Goal: Information Seeking & Learning: Learn about a topic

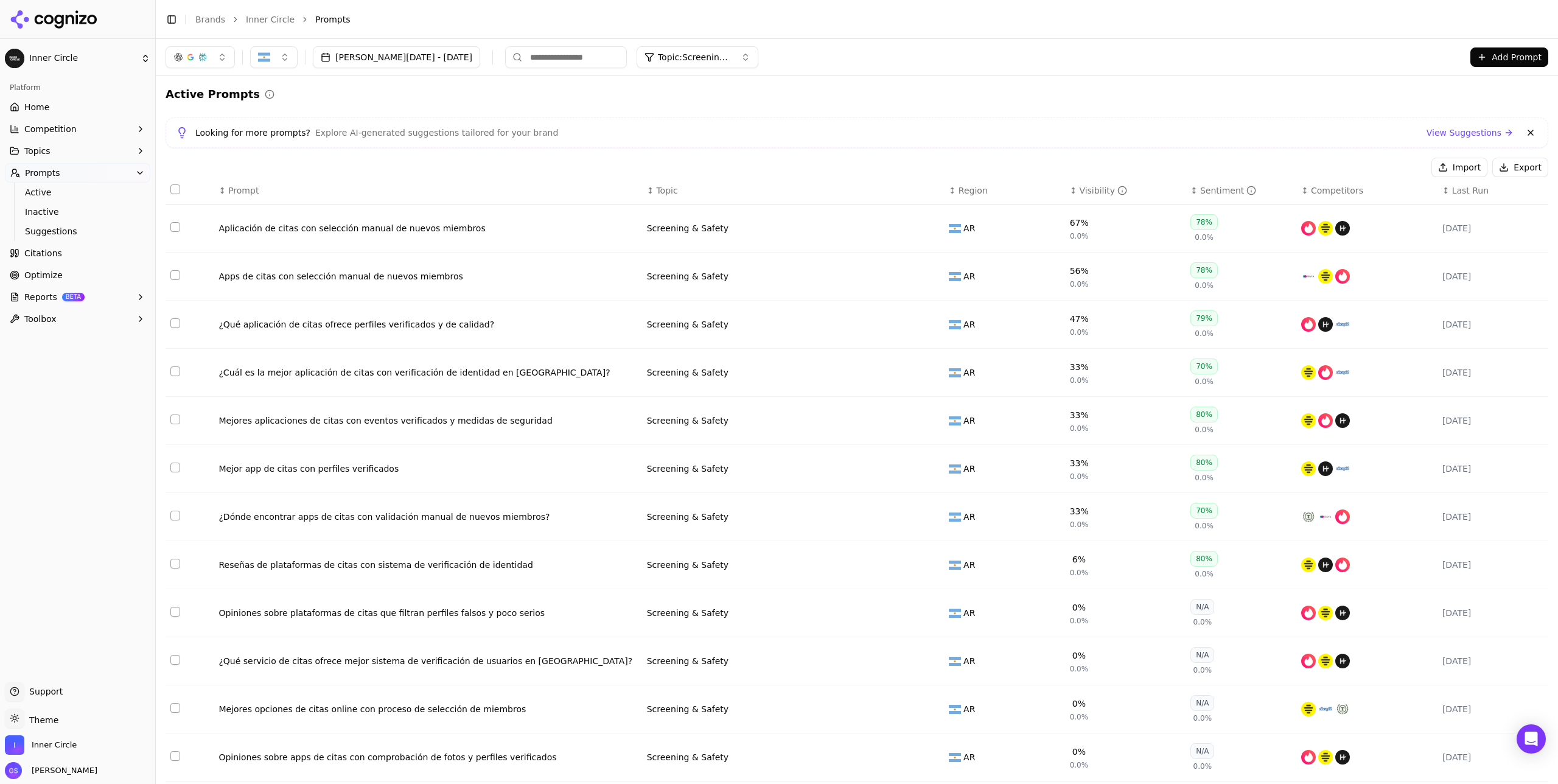
click at [680, 57] on span "Topic: Screening & Safety" at bounding box center [694, 57] width 73 height 12
click at [876, 110] on div "Active Prompts Looking for more prompts? Explore AI-generated suggestions tailo…" at bounding box center [857, 583] width 1383 height 993
click at [696, 61] on span "Topic: Screening & Safety" at bounding box center [694, 57] width 73 height 12
drag, startPoint x: 666, startPoint y: 144, endPoint x: 715, endPoint y: 123, distance: 53.3
click at [666, 144] on span "Local Dating" at bounding box center [650, 144] width 53 height 12
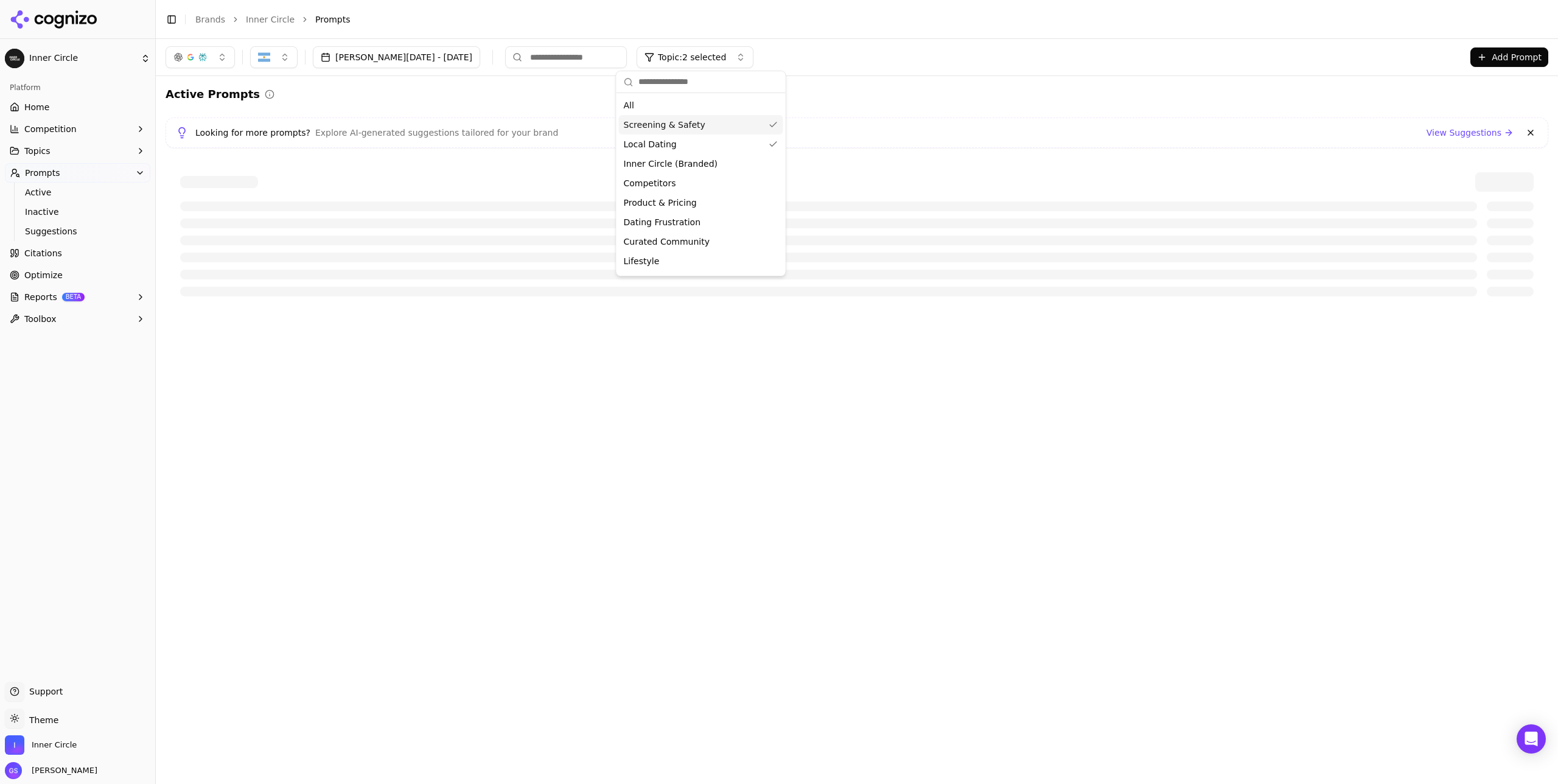
click at [715, 122] on div "Screening & Safety" at bounding box center [701, 124] width 165 height 19
click at [876, 113] on div "Active Prompts Looking for more prompts? Explore AI-generated suggestions tailo…" at bounding box center [857, 198] width 1383 height 225
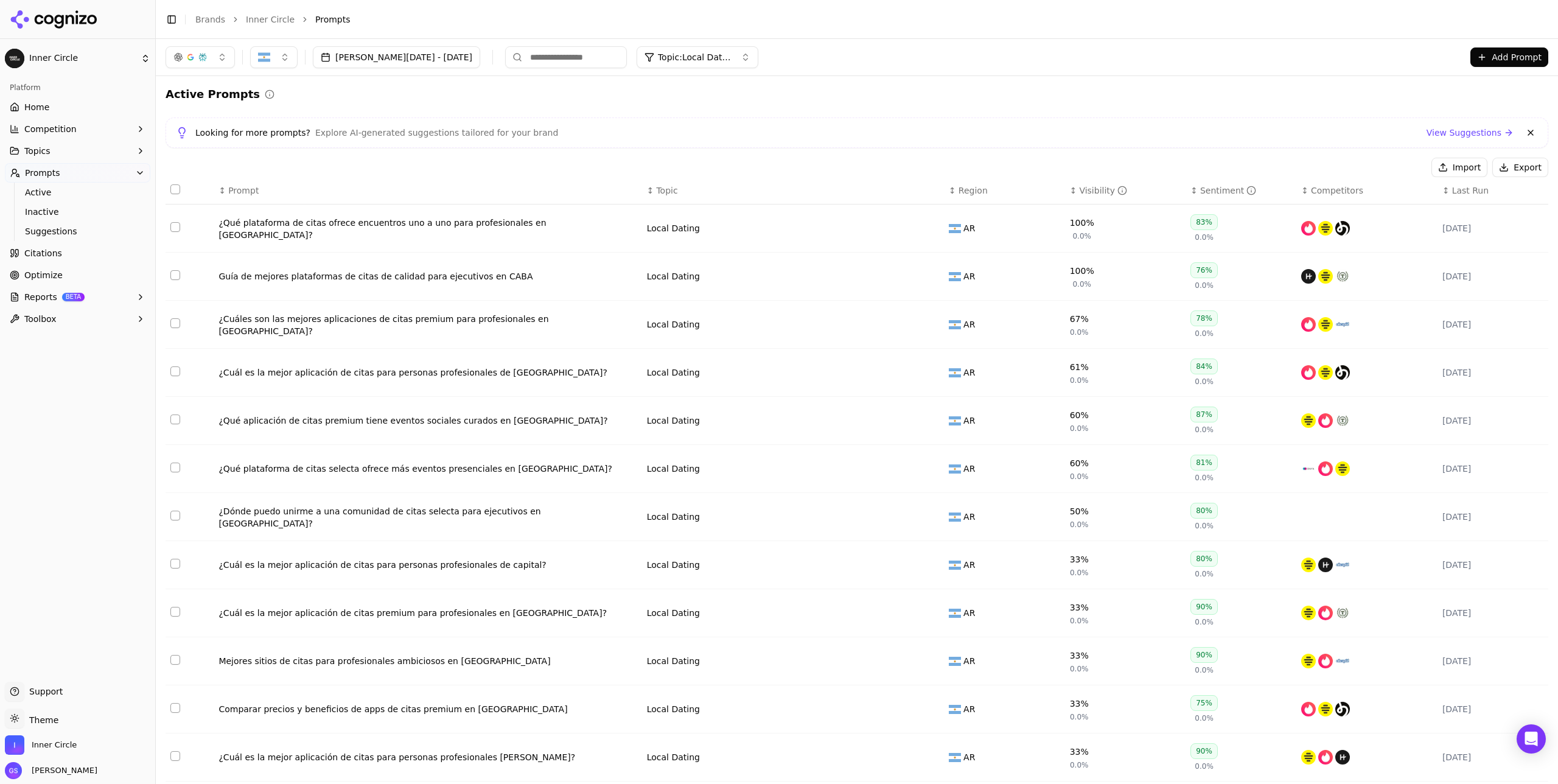
click at [876, 187] on div "Visibility" at bounding box center [1103, 190] width 48 height 12
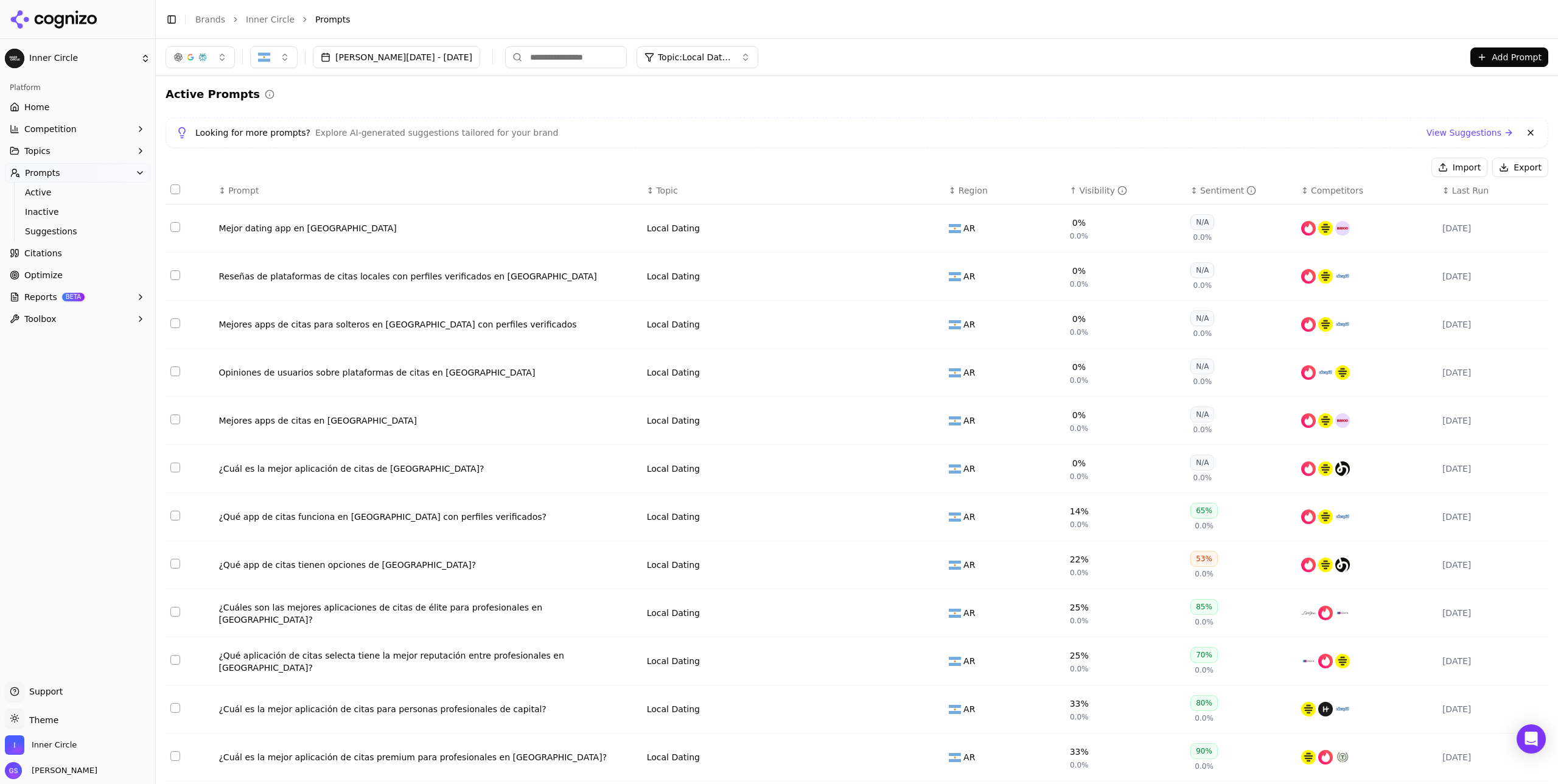
click at [876, 187] on div "↑ Visibility" at bounding box center [1126, 190] width 111 height 12
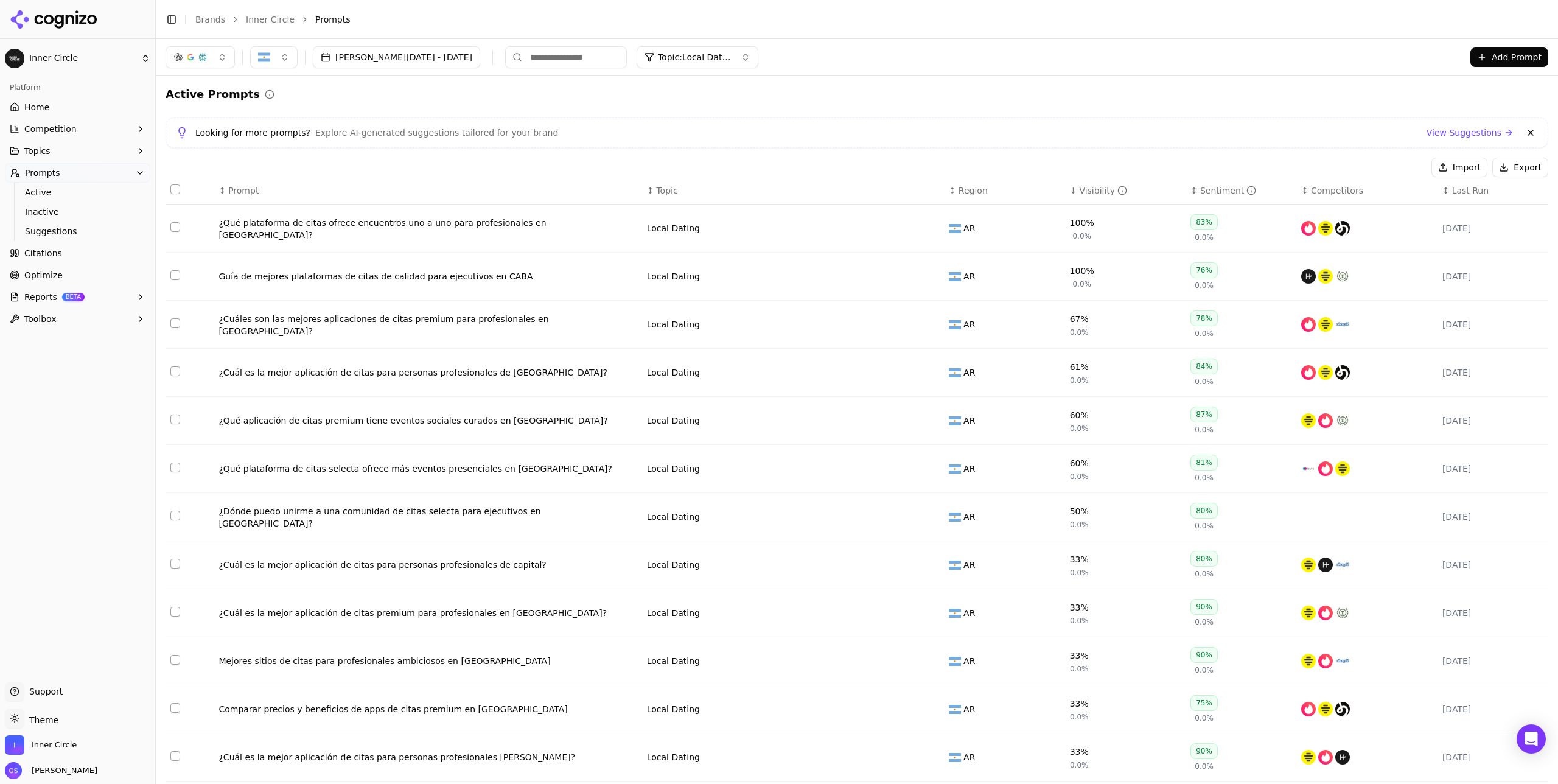
click at [670, 58] on span "Topic: Local Dating" at bounding box center [694, 57] width 73 height 12
drag, startPoint x: 669, startPoint y: 163, endPoint x: 669, endPoint y: 148, distance: 15.0
click at [669, 162] on span "Inner Circle (Branded)" at bounding box center [671, 163] width 94 height 12
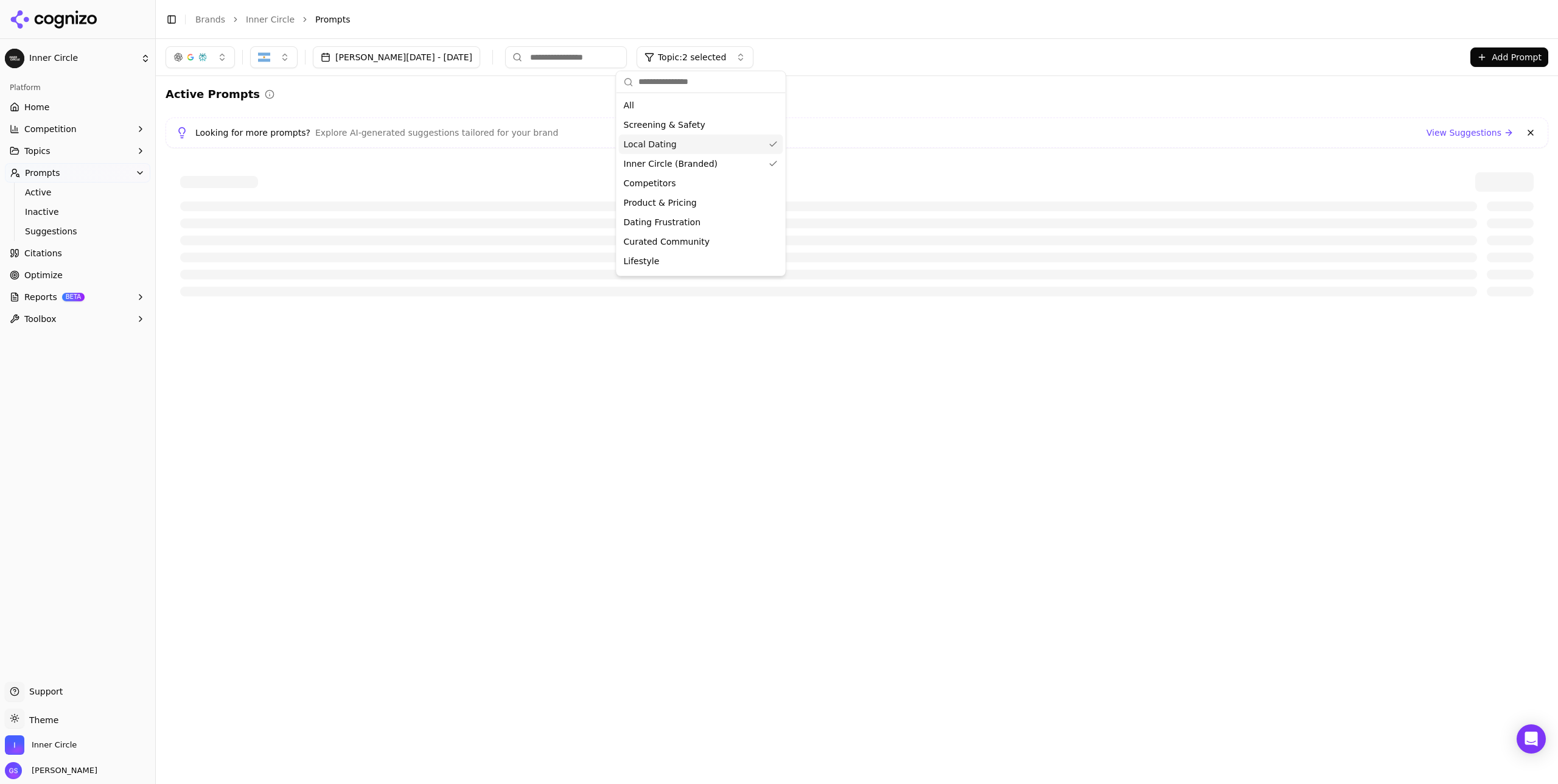
click at [669, 145] on span "Local Dating" at bounding box center [650, 144] width 53 height 12
click at [876, 107] on div "Active Prompts Looking for more prompts? Explore AI-generated suggestions tailo…" at bounding box center [857, 198] width 1383 height 225
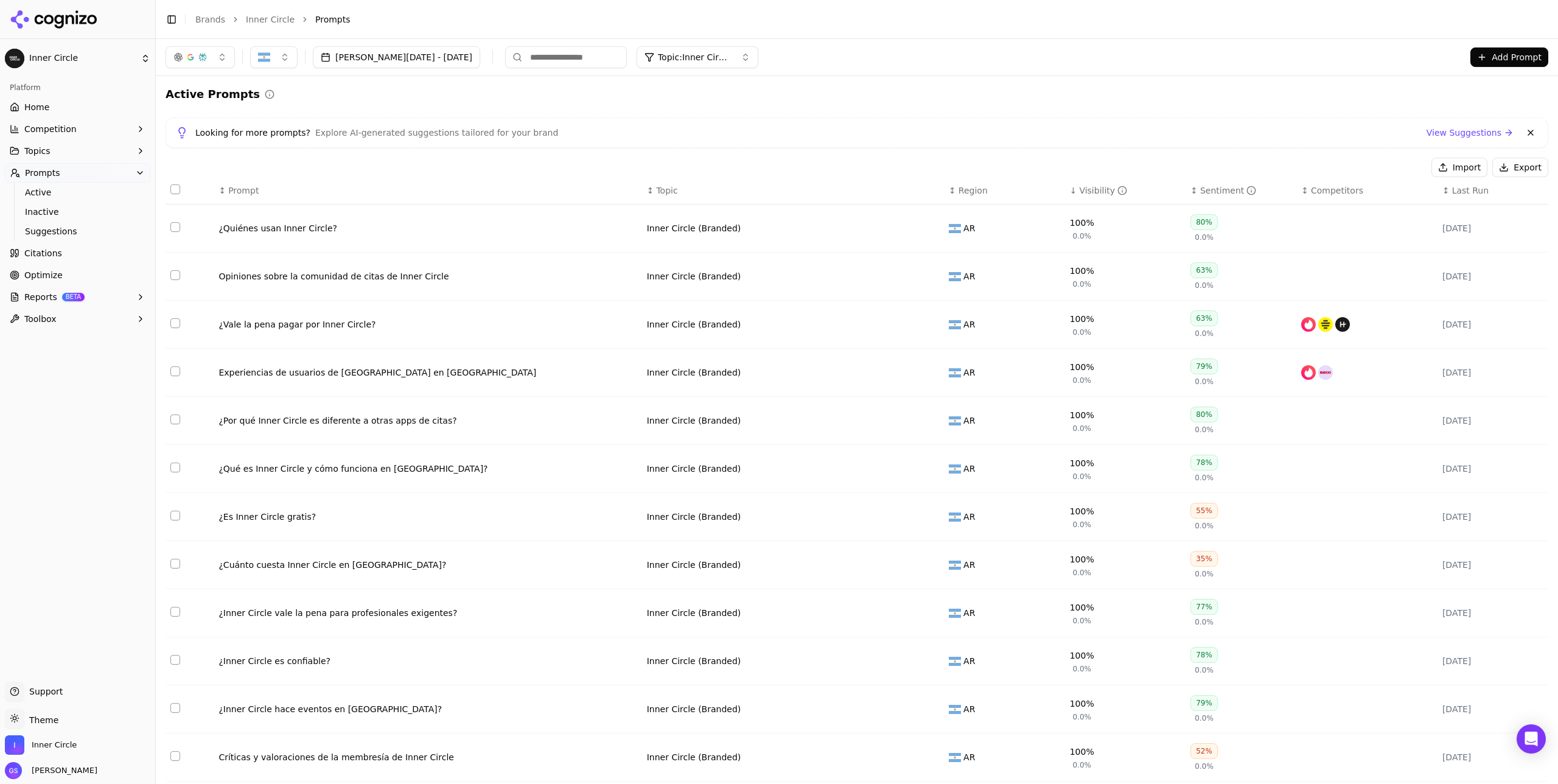
click at [687, 60] on span "Topic: Inner Circle (Branded)" at bounding box center [694, 57] width 73 height 12
click at [683, 185] on div "Competitors" at bounding box center [701, 182] width 165 height 19
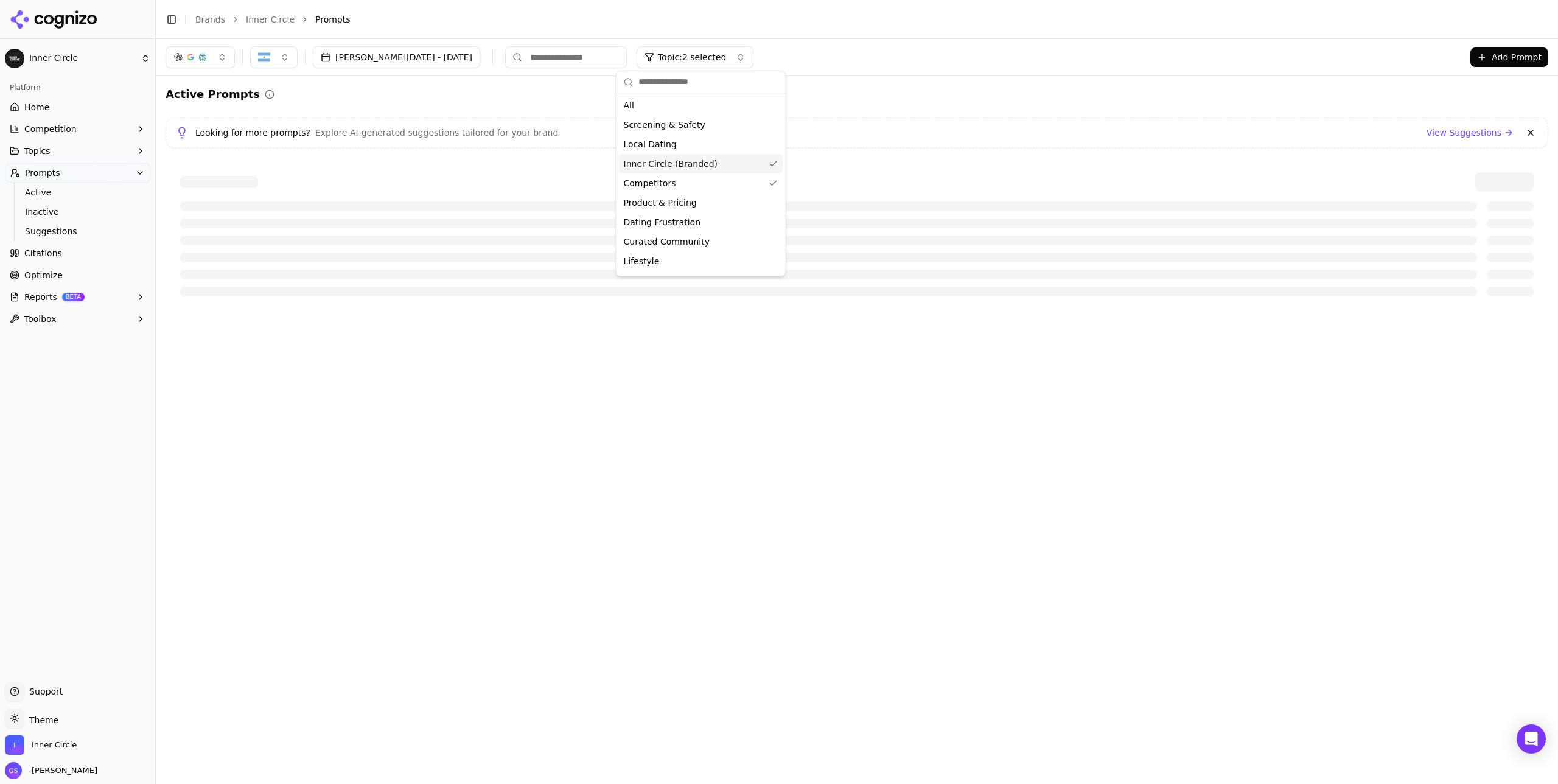
click at [690, 165] on span "Inner Circle (Branded)" at bounding box center [671, 163] width 94 height 12
click at [865, 131] on div "Looking for more prompts? Explore AI-generated suggestions tailored for your br…" at bounding box center [857, 133] width 1362 height 15
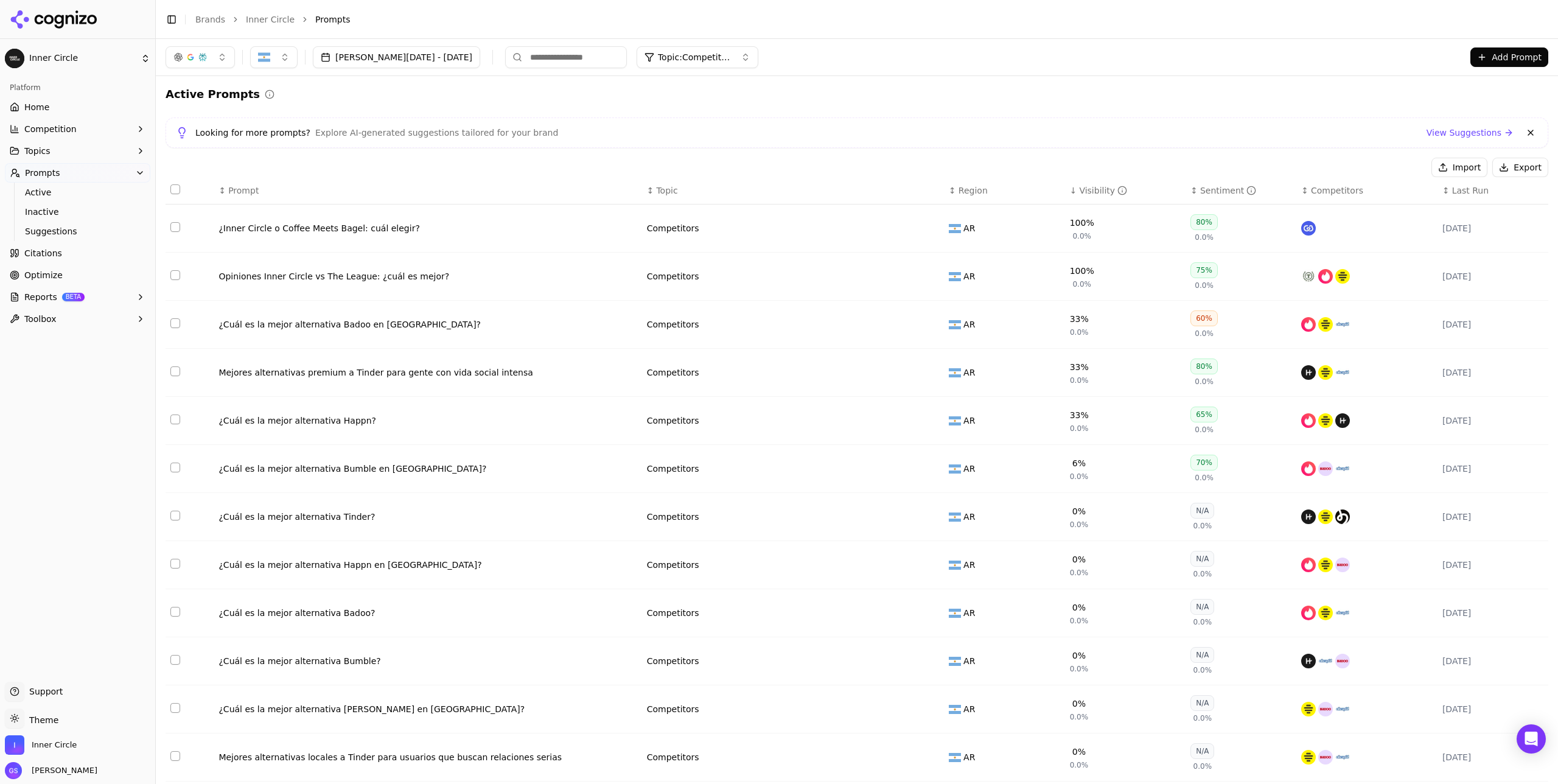
click at [700, 61] on span "Topic: Competitors" at bounding box center [694, 57] width 73 height 12
drag, startPoint x: 690, startPoint y: 199, endPoint x: 675, endPoint y: 178, distance: 25.8
click at [690, 199] on span "Product & Pricing" at bounding box center [660, 202] width 73 height 12
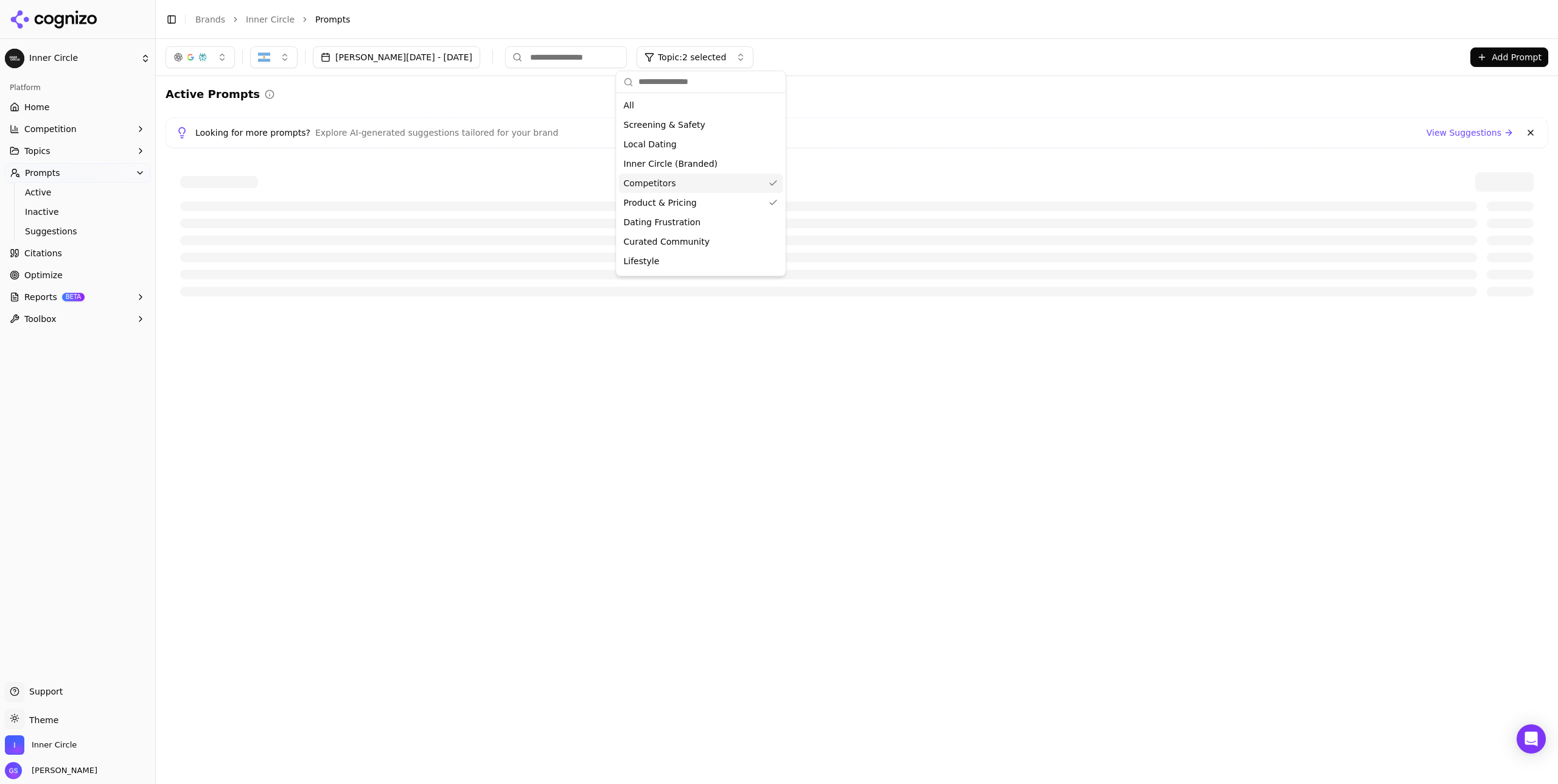
click at [676, 178] on div "Competitors" at bounding box center [701, 182] width 165 height 19
click at [874, 122] on div "Looking for more prompts? Explore AI-generated suggestions tailored for your br…" at bounding box center [857, 133] width 1383 height 31
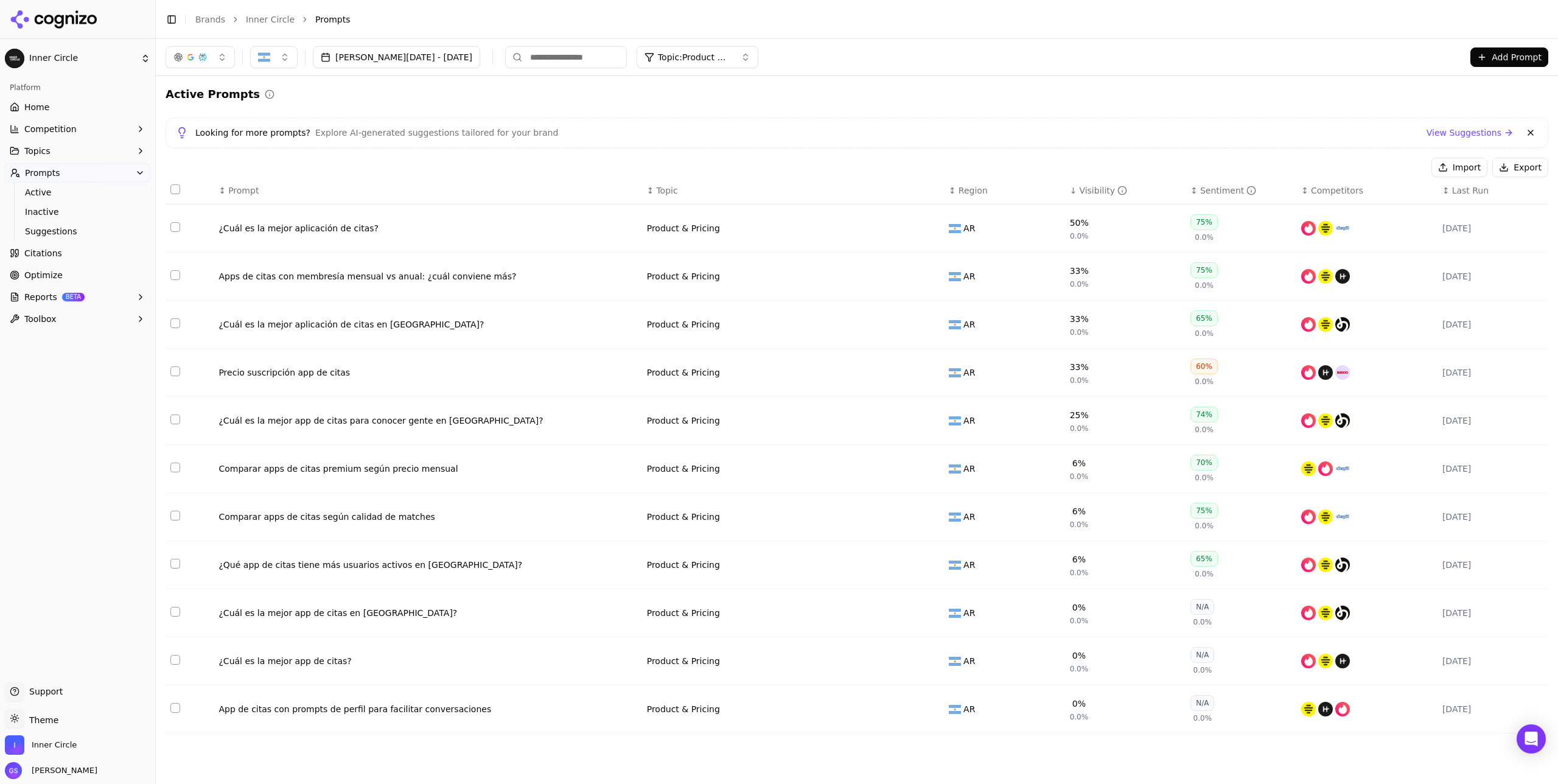
click at [703, 57] on span "Topic: Product & Pricing" at bounding box center [694, 57] width 73 height 12
click at [689, 221] on span "Dating Frustration" at bounding box center [662, 221] width 77 height 12
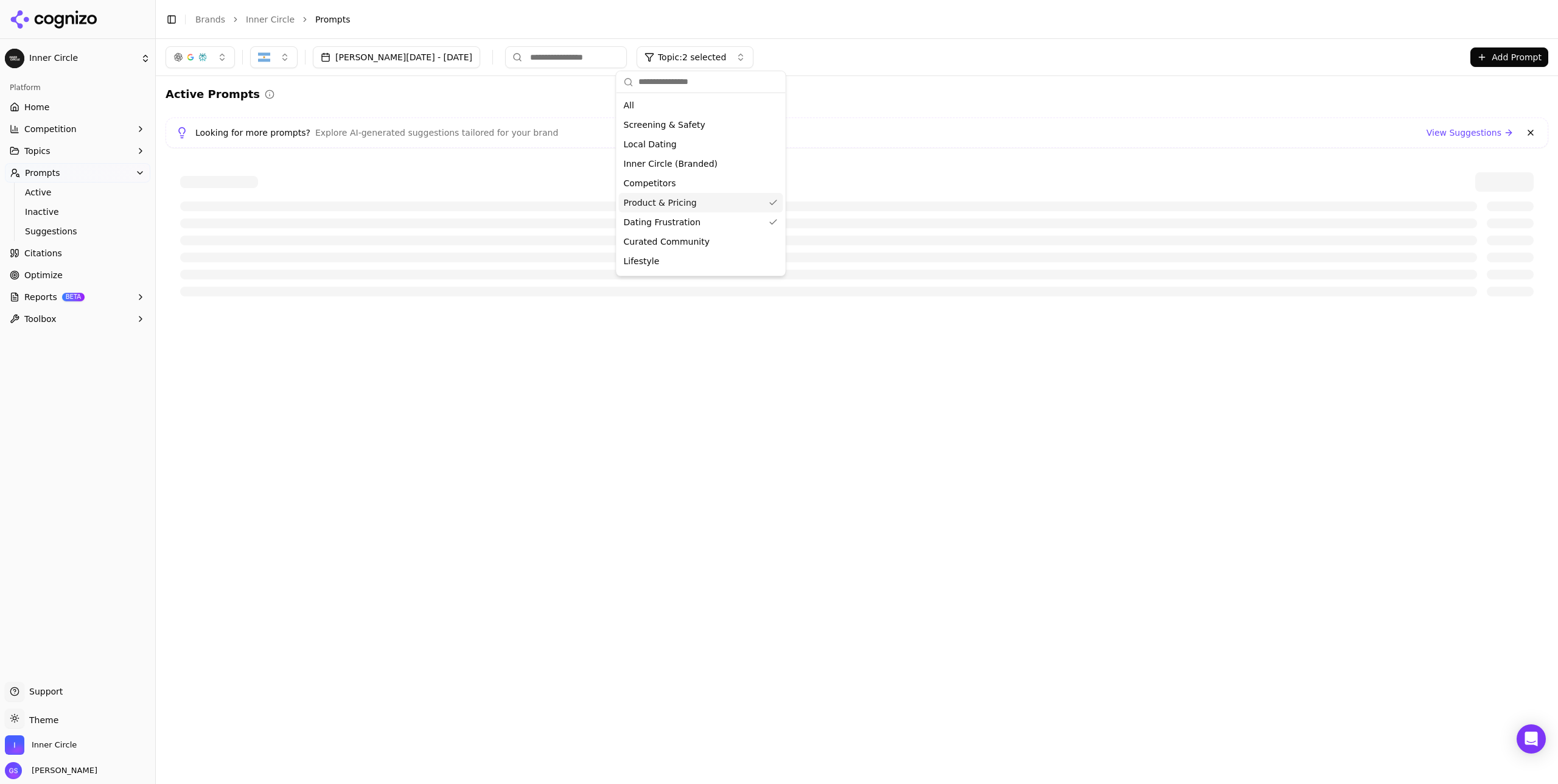
click at [686, 203] on span "Product & Pricing" at bounding box center [660, 202] width 73 height 12
click at [844, 139] on div "Looking for more prompts? Explore AI-generated suggestions tailored for your br…" at bounding box center [857, 133] width 1362 height 15
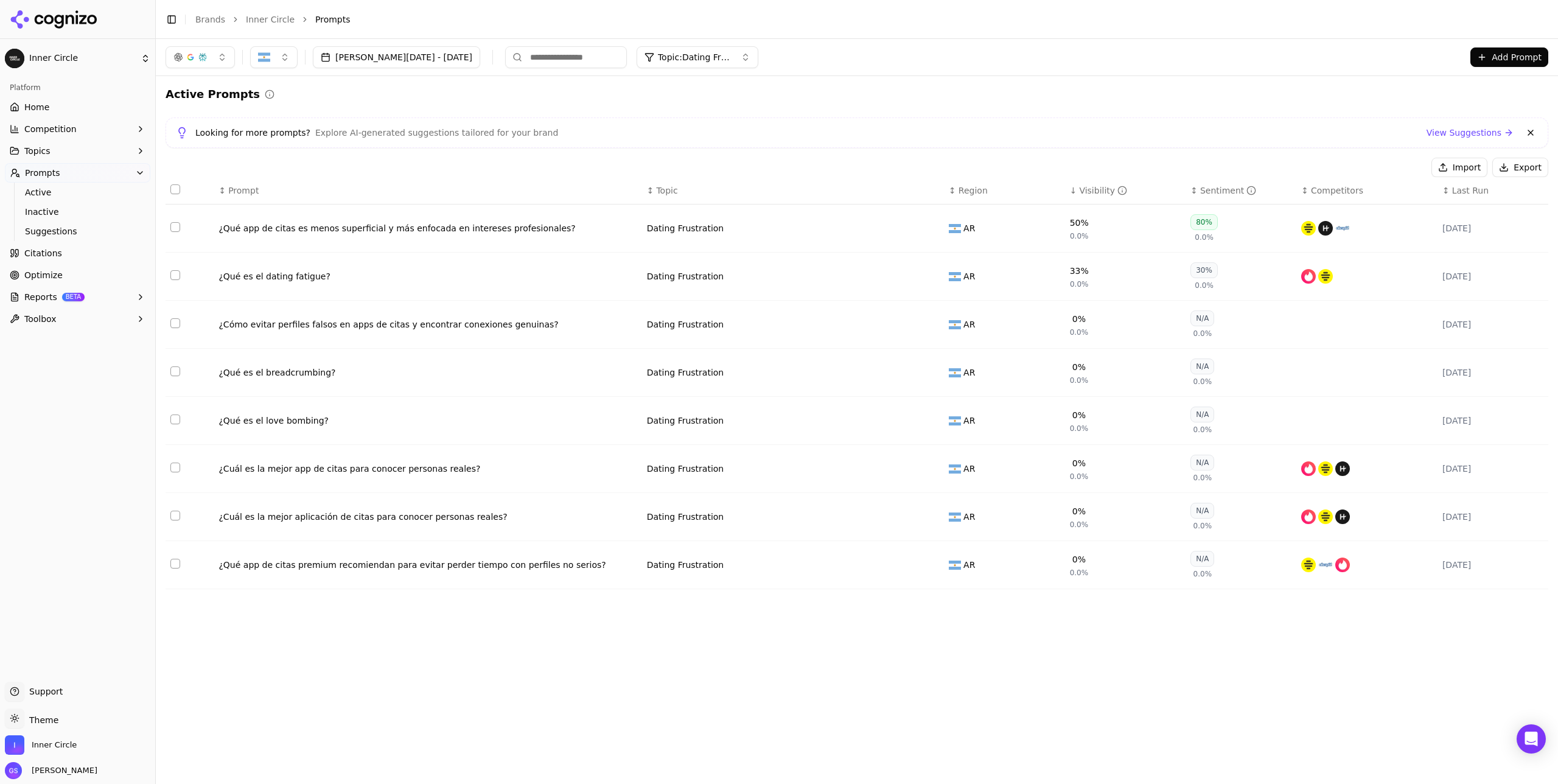
click at [292, 279] on div "¿Qué es el dating fatigue?" at bounding box center [427, 276] width 418 height 12
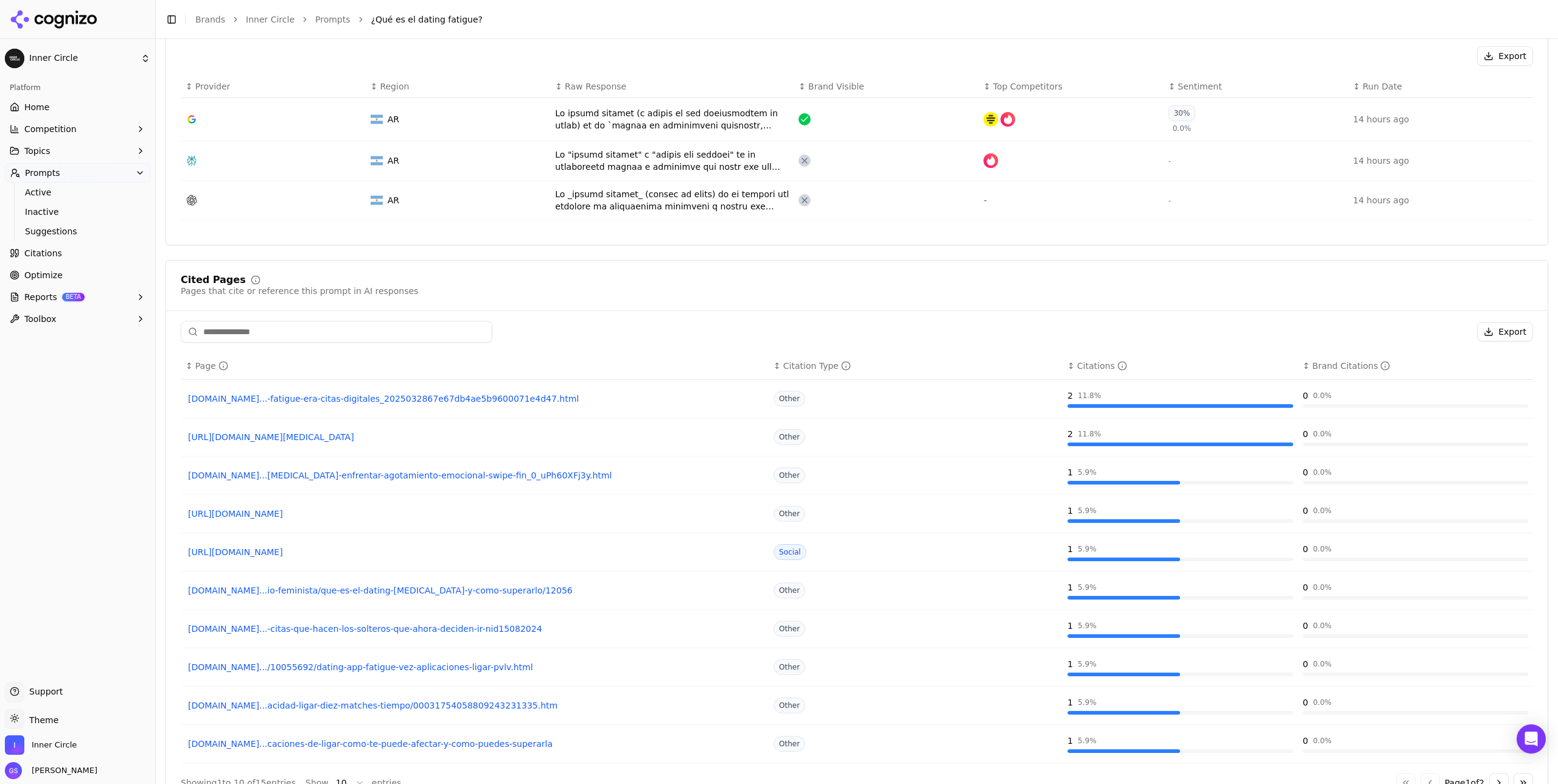
scroll to position [487, 0]
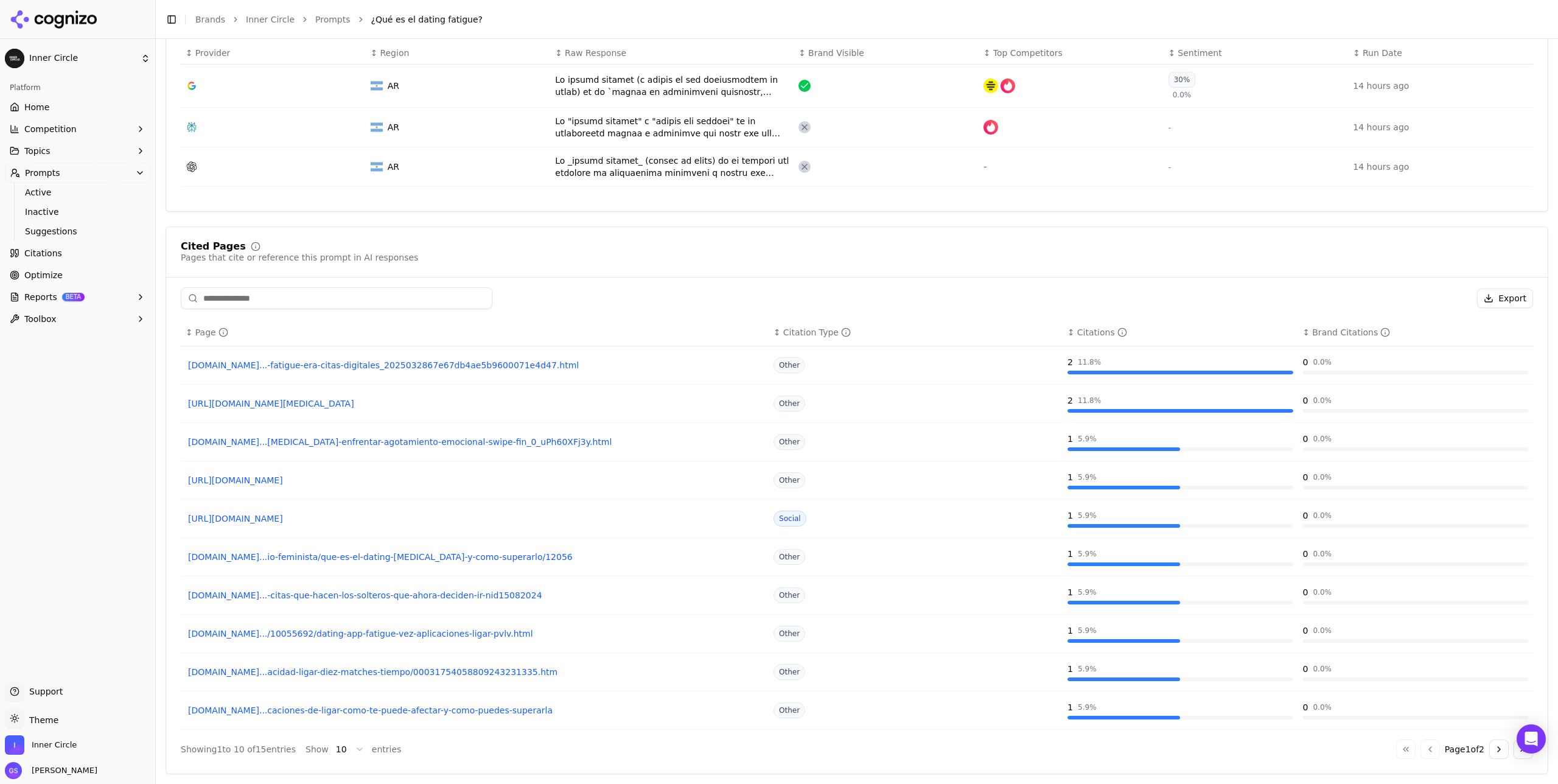
click at [317, 455] on link "https://instagram.com/reel/DPoCp-8iJRN" at bounding box center [475, 518] width 574 height 12
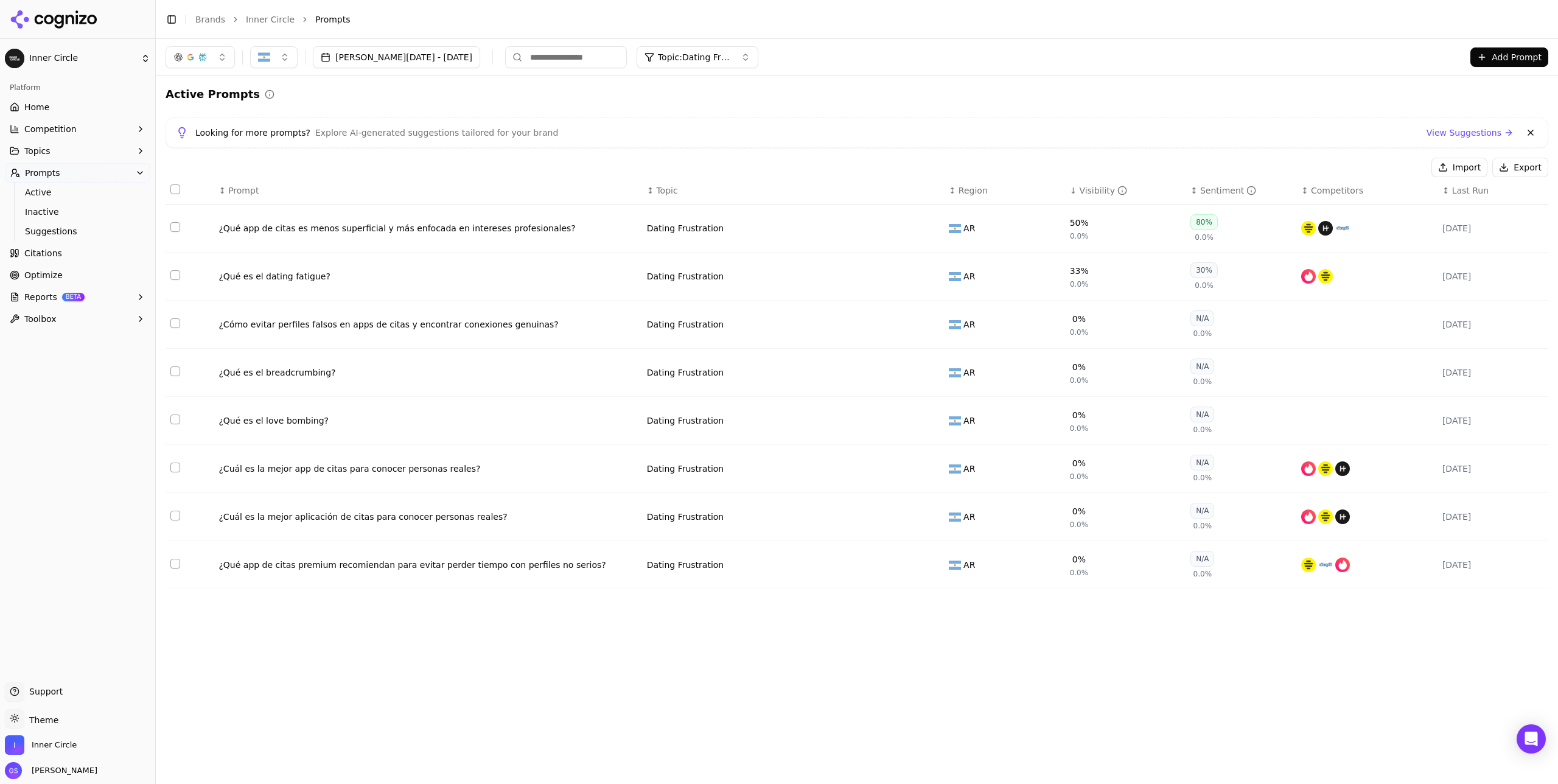
click at [678, 50] on button "Topic: Dating Frustration" at bounding box center [698, 57] width 122 height 22
click at [685, 242] on span "Curated Community" at bounding box center [666, 241] width 86 height 12
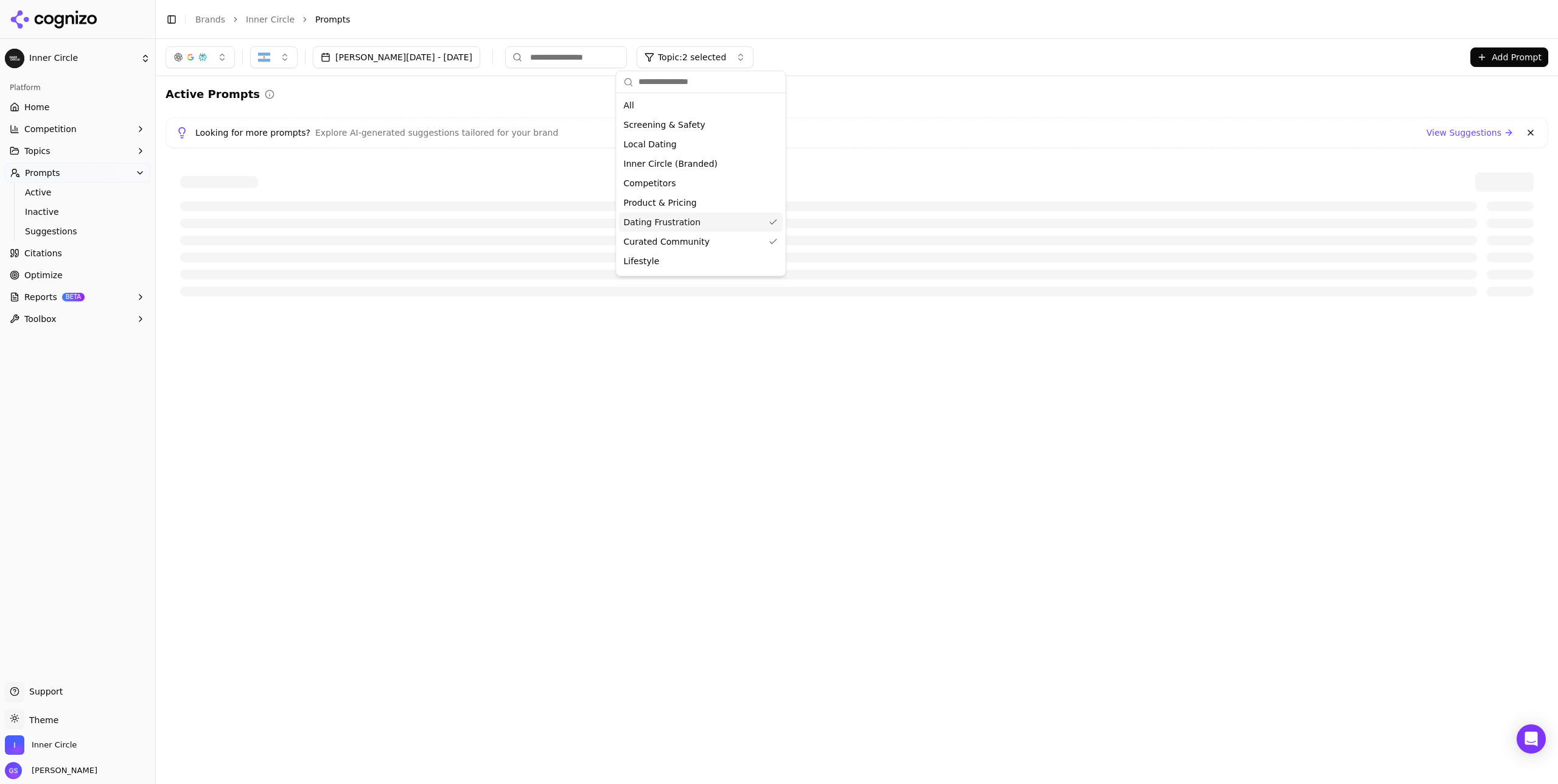
click at [682, 226] on span "Dating Frustration" at bounding box center [662, 221] width 77 height 12
click at [818, 131] on div "Looking for more prompts? Explore AI-generated suggestions tailored for your br…" at bounding box center [857, 133] width 1362 height 15
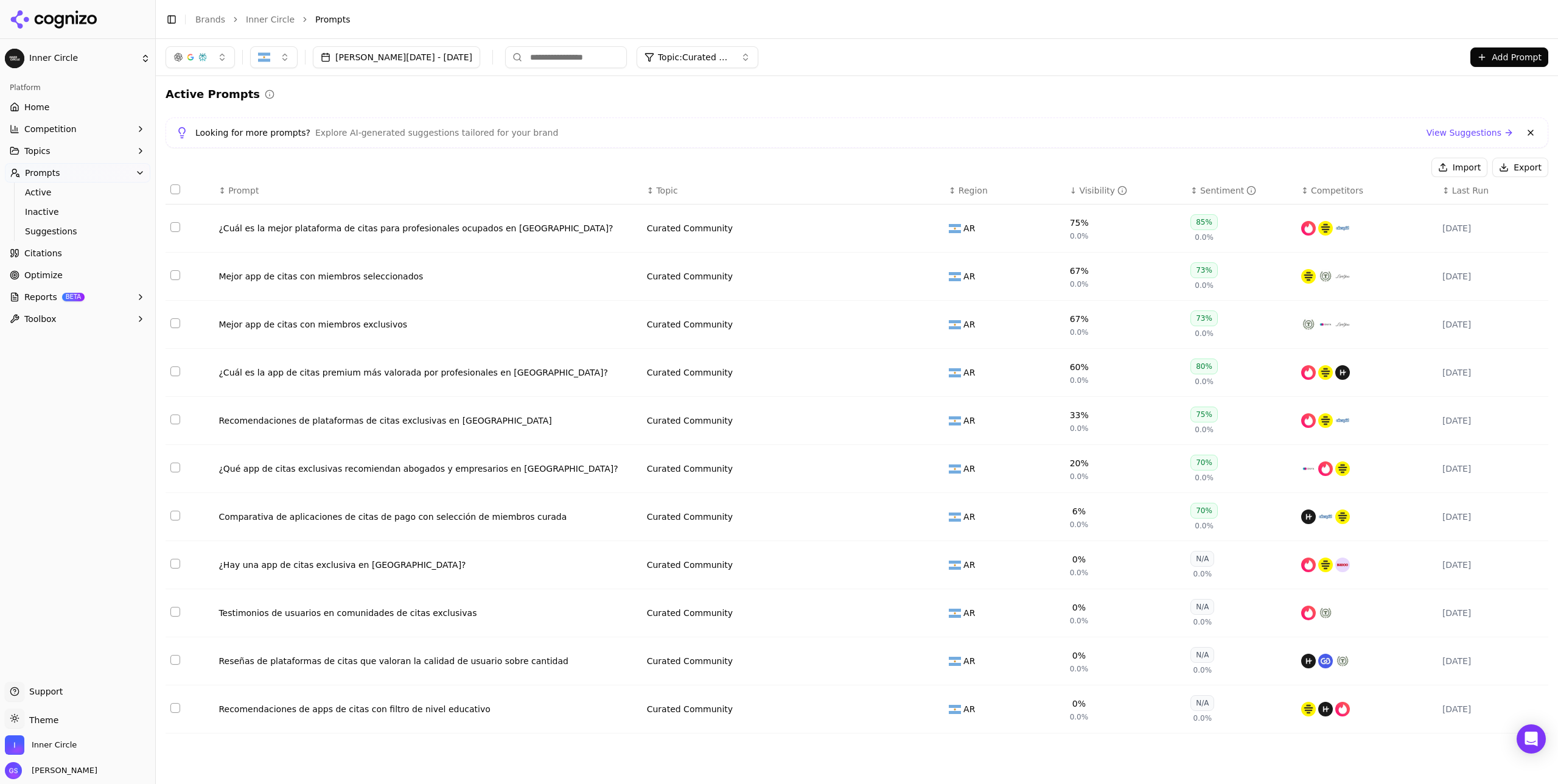
click at [668, 57] on span "Topic: Curated Community" at bounding box center [694, 57] width 73 height 12
drag, startPoint x: 676, startPoint y: 258, endPoint x: 676, endPoint y: 250, distance: 8.0
click at [676, 258] on div "Lifestyle" at bounding box center [701, 260] width 165 height 19
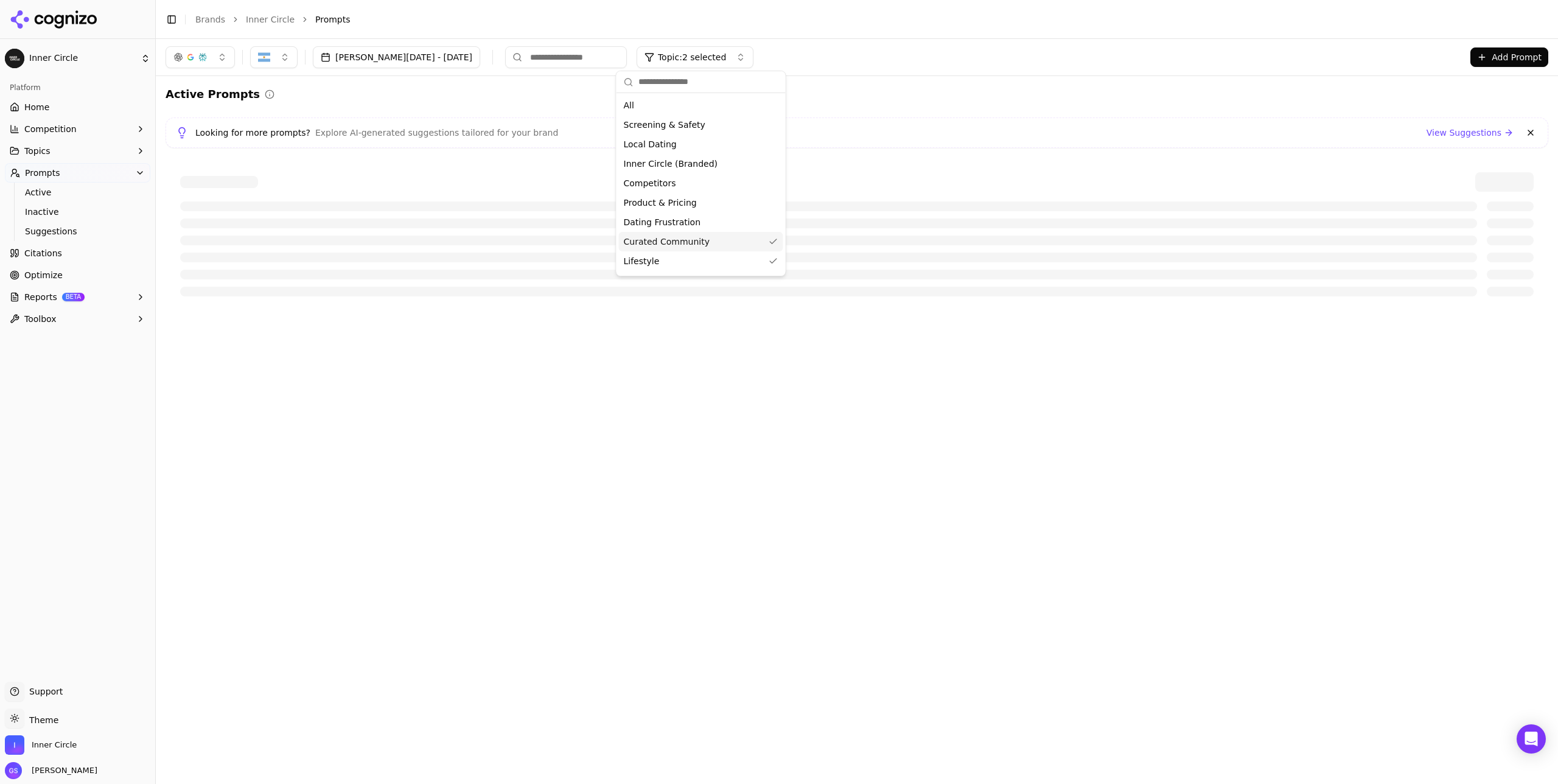
click at [676, 245] on span "Curated Community" at bounding box center [666, 241] width 86 height 12
click at [833, 127] on div "Looking for more prompts? Explore AI-generated suggestions tailored for your br…" at bounding box center [857, 133] width 1362 height 15
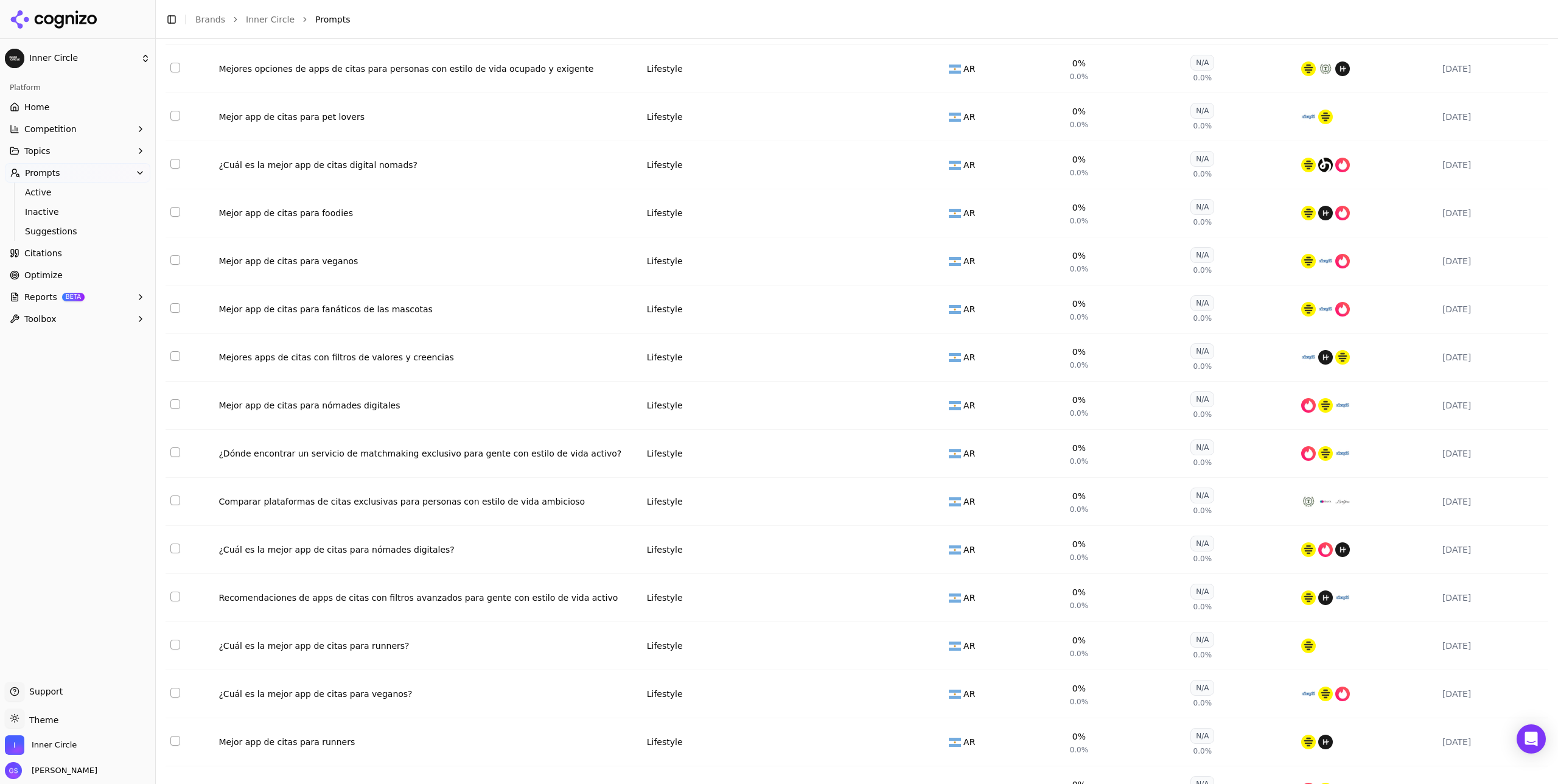
scroll to position [553, 0]
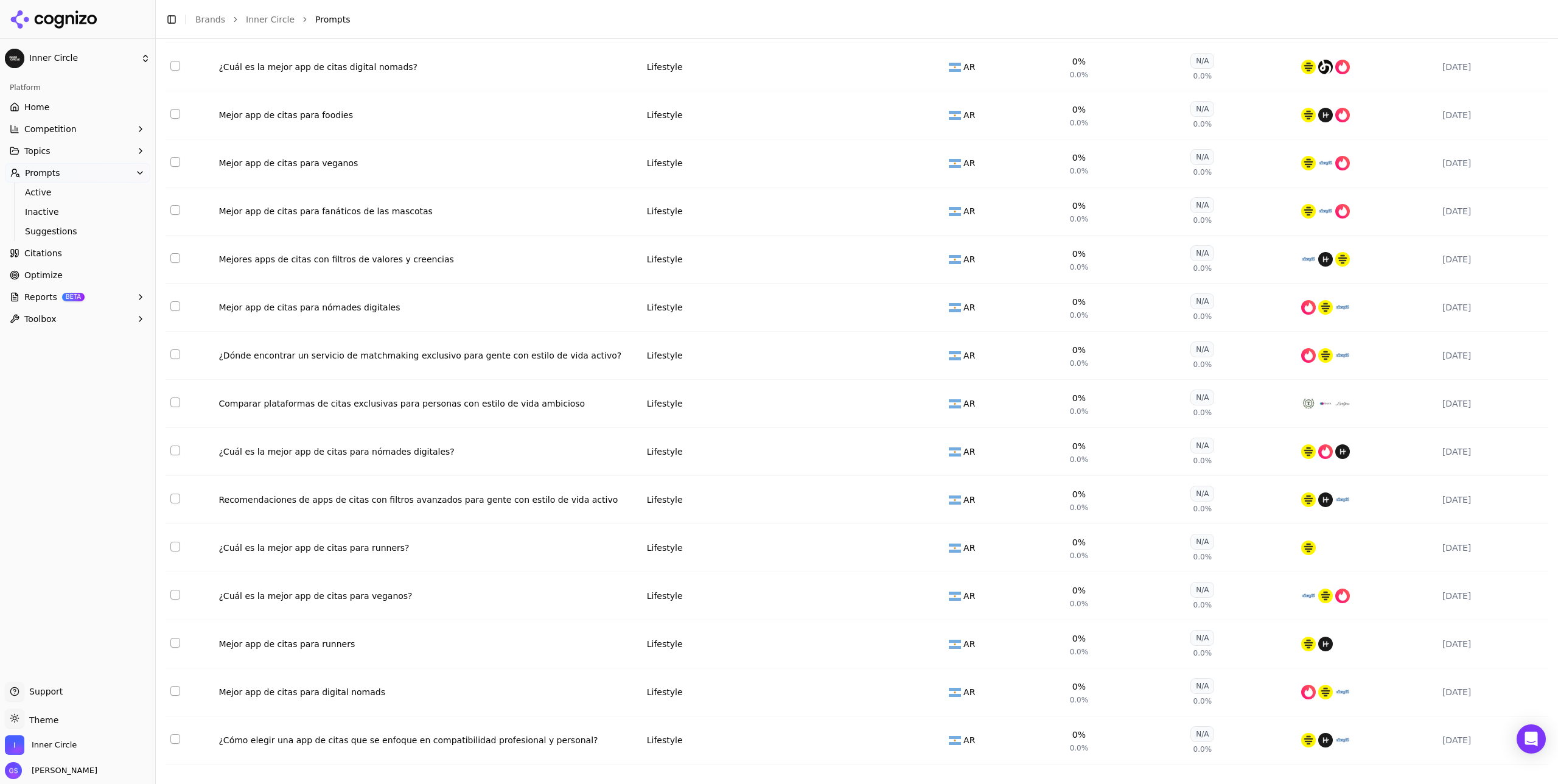
click at [317, 455] on div "Mejor app de citas para runners" at bounding box center [427, 644] width 418 height 12
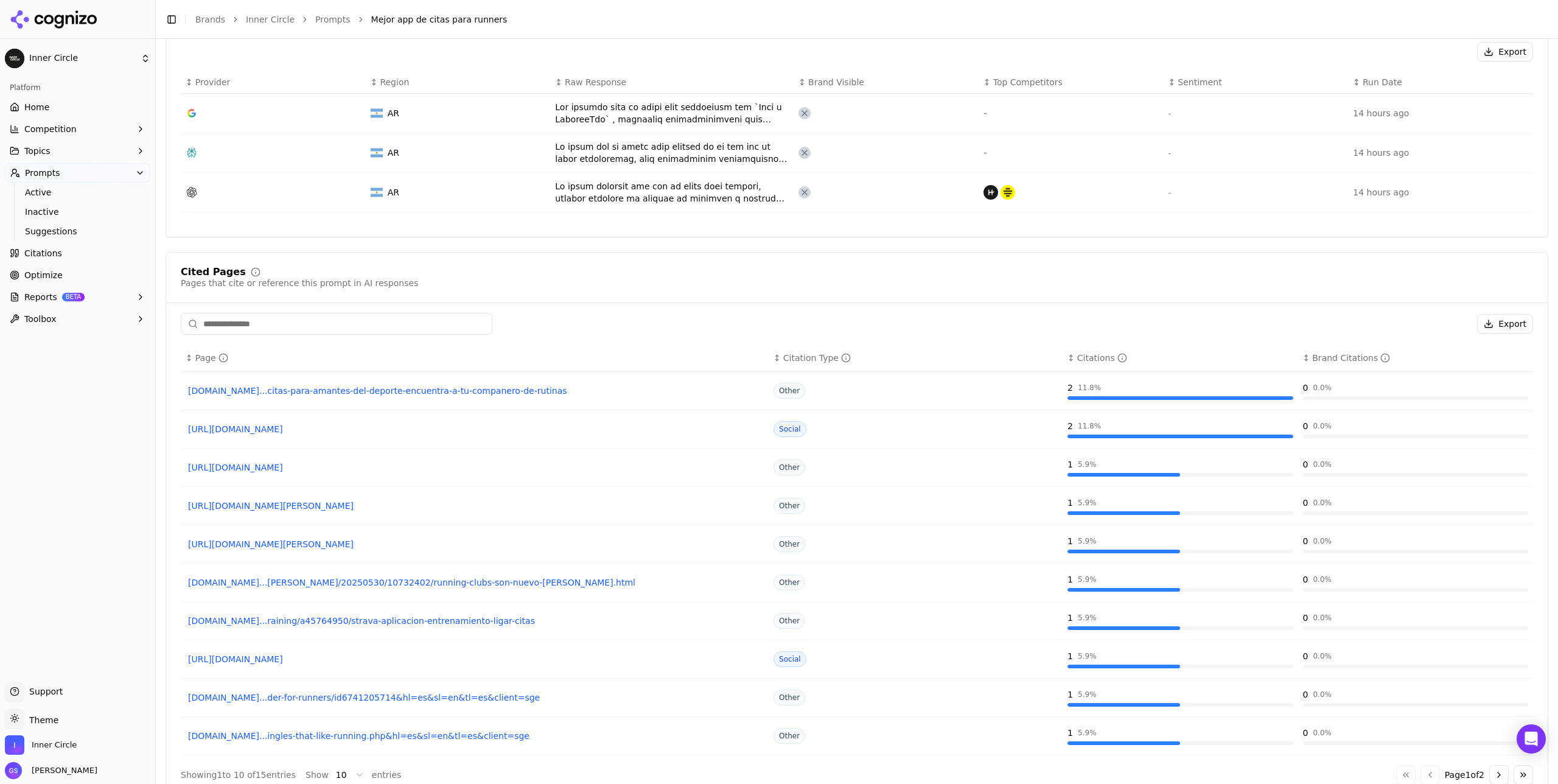
scroll to position [483, 0]
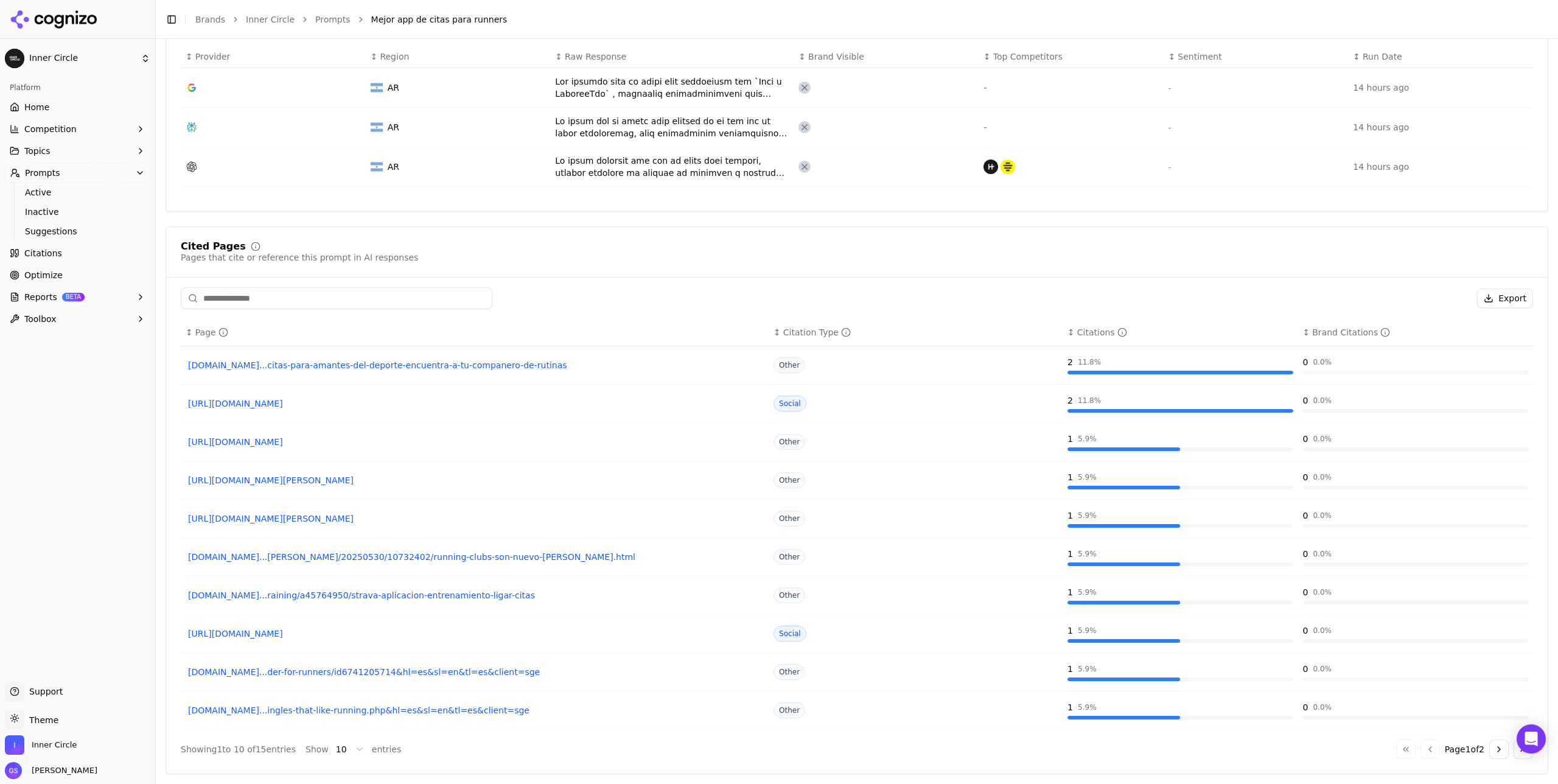
click at [400, 455] on link "https://tiktok.com/@infobae/video/7537416210422517048" at bounding box center [475, 633] width 574 height 12
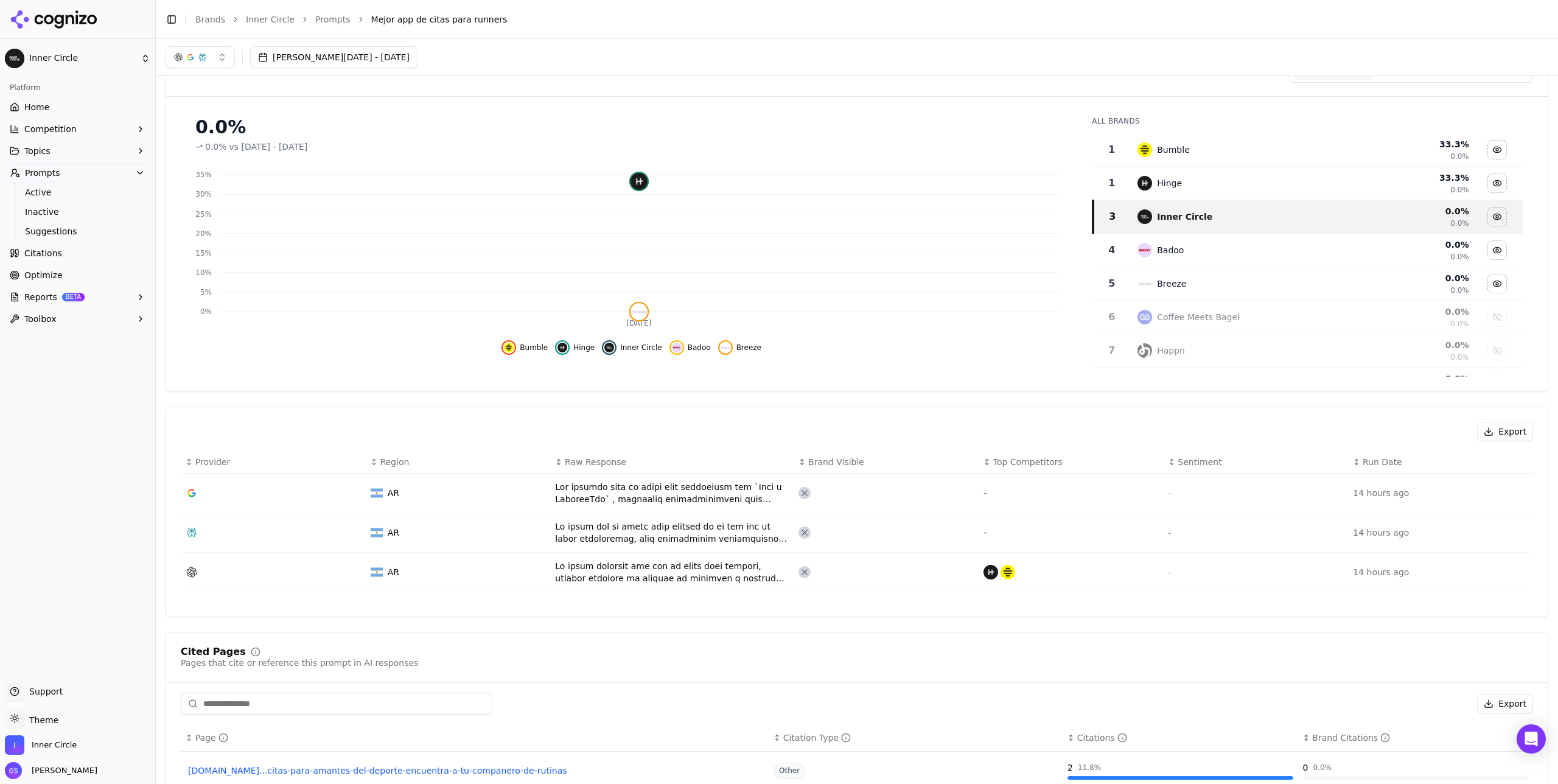
scroll to position [50, 0]
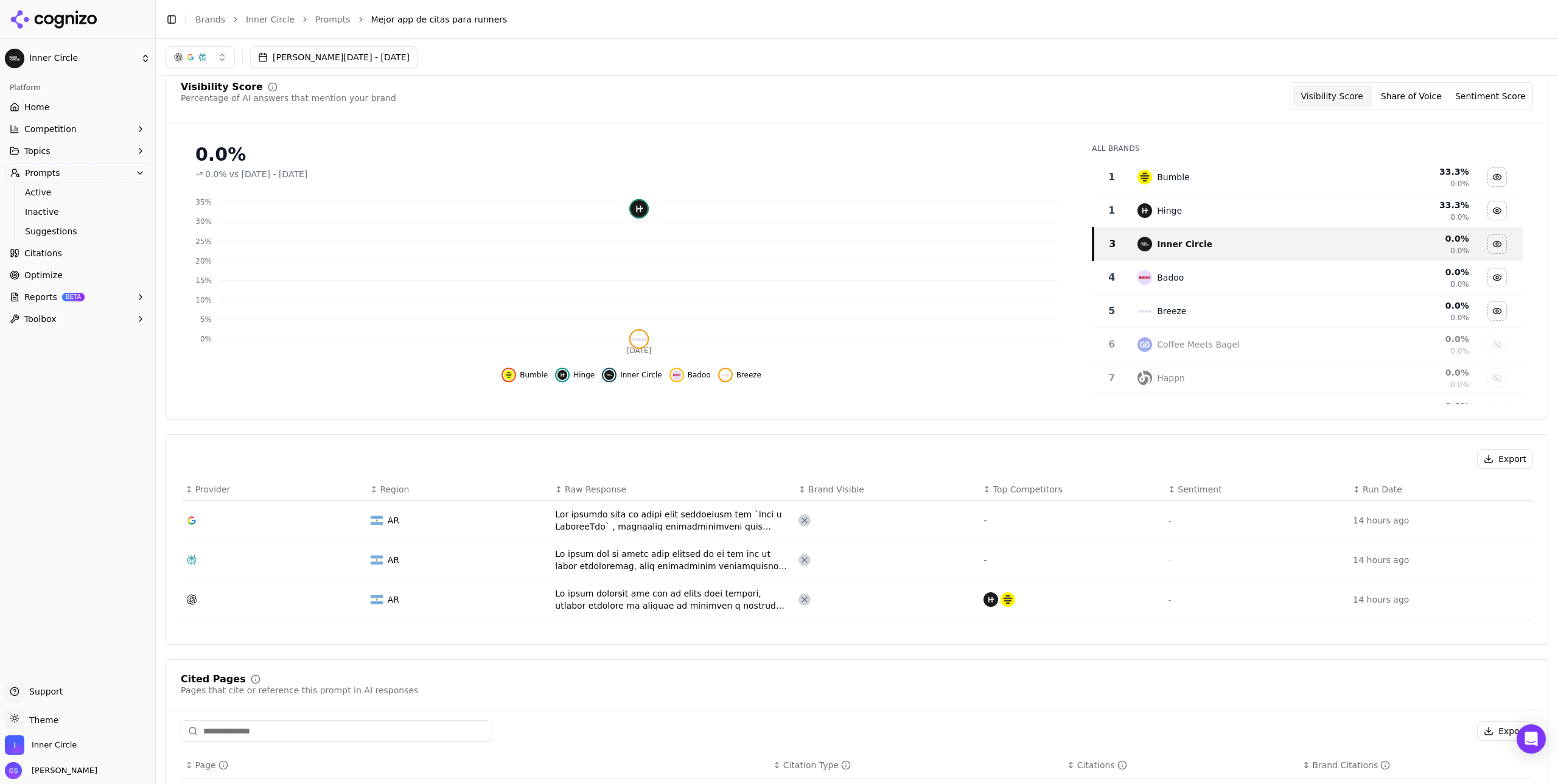
click at [611, 455] on div "Data table" at bounding box center [671, 600] width 234 height 24
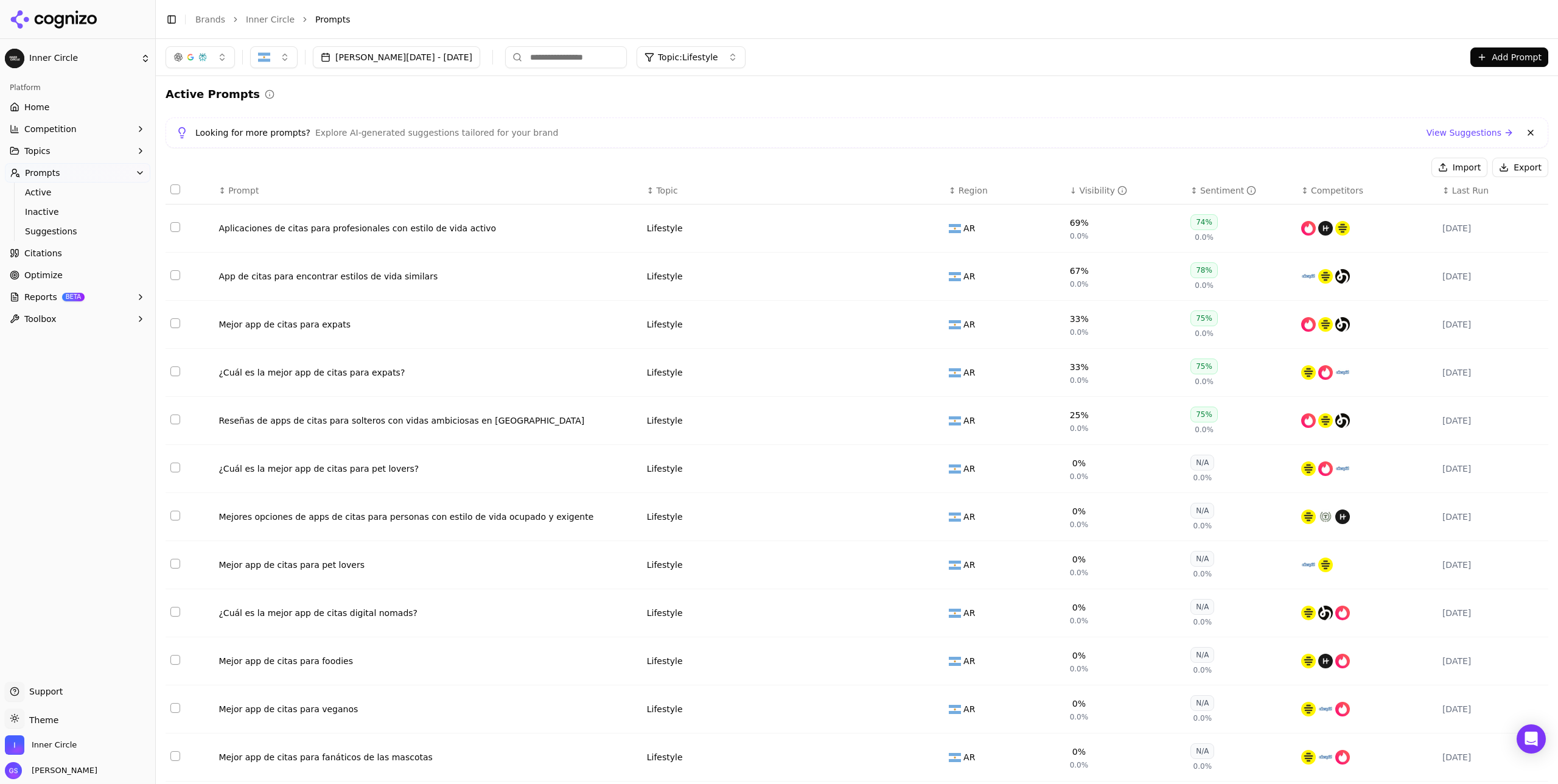
click at [691, 50] on button "Topic: Lifestyle" at bounding box center [691, 57] width 109 height 22
click at [668, 262] on div "Events" at bounding box center [701, 263] width 165 height 19
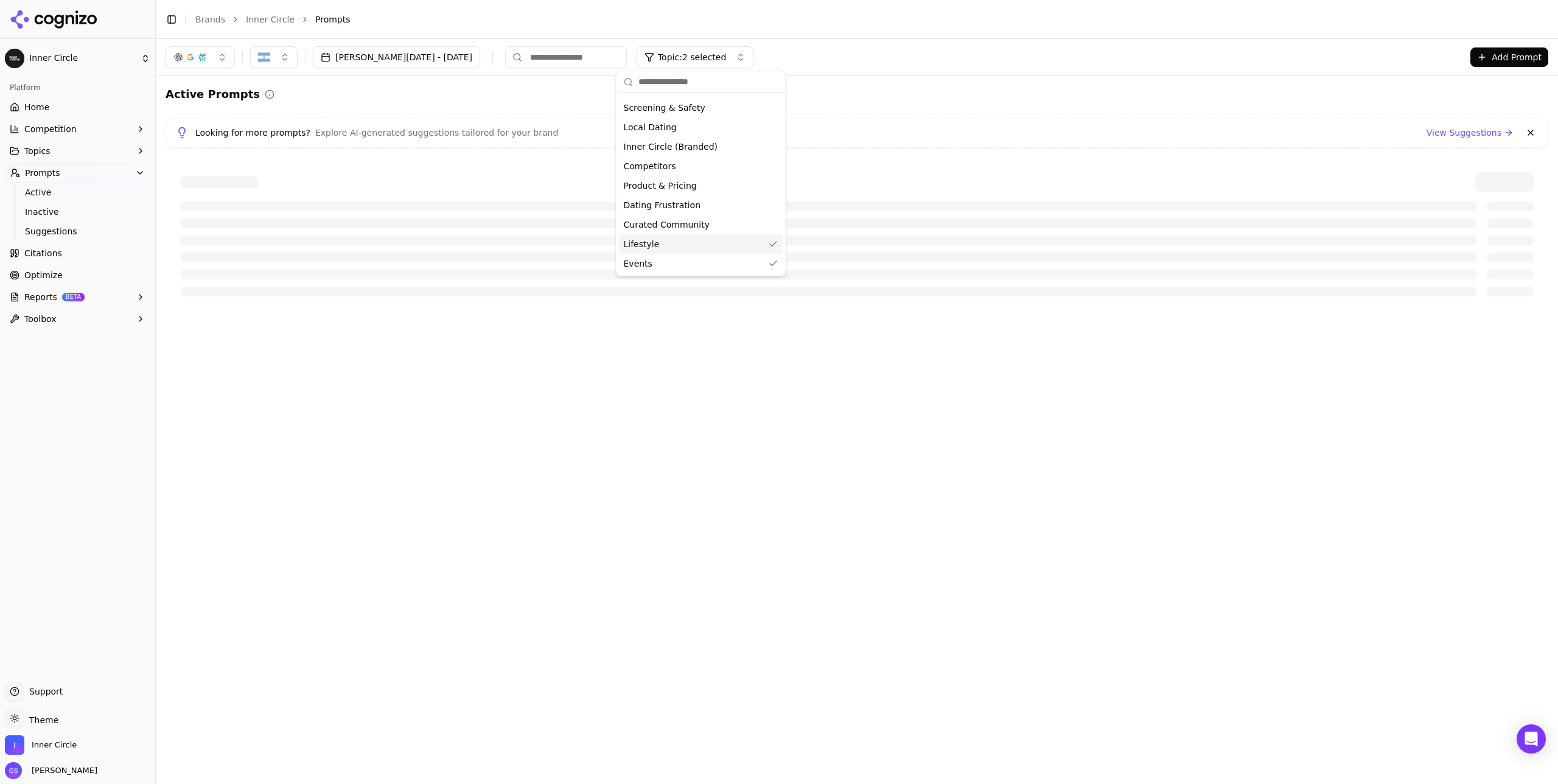
drag, startPoint x: 664, startPoint y: 245, endPoint x: 710, endPoint y: 230, distance: 48.4
click at [664, 245] on div "Lifestyle" at bounding box center [701, 243] width 165 height 19
click at [876, 147] on div "Looking for more prompts? Explore AI-generated suggestions tailored for your br…" at bounding box center [857, 133] width 1383 height 31
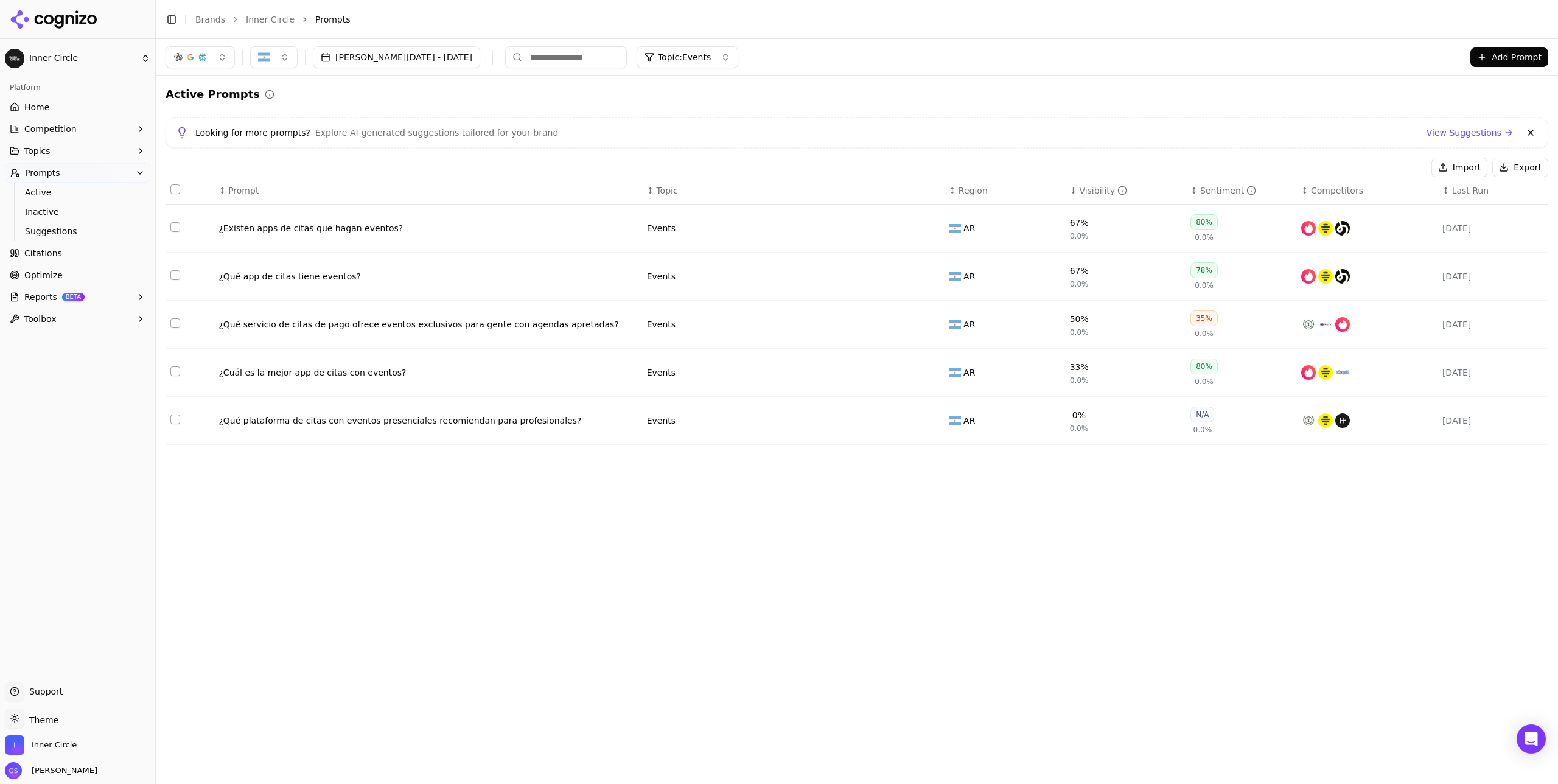
click at [74, 145] on button "Topics" at bounding box center [77, 150] width 146 height 19
click at [62, 250] on span "View All" at bounding box center [77, 248] width 106 height 12
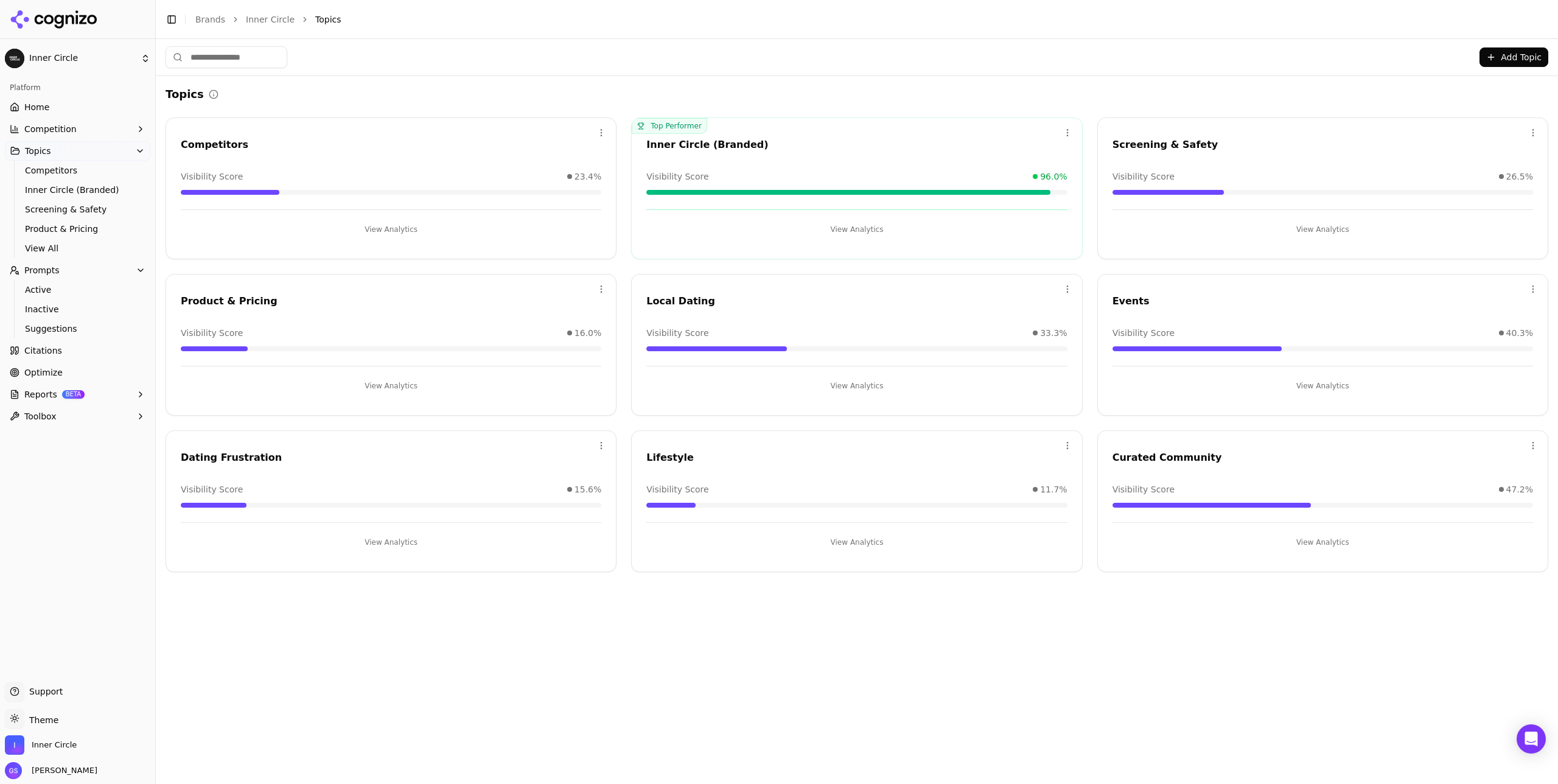
click at [77, 332] on span "Suggestions" at bounding box center [77, 328] width 106 height 12
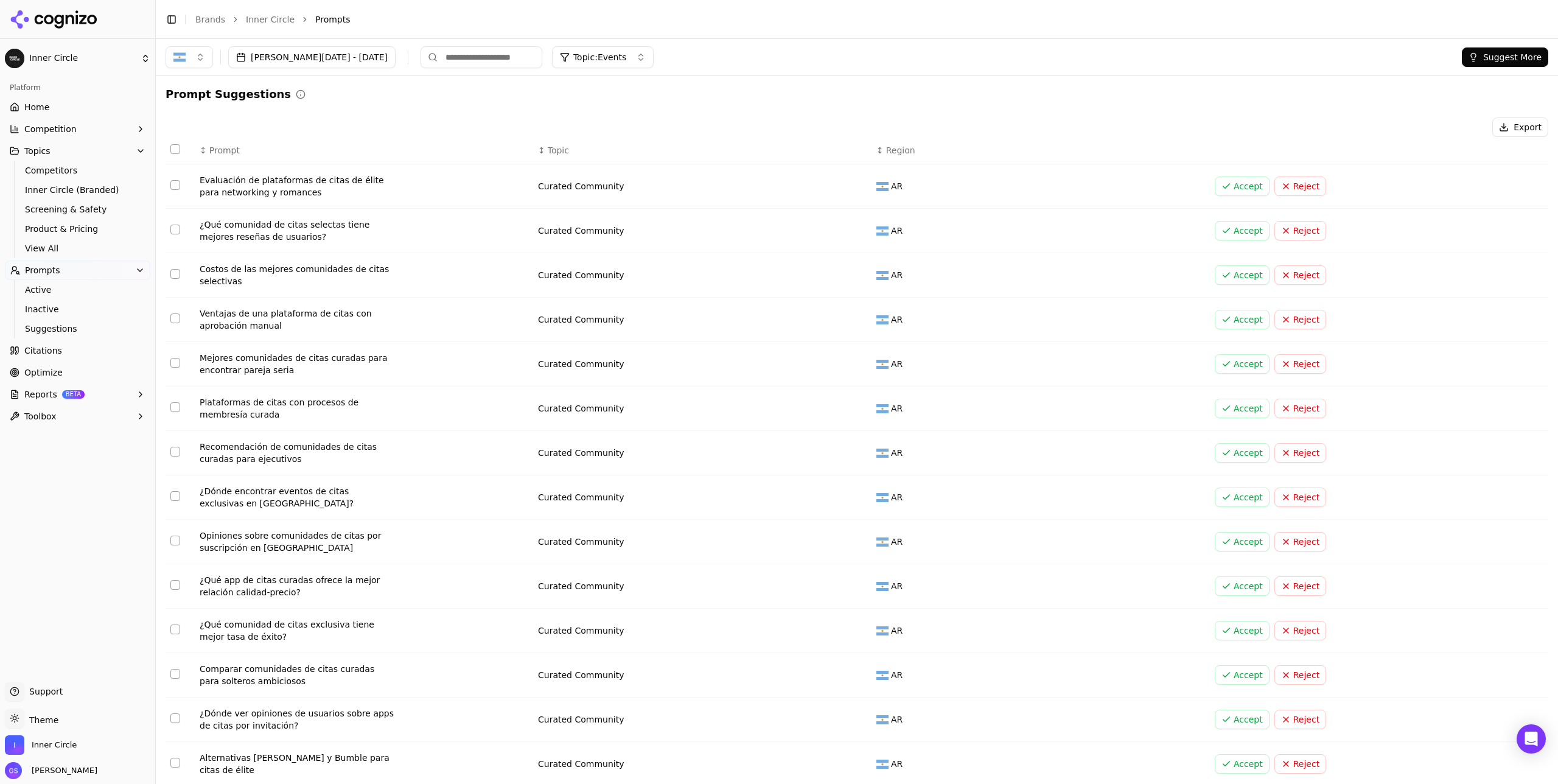
click at [876, 52] on button "Suggest More" at bounding box center [1505, 57] width 87 height 19
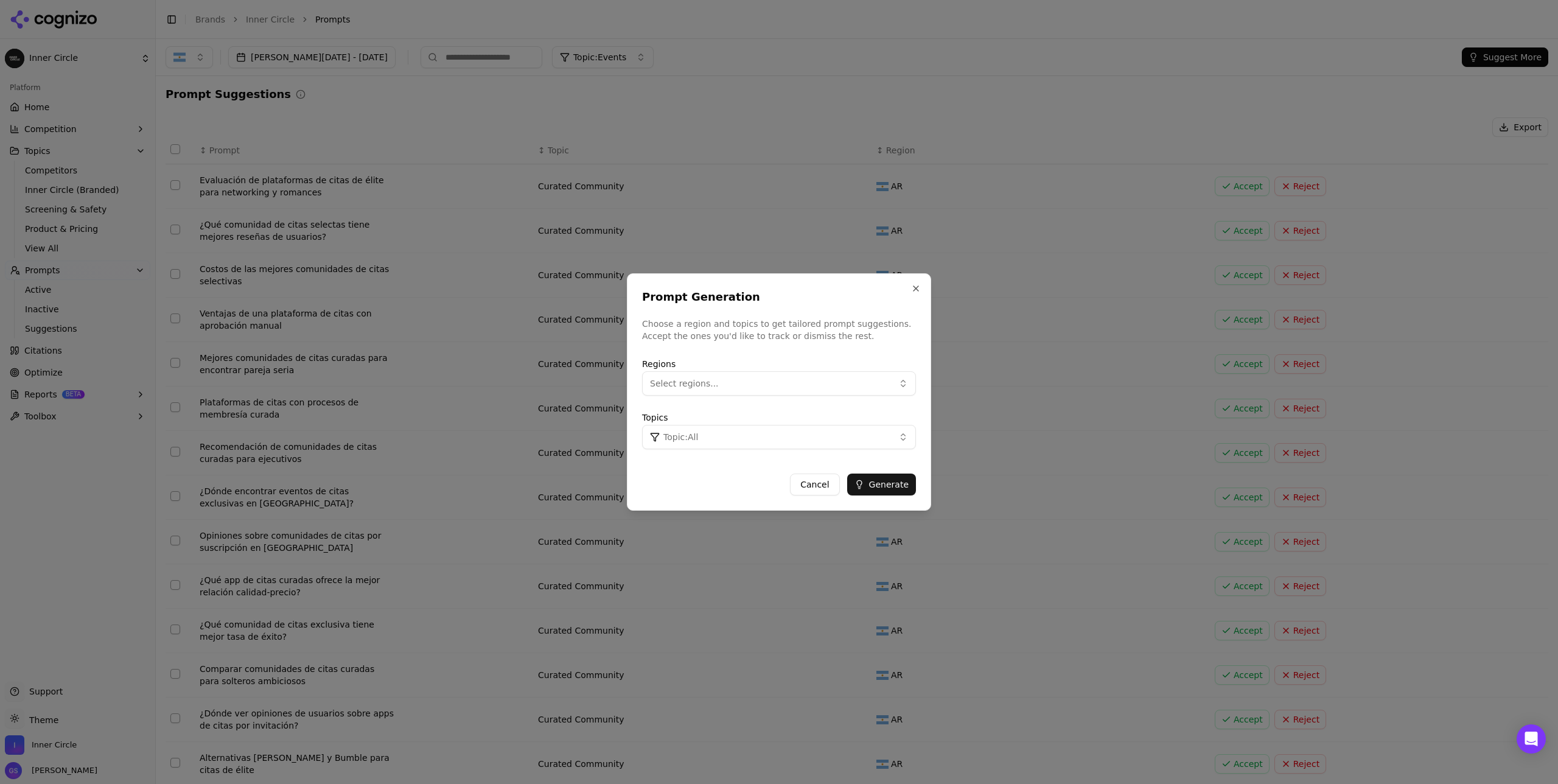
click at [732, 387] on button "Select regions..." at bounding box center [779, 383] width 274 height 24
click at [690, 455] on span "[GEOGRAPHIC_DATA]" at bounding box center [709, 471] width 89 height 12
click at [857, 437] on button "Topic: All" at bounding box center [779, 437] width 274 height 24
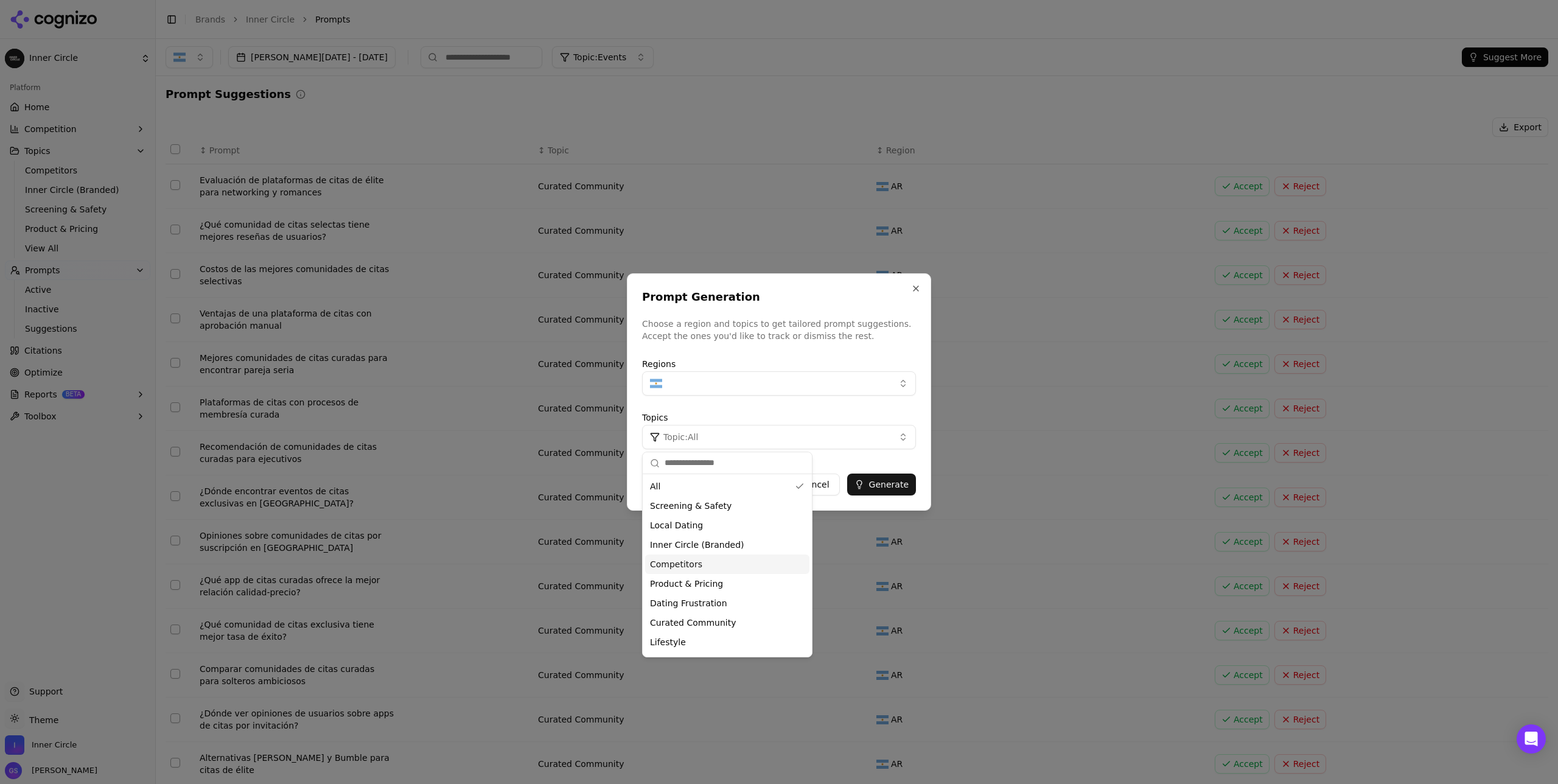
scroll to position [17, 0]
click at [696, 455] on div "Lifestyle" at bounding box center [728, 624] width 165 height 19
click at [844, 455] on div "Prompt Generation Choose a region and topics to get tailored prompt suggestions…" at bounding box center [779, 392] width 305 height 237
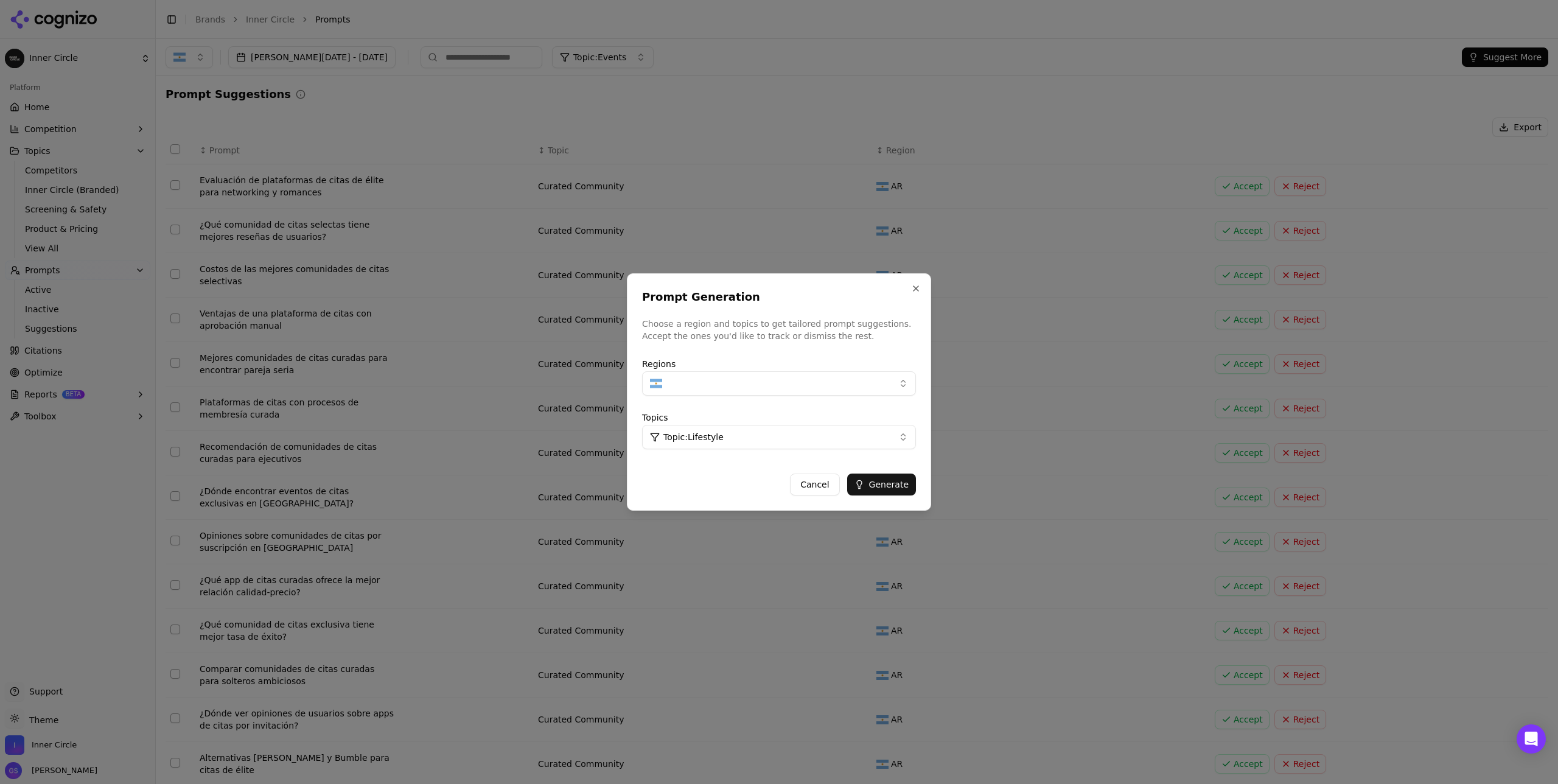
click at [876, 455] on button "Generate" at bounding box center [882, 484] width 69 height 22
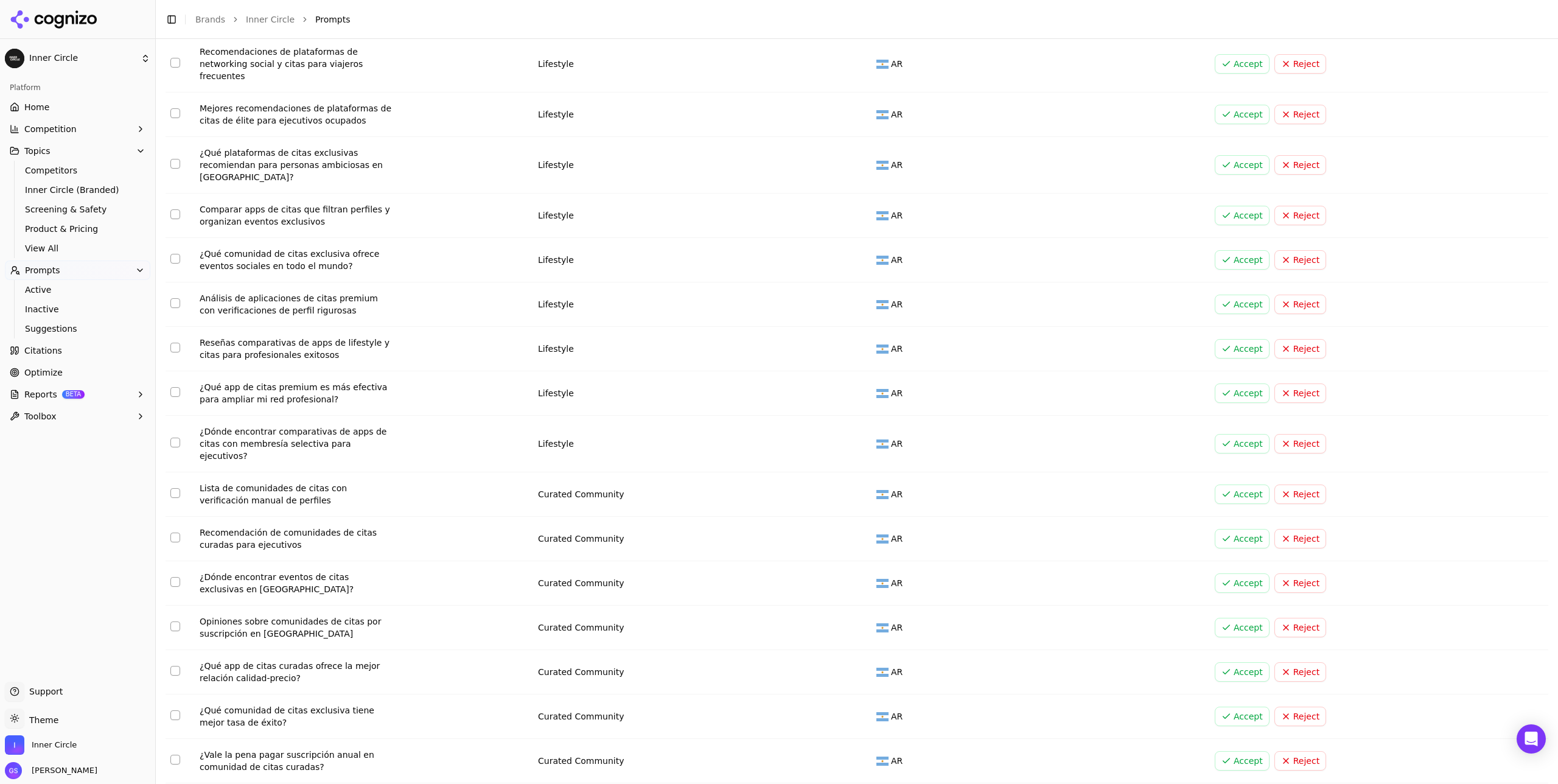
scroll to position [679, 0]
click at [176, 341] on button "Select row 18" at bounding box center [175, 346] width 10 height 10
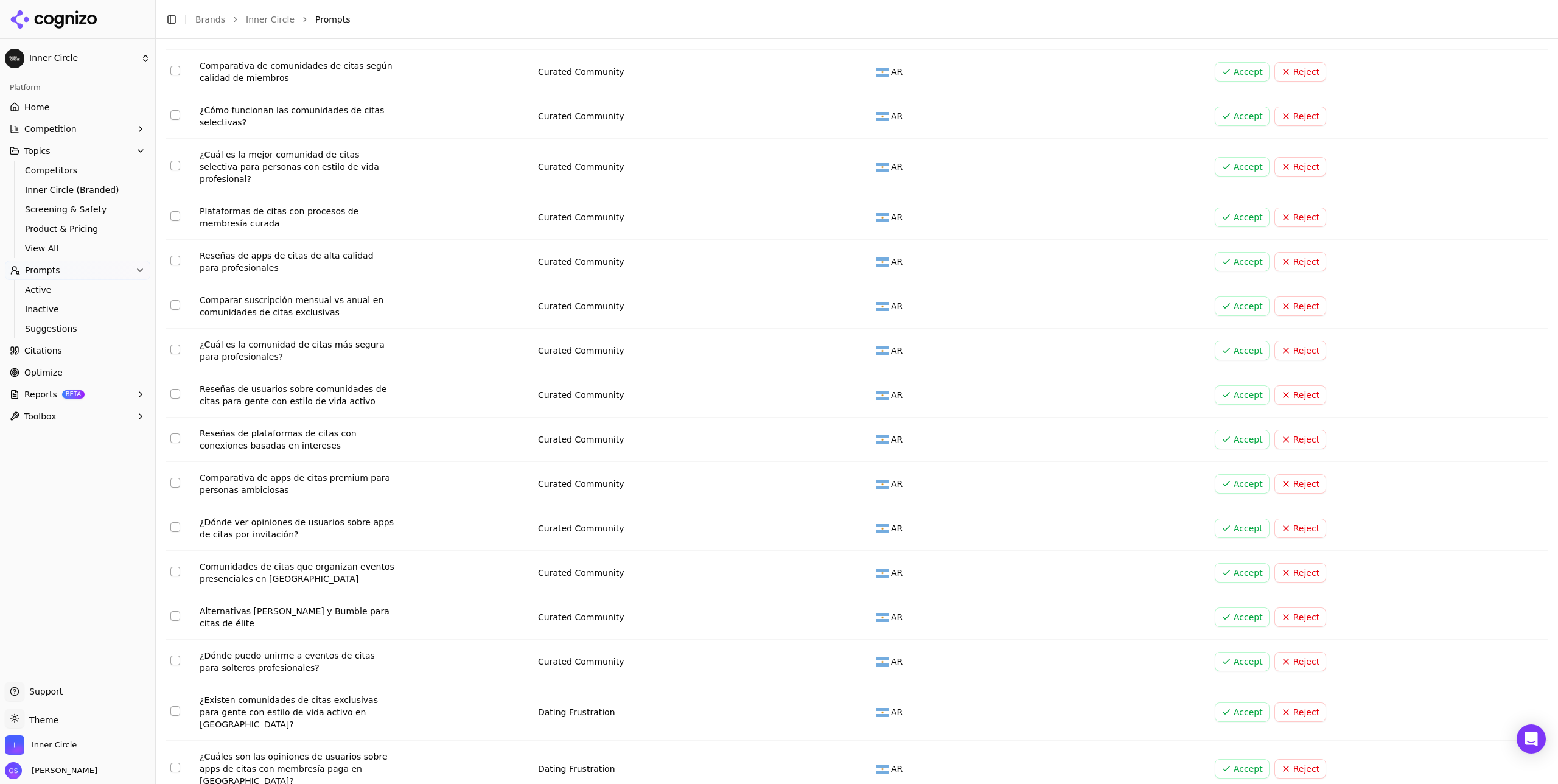
scroll to position [1723, 0]
click at [175, 432] on button "Select row 43" at bounding box center [175, 437] width 10 height 10
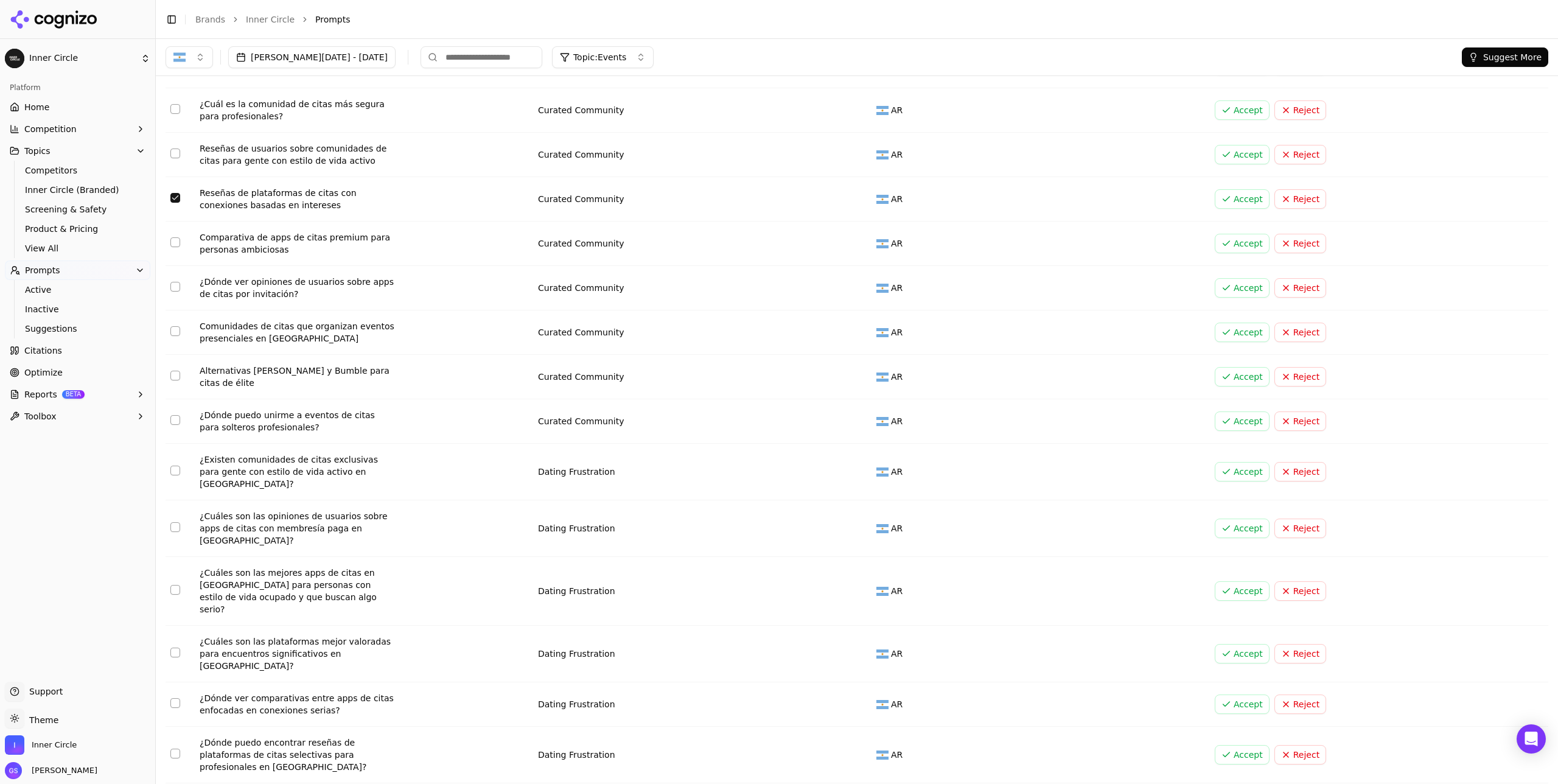
scroll to position [1927, 0]
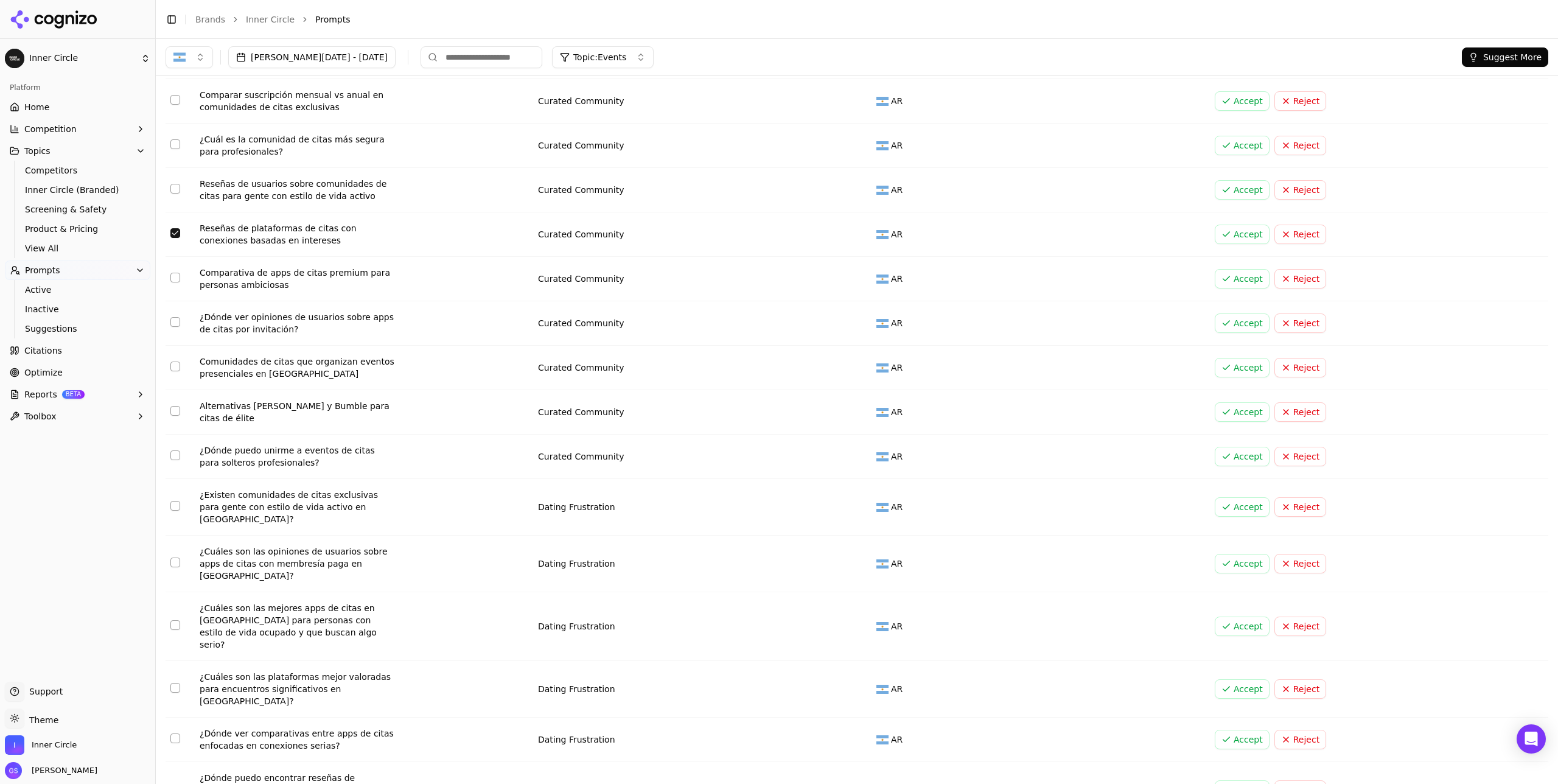
drag, startPoint x: 171, startPoint y: 186, endPoint x: 284, endPoint y: 233, distance: 122.4
click at [171, 228] on button "Select row 43" at bounding box center [175, 233] width 10 height 10
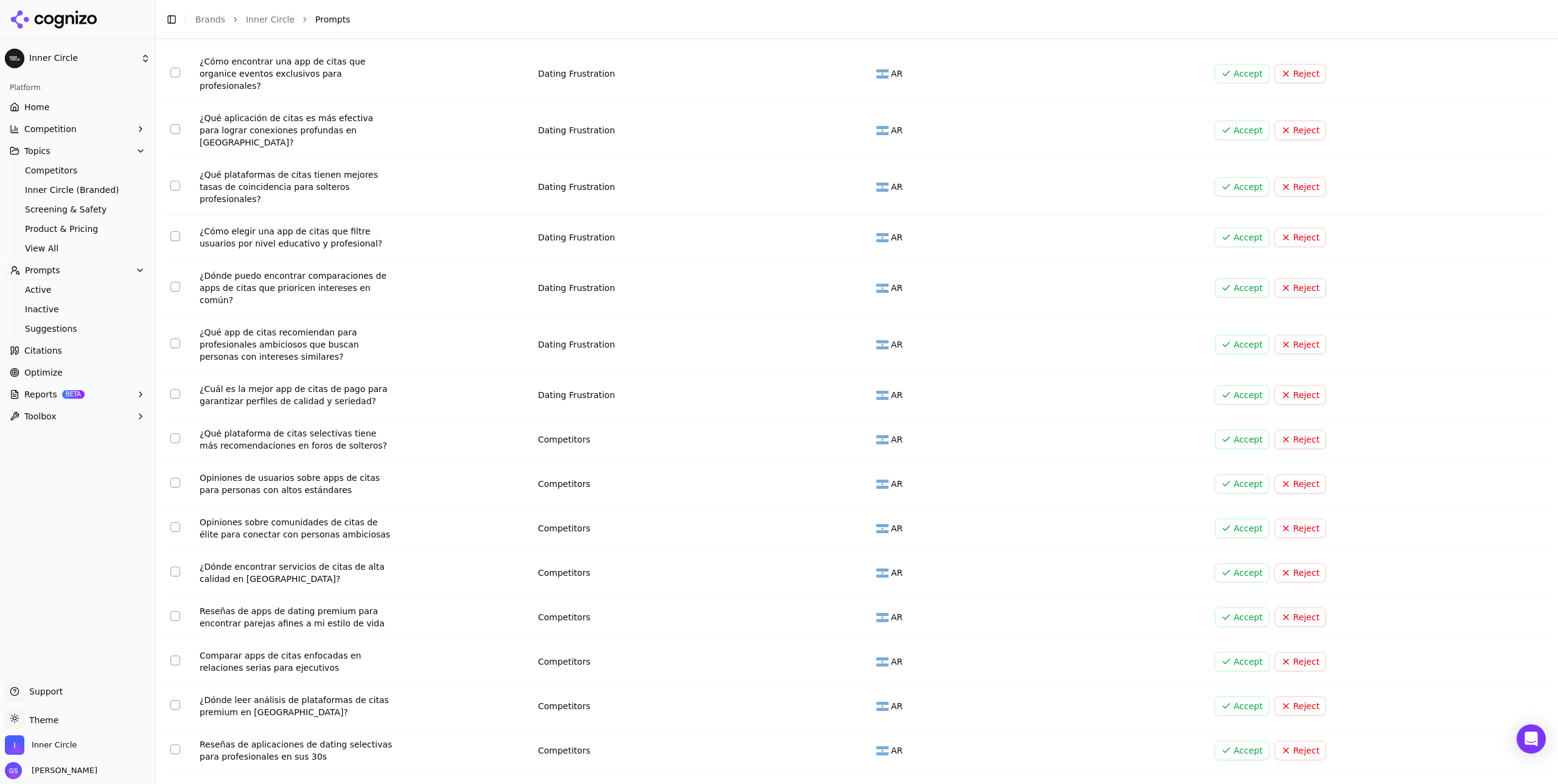
scroll to position [2802, 0]
click at [176, 455] on button "Select row 68" at bounding box center [175, 614] width 10 height 10
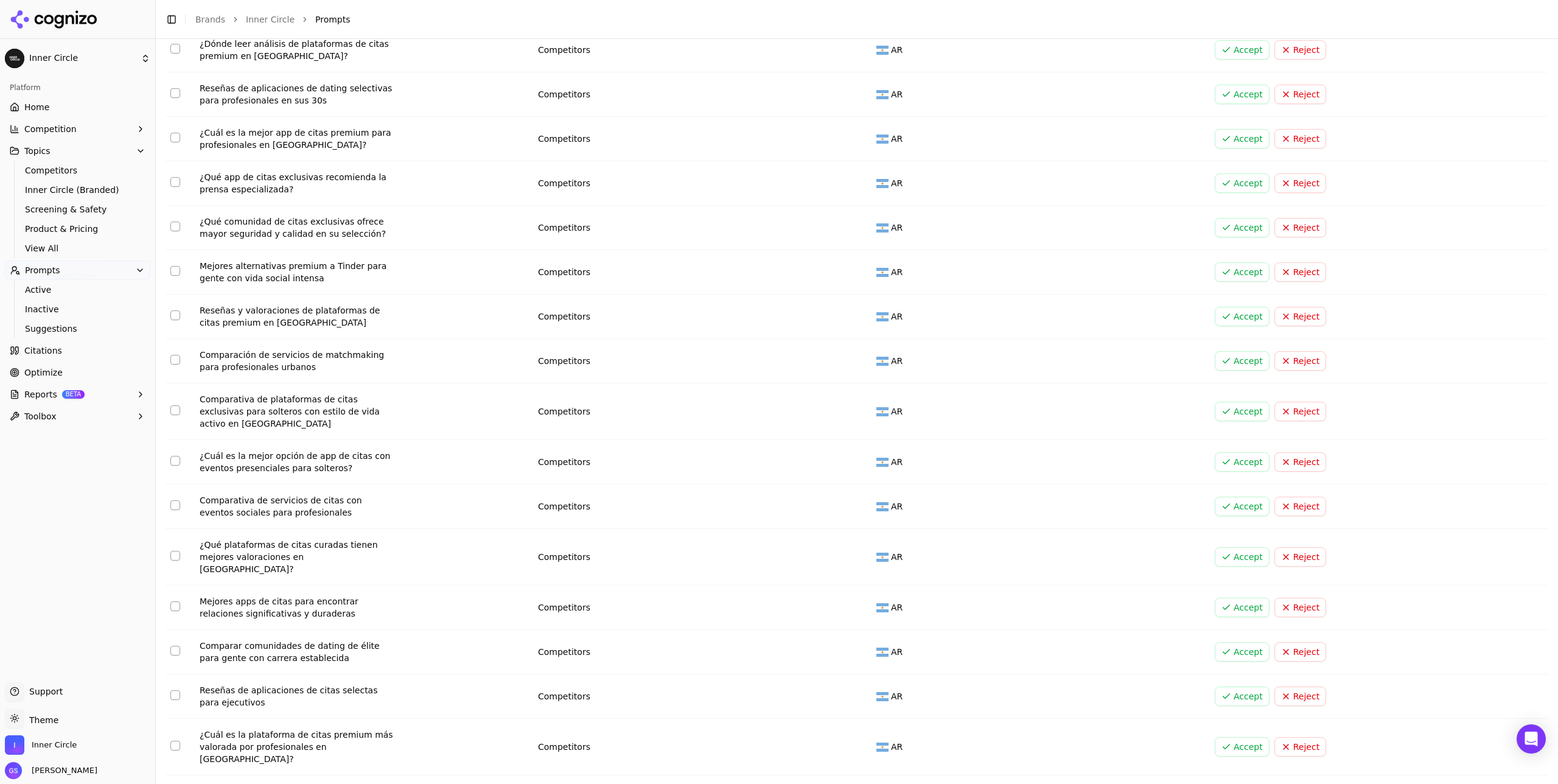
scroll to position [3457, 0]
click at [172, 404] on button "Select row 78" at bounding box center [175, 409] width 10 height 10
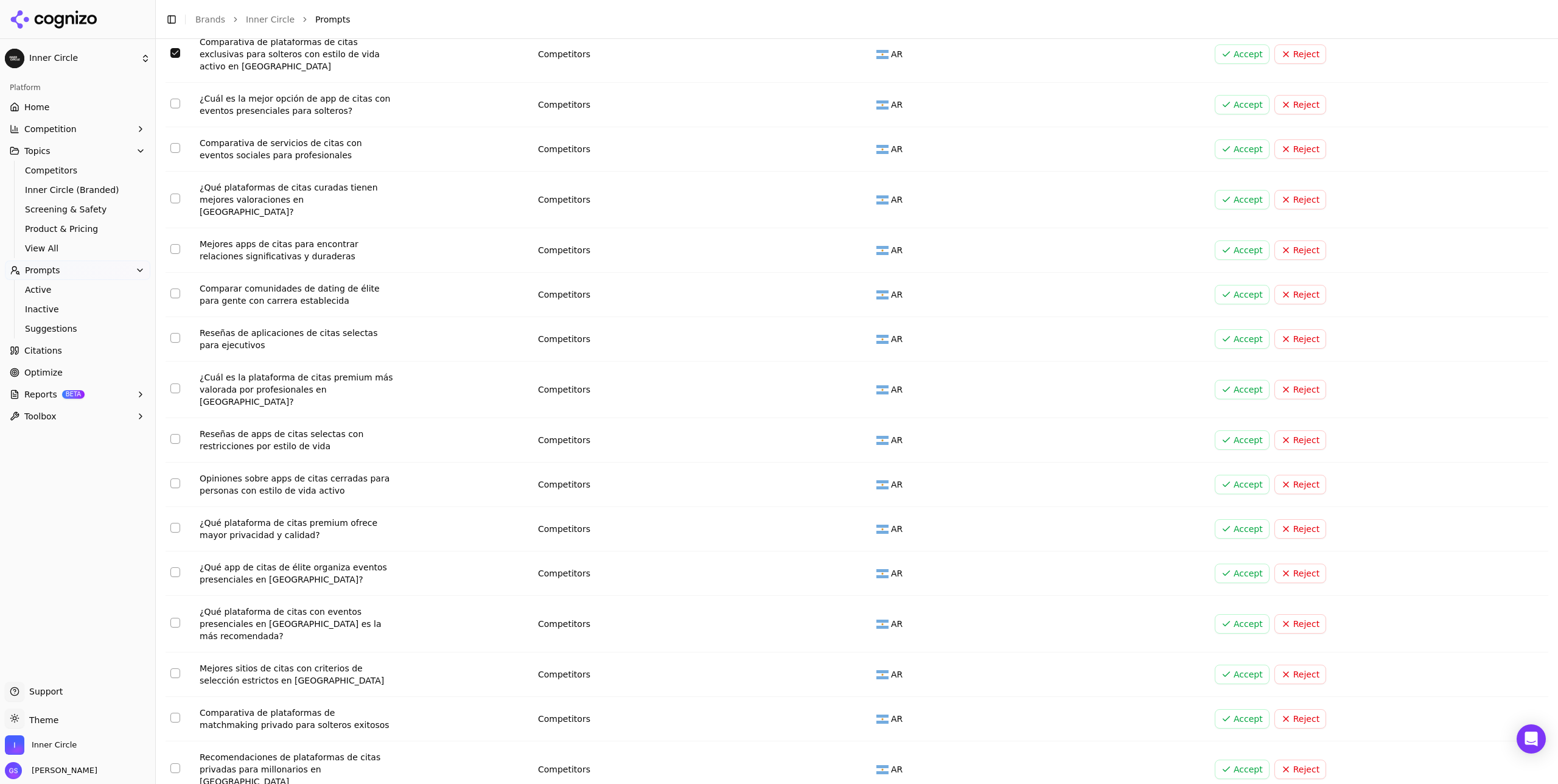
scroll to position [4007, 0]
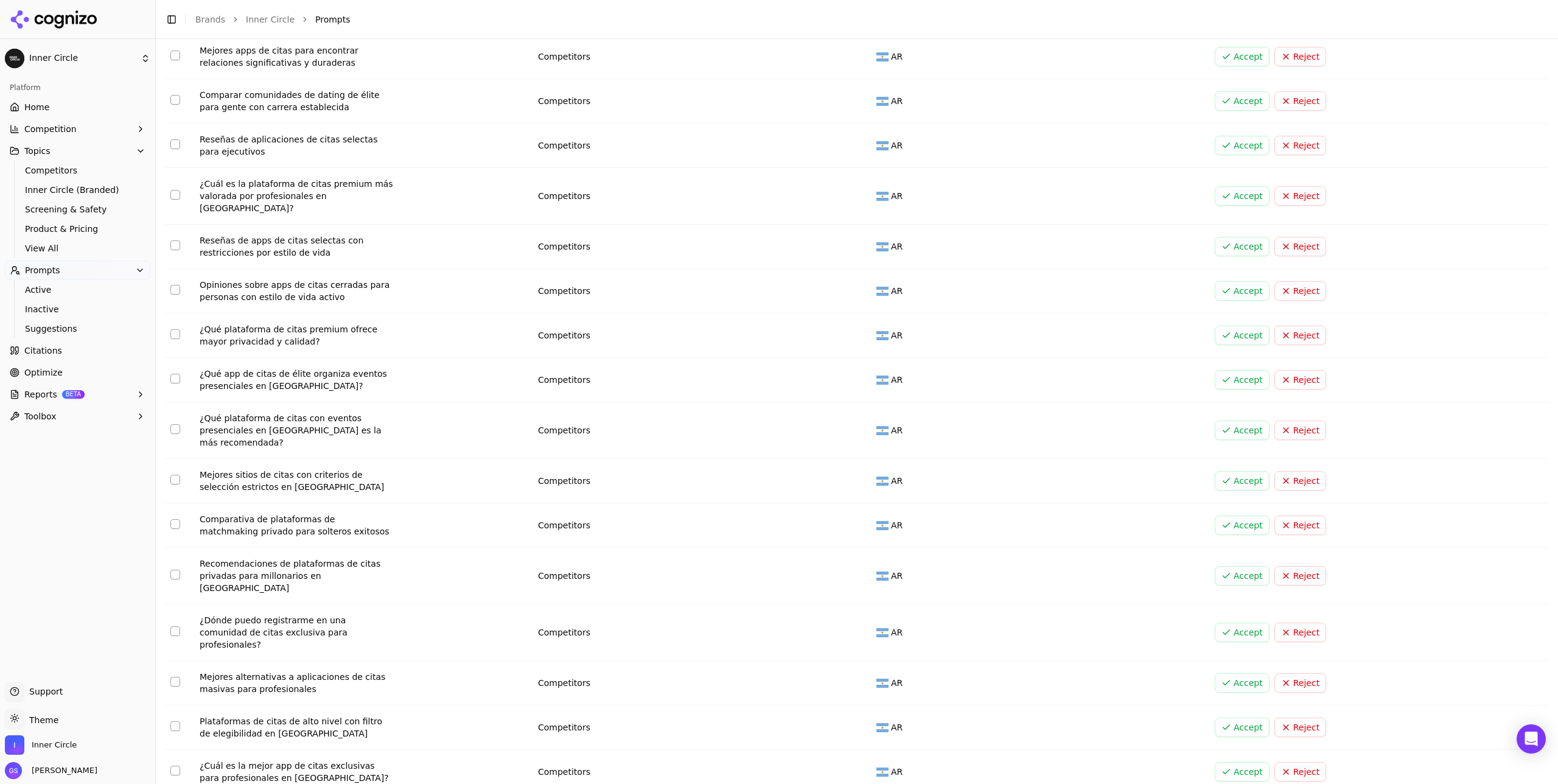
click at [172, 424] on button "Select row 90" at bounding box center [175, 429] width 10 height 10
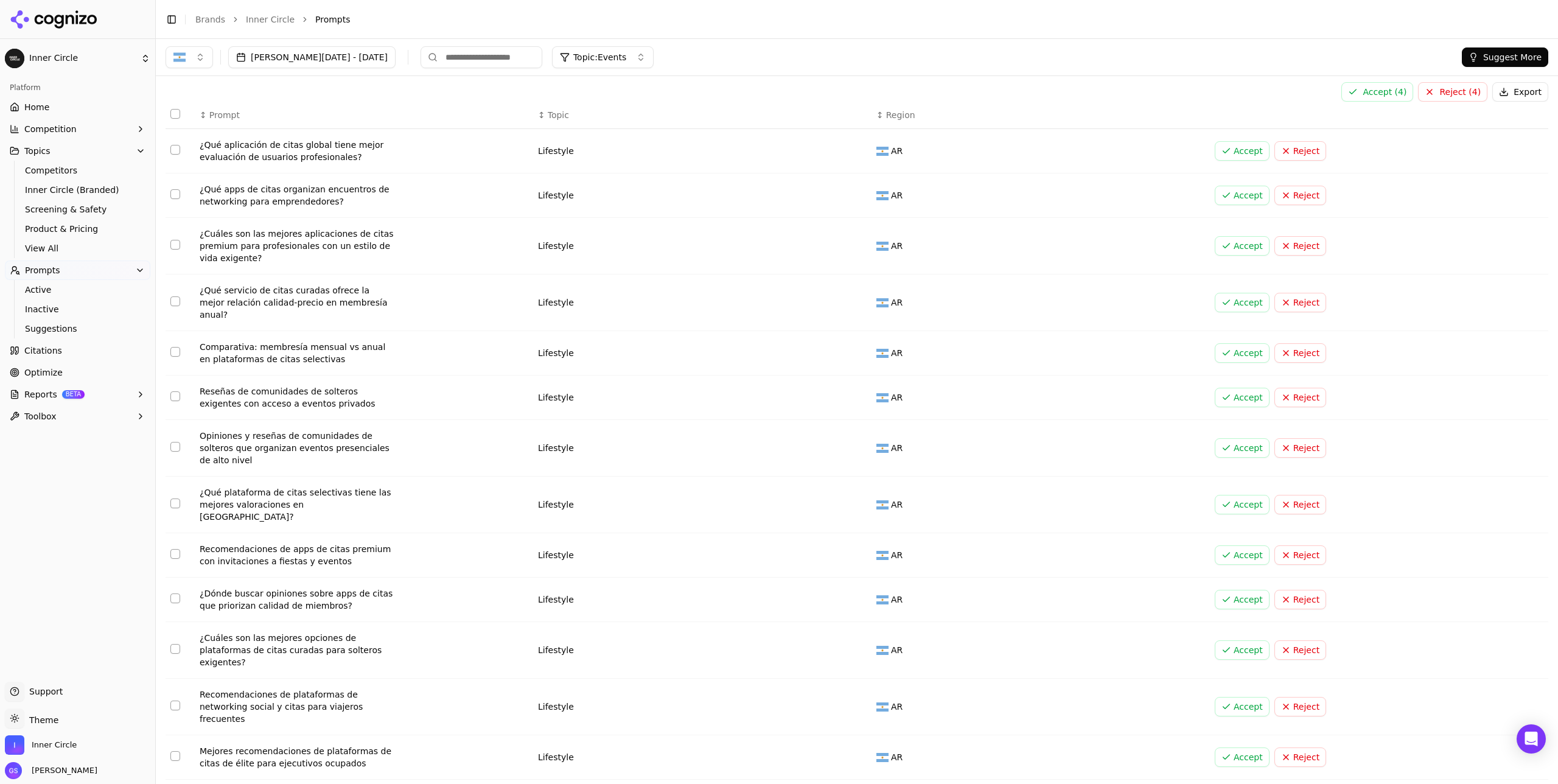
scroll to position [0, 0]
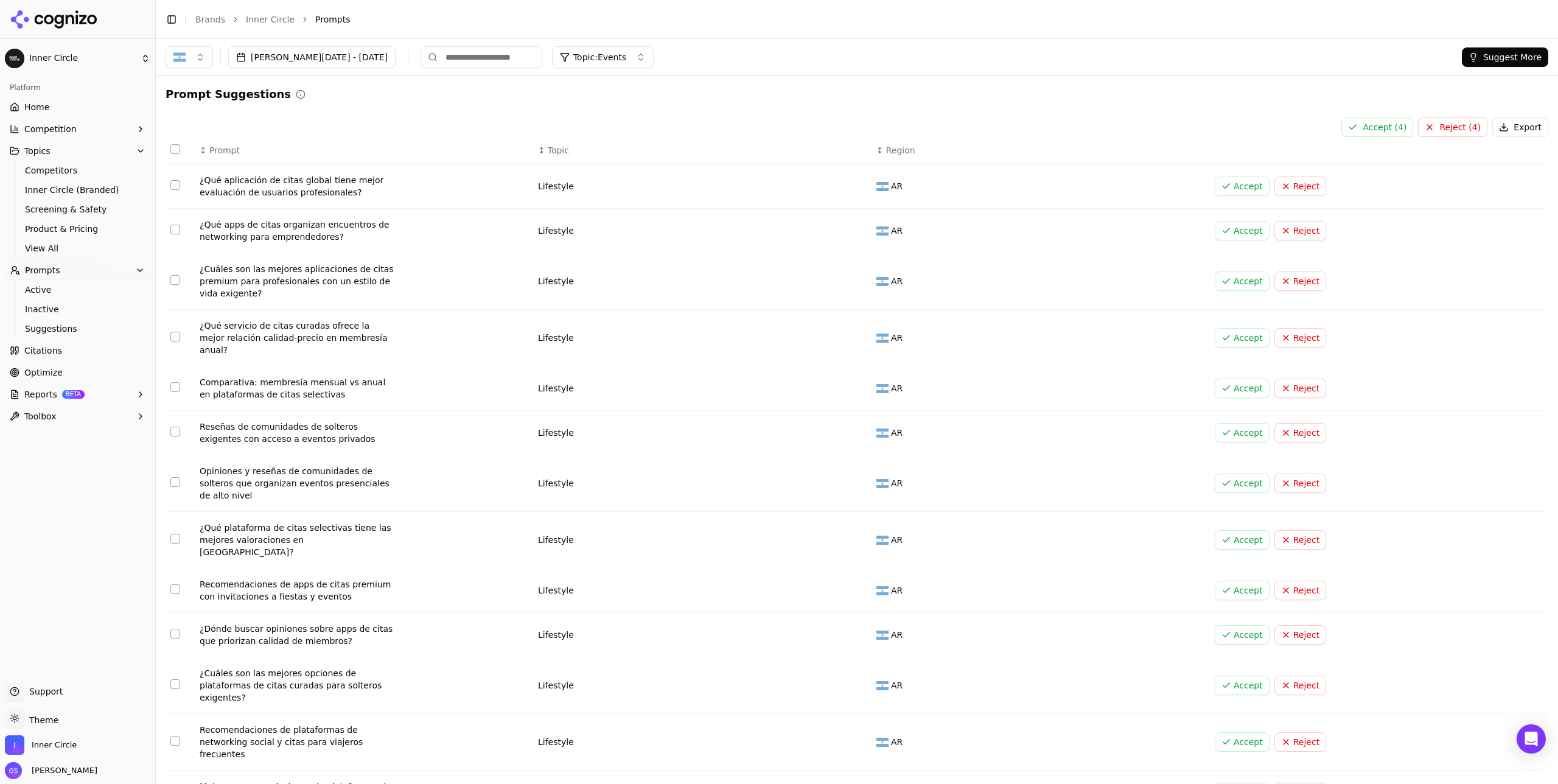
click at [876, 125] on button "Accept ( 4 )" at bounding box center [1377, 127] width 72 height 19
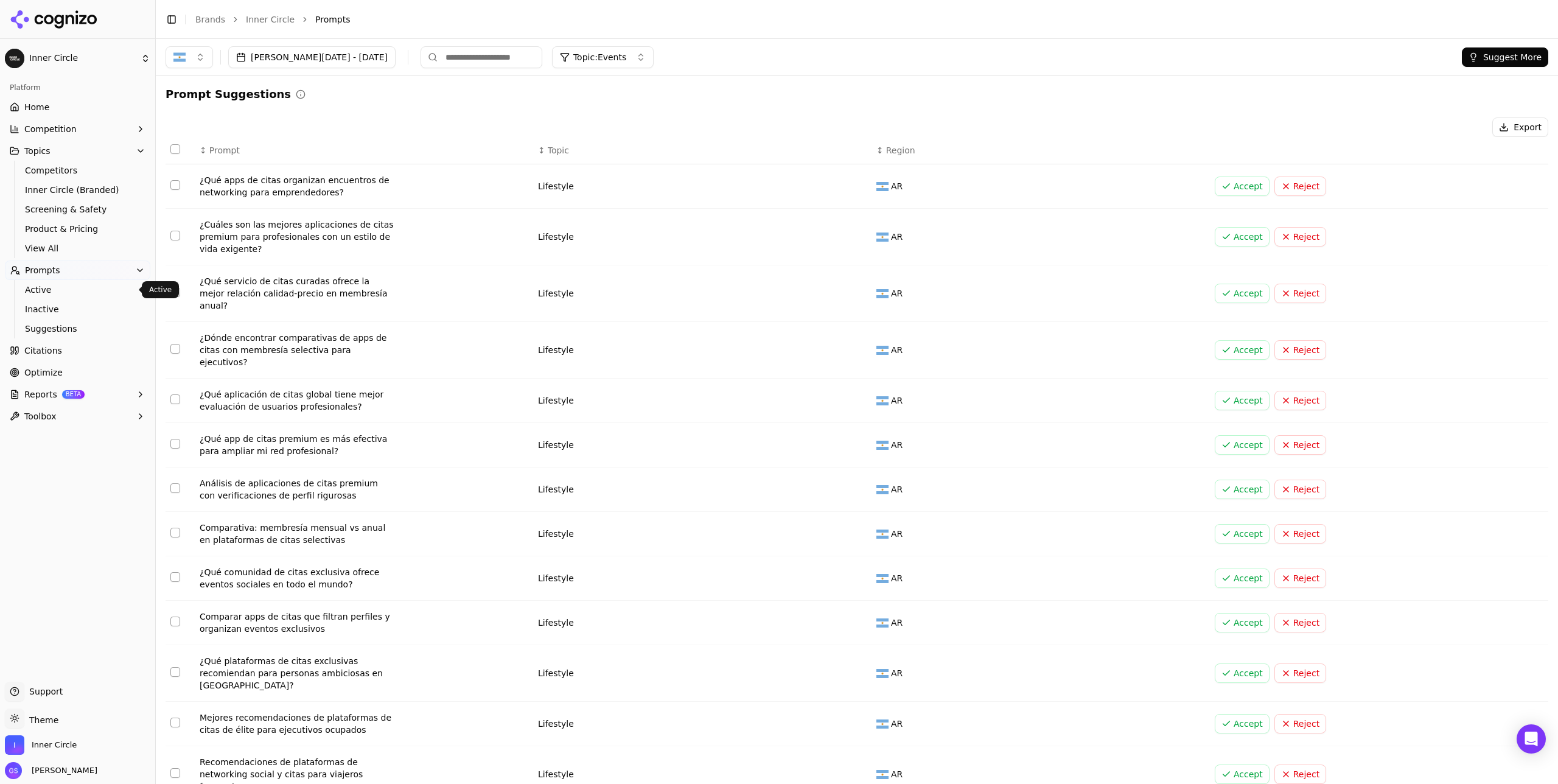
click at [69, 285] on span "Active" at bounding box center [77, 289] width 106 height 12
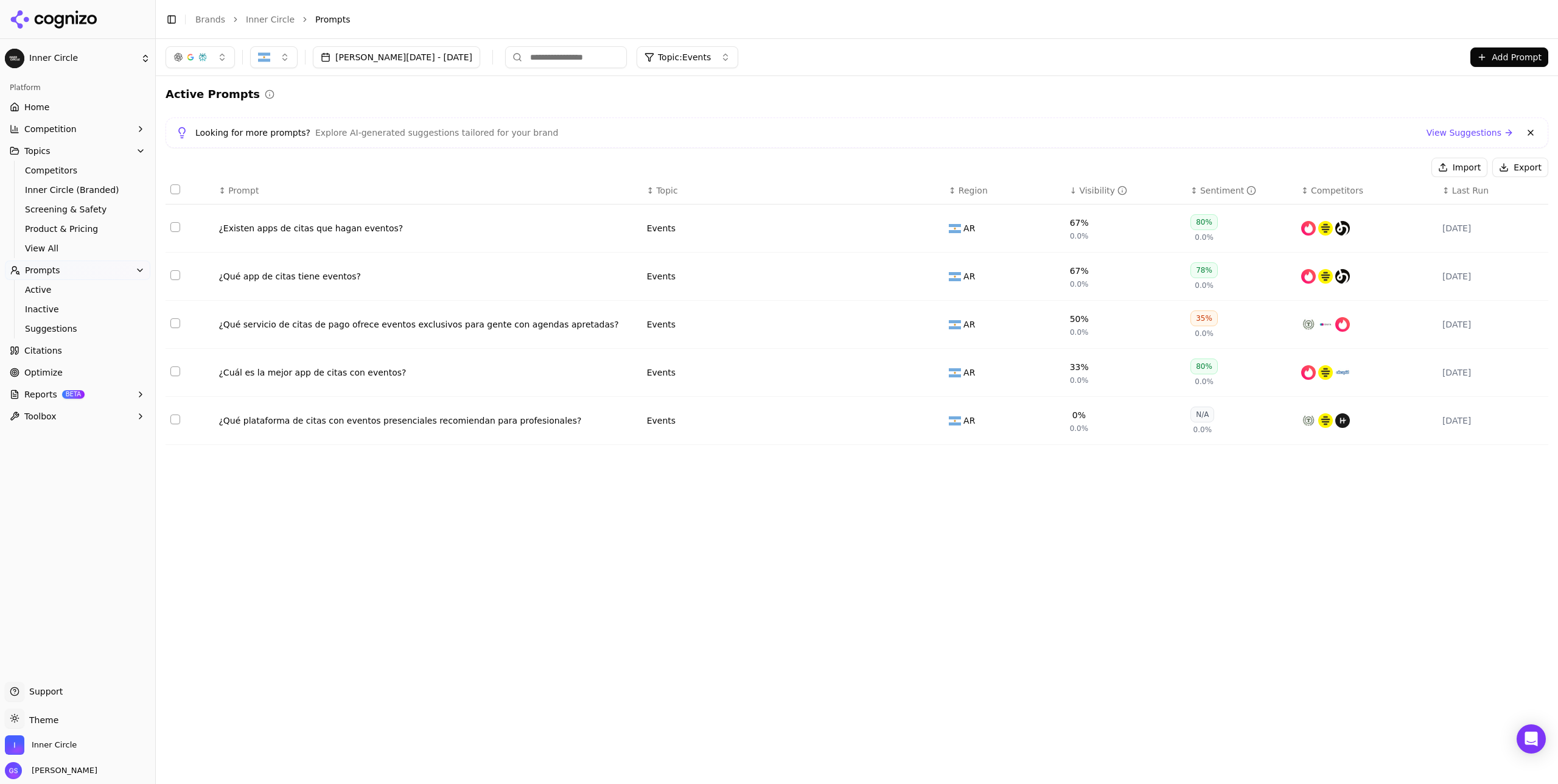
click at [682, 60] on span "Topic: Events" at bounding box center [684, 57] width 53 height 12
drag, startPoint x: 652, startPoint y: 267, endPoint x: 651, endPoint y: 259, distance: 8.1
click at [651, 264] on div "Events" at bounding box center [701, 263] width 165 height 19
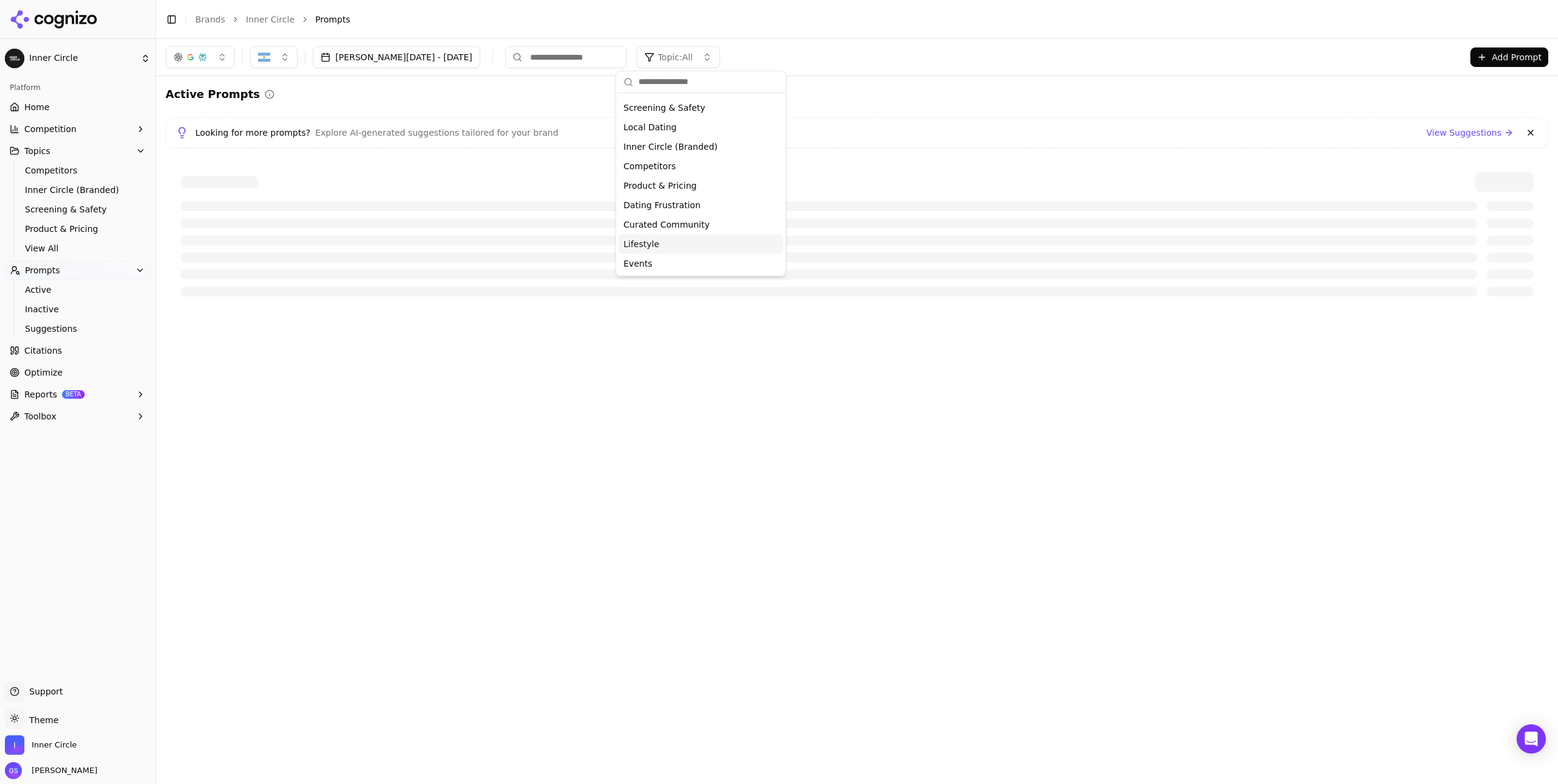
click at [651, 243] on span "Lifestyle" at bounding box center [642, 243] width 36 height 12
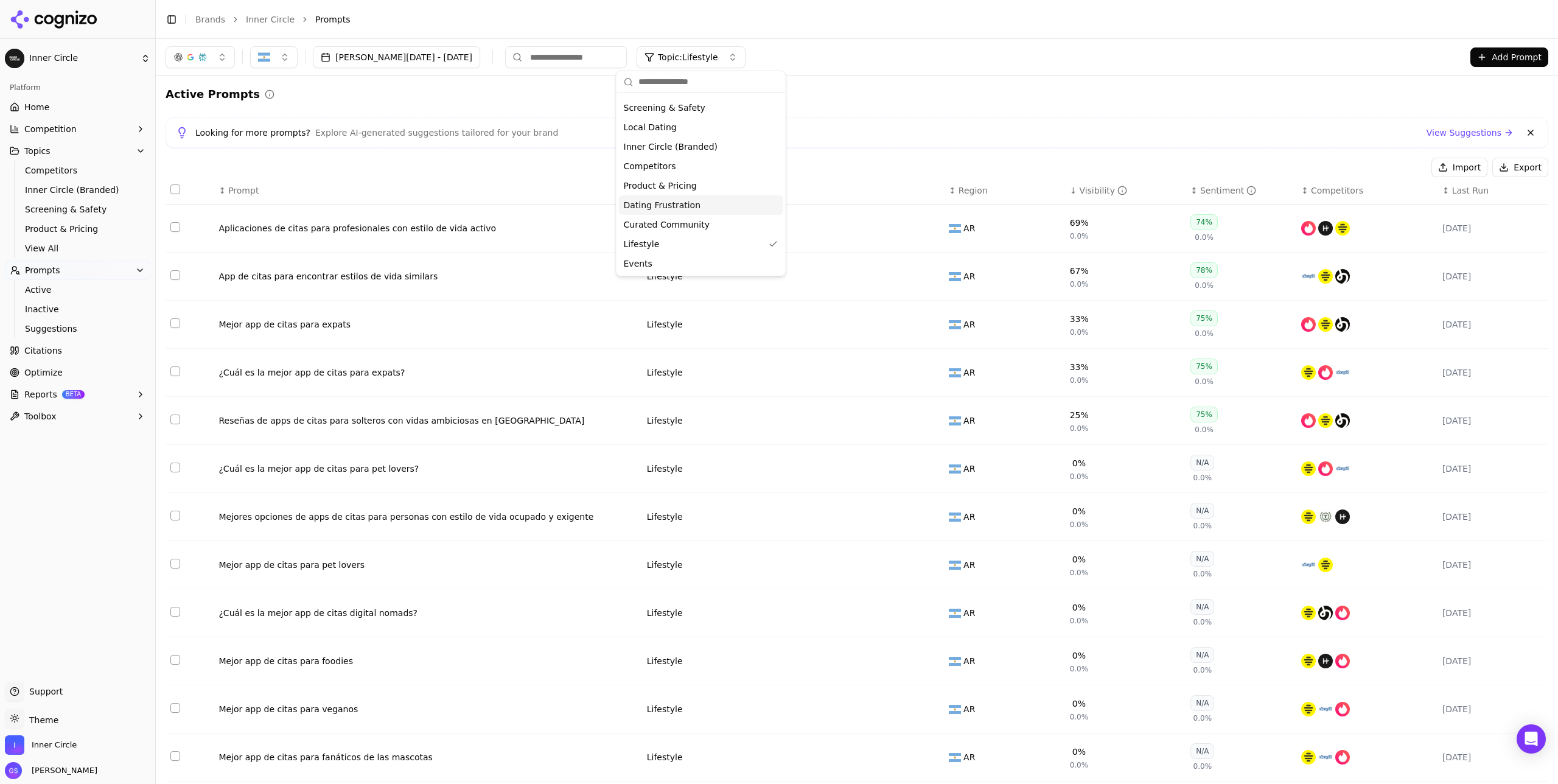
click at [869, 137] on div "Looking for more prompts? Explore AI-generated suggestions tailored for your br…" at bounding box center [857, 133] width 1362 height 15
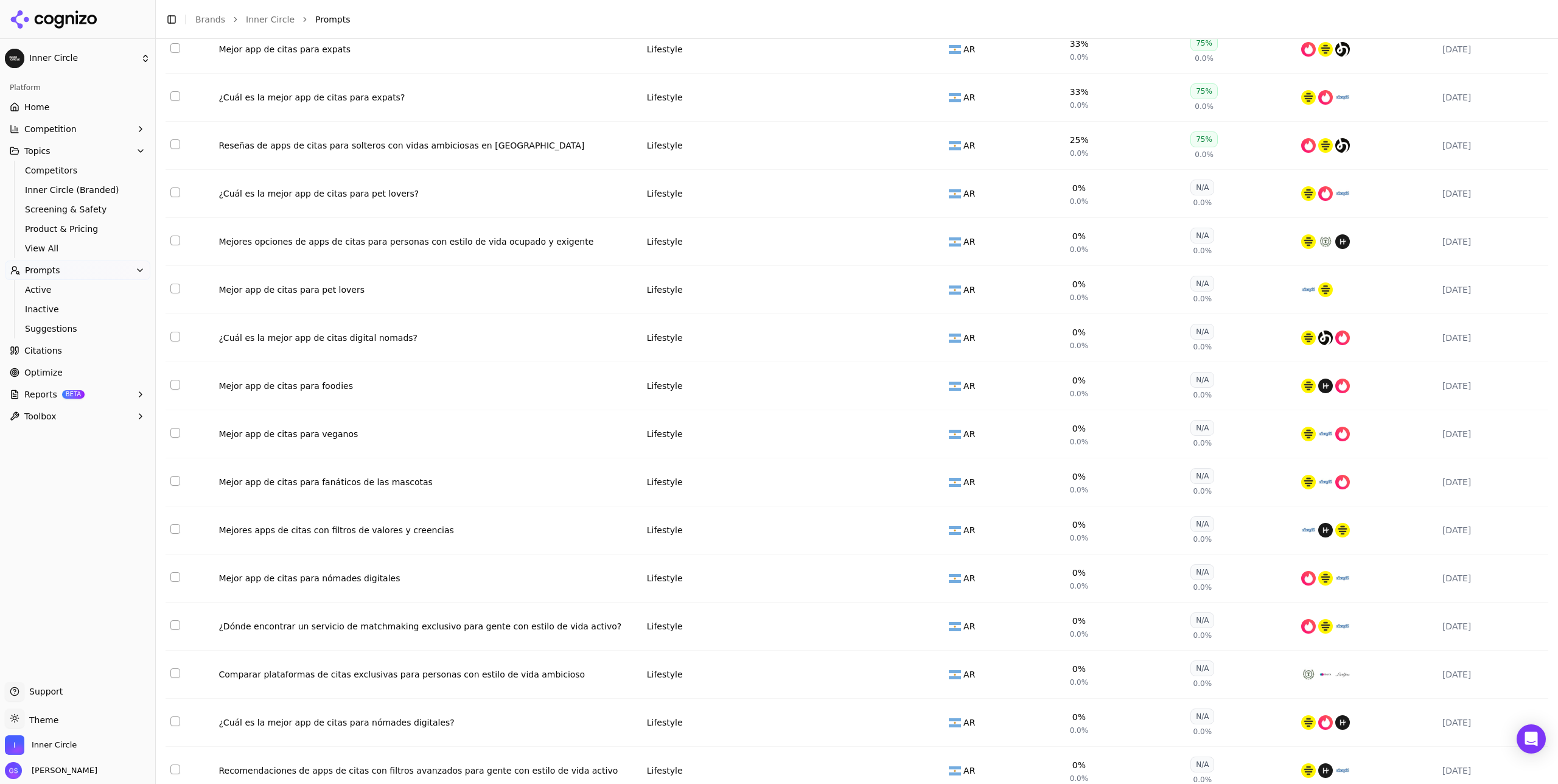
scroll to position [553, 0]
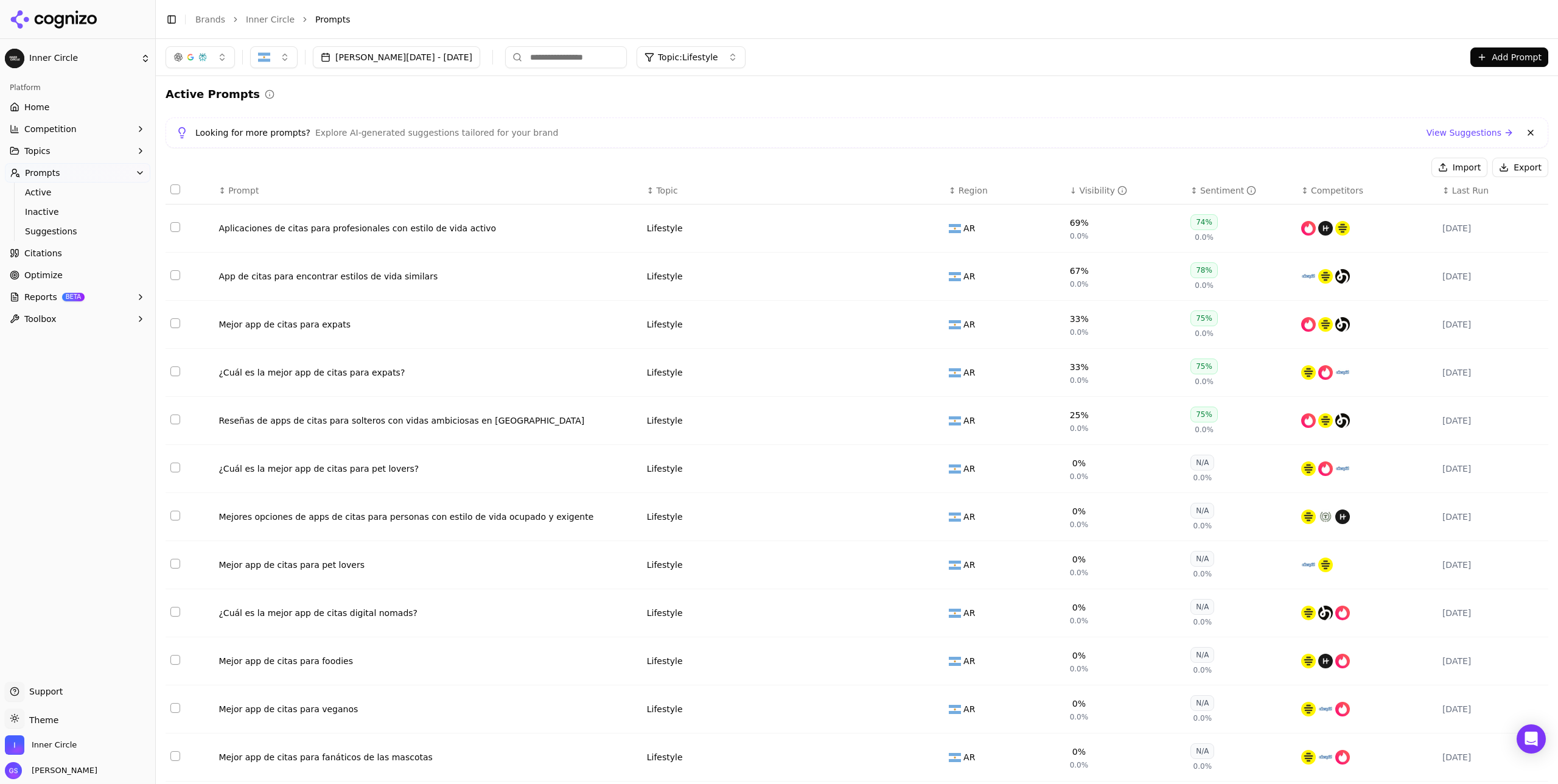
click at [664, 60] on span "Topic: Lifestyle" at bounding box center [688, 57] width 60 height 12
drag, startPoint x: 669, startPoint y: 241, endPoint x: 660, endPoint y: 250, distance: 12.7
click at [669, 241] on span "Curated Community" at bounding box center [666, 241] width 86 height 12
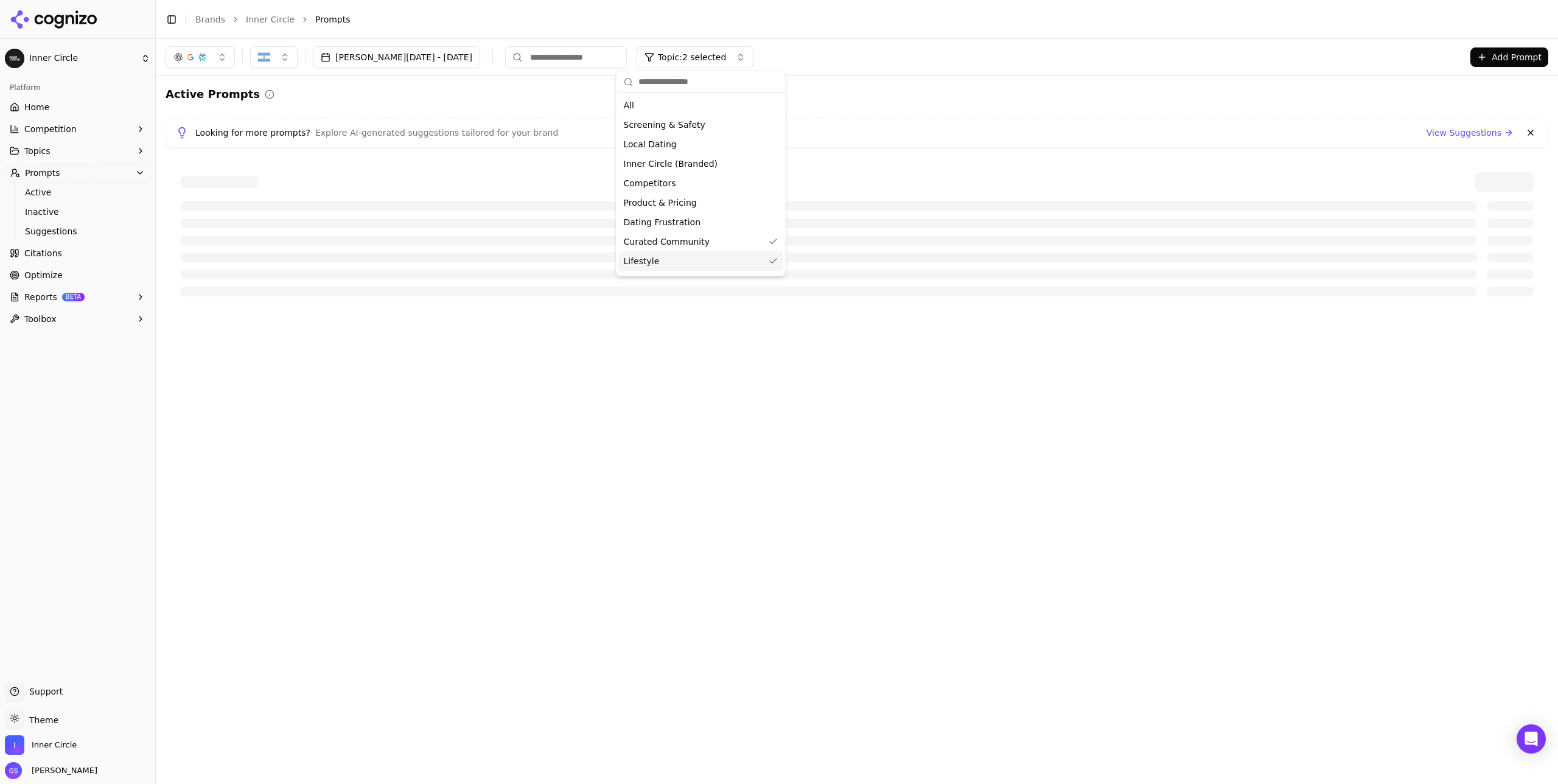
click at [653, 259] on span "Lifestyle" at bounding box center [642, 260] width 36 height 12
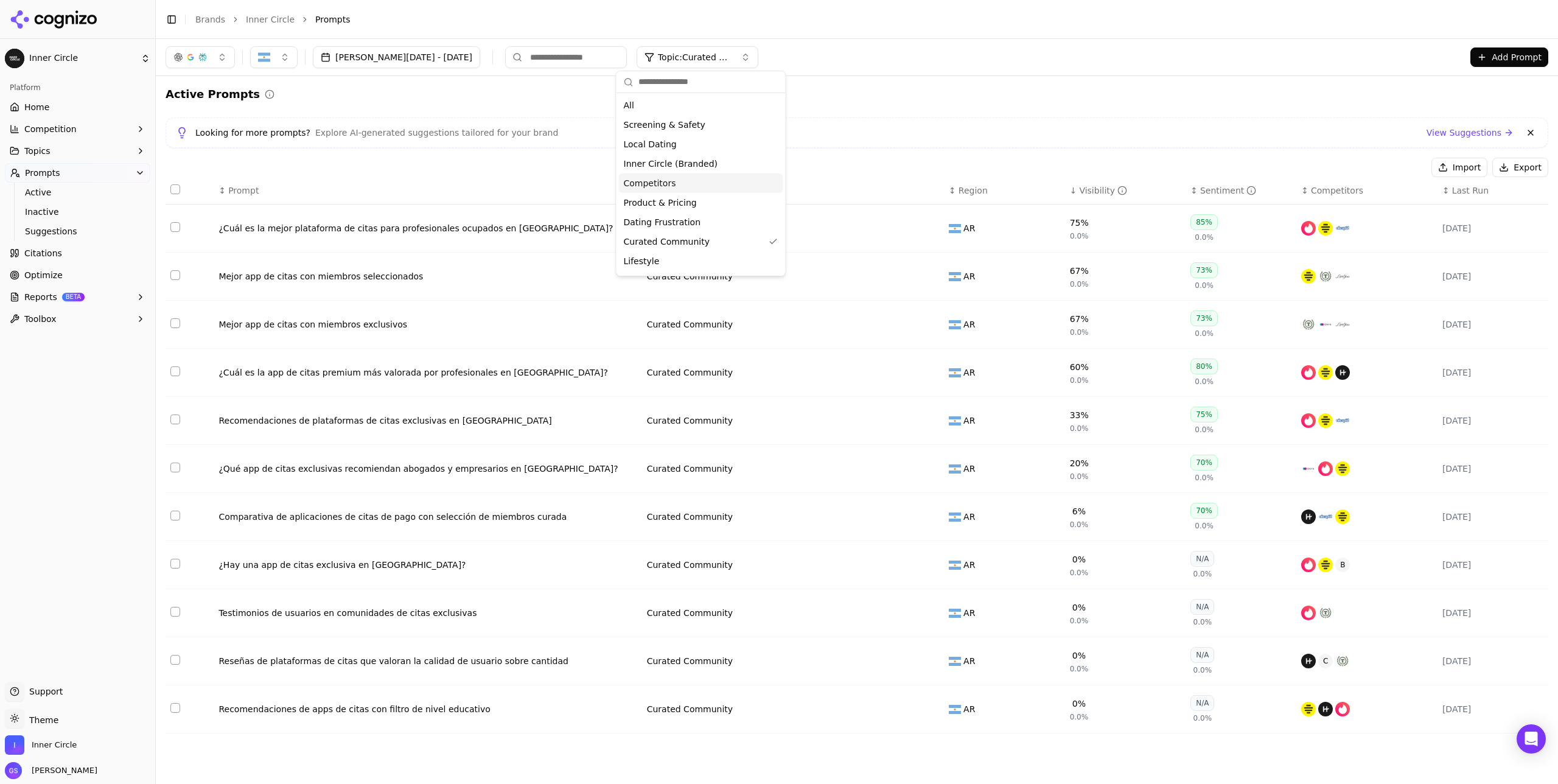
click at [835, 151] on div "Active Prompts Looking for more prompts? Explore AI-generated suggestions tailo…" at bounding box center [857, 414] width 1383 height 657
click at [696, 57] on span "Topic: Curated Community" at bounding box center [694, 57] width 73 height 12
click at [693, 238] on span "Curated Community" at bounding box center [666, 241] width 86 height 12
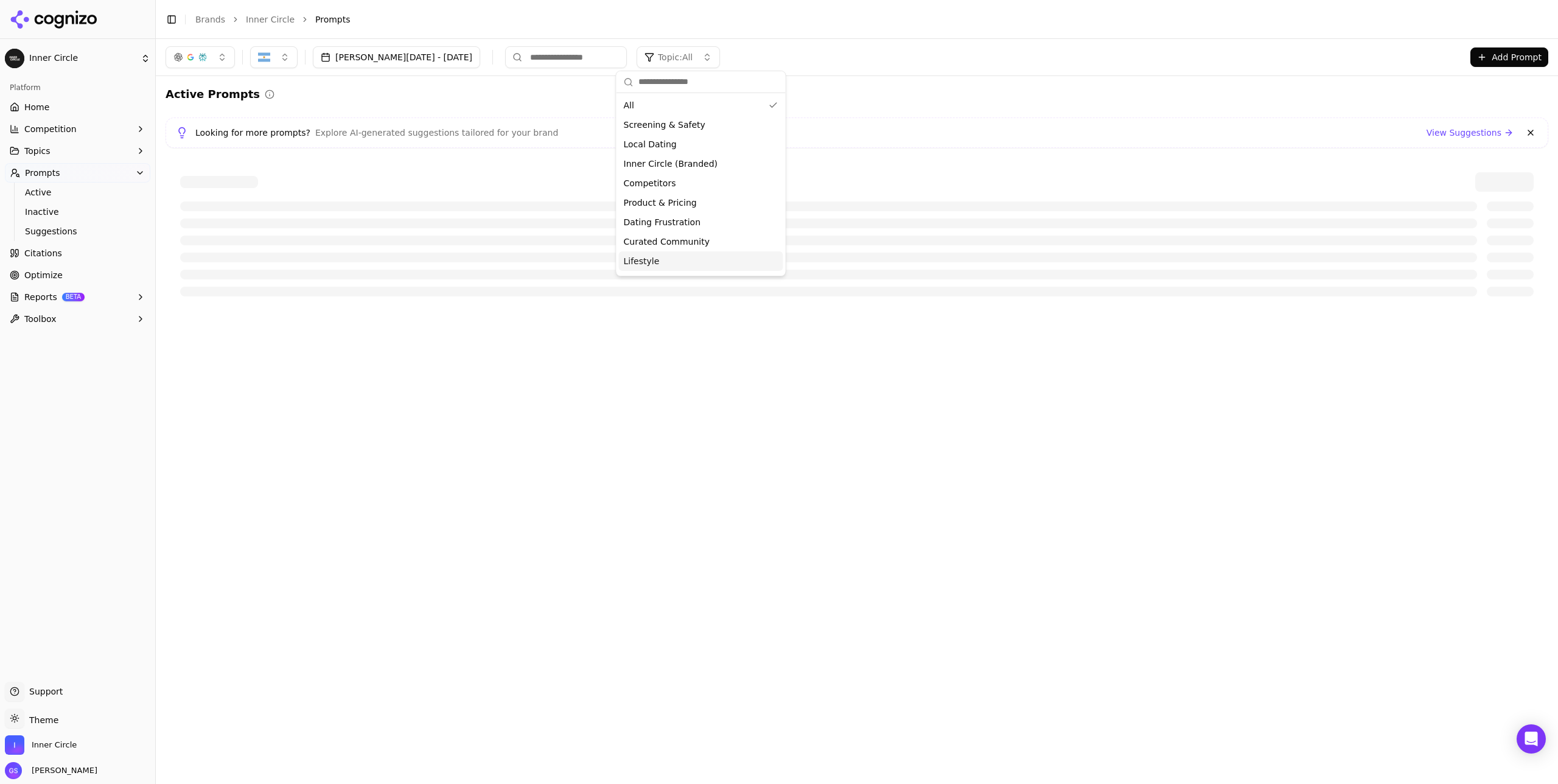
click at [660, 259] on div "Lifestyle" at bounding box center [701, 260] width 165 height 19
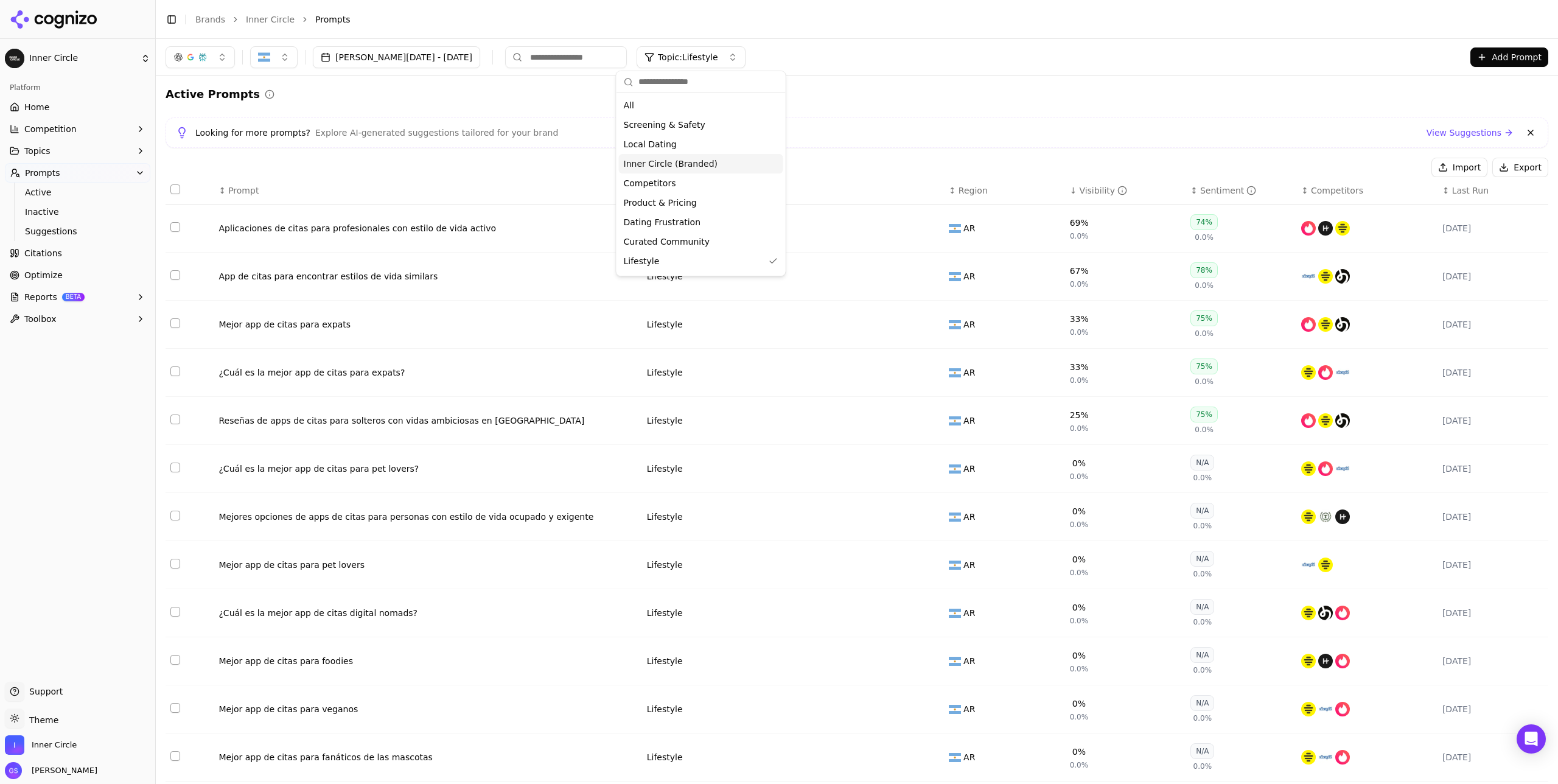
click at [877, 118] on div "Looking for more prompts? Explore AI-generated suggestions tailored for your br…" at bounding box center [857, 133] width 1383 height 31
click at [677, 56] on span "Topic: Lifestyle" at bounding box center [688, 57] width 60 height 12
click at [677, 131] on span "Screening & Safety" at bounding box center [664, 124] width 82 height 12
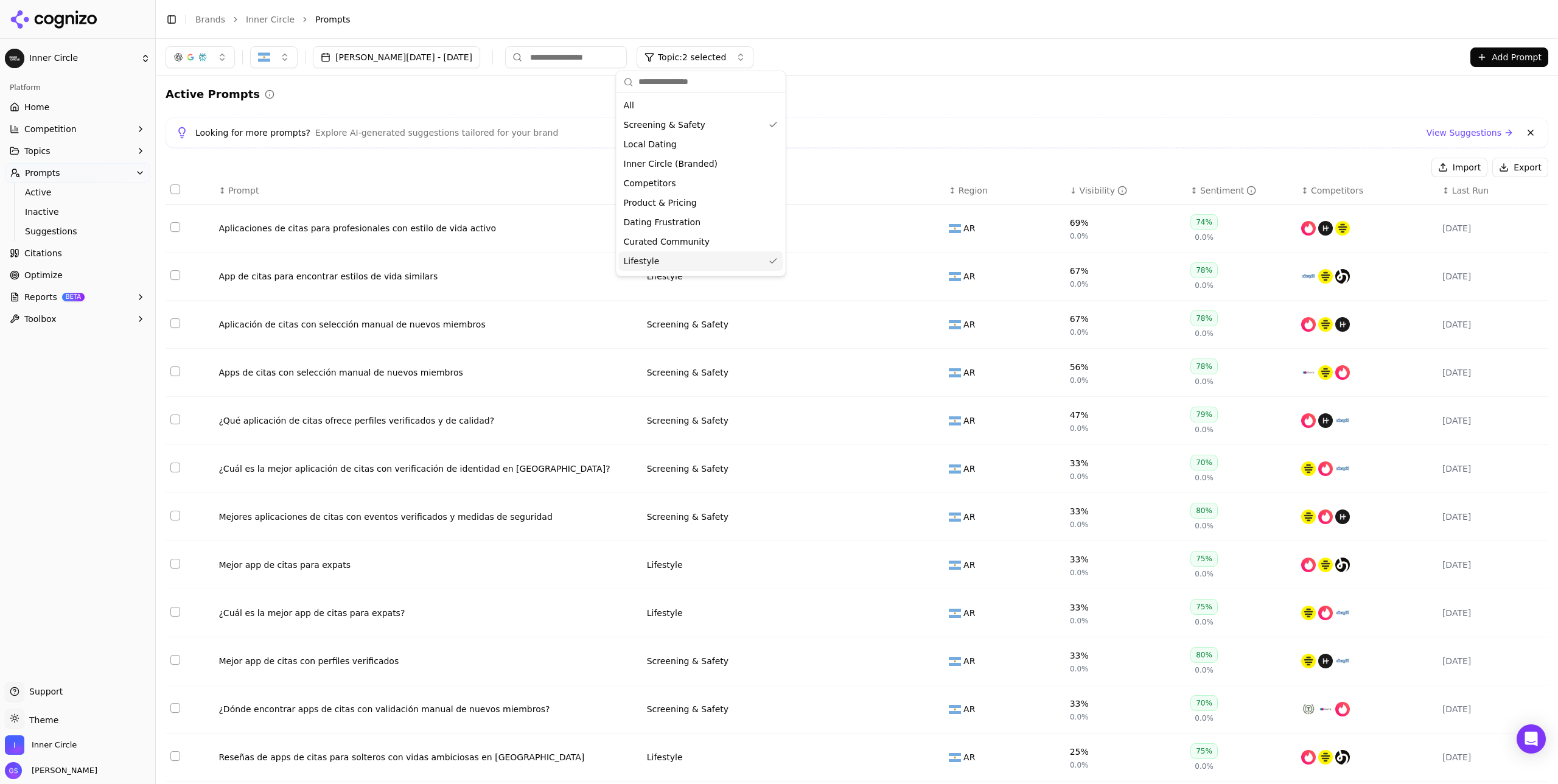
click at [719, 260] on div "Lifestyle" at bounding box center [701, 260] width 165 height 19
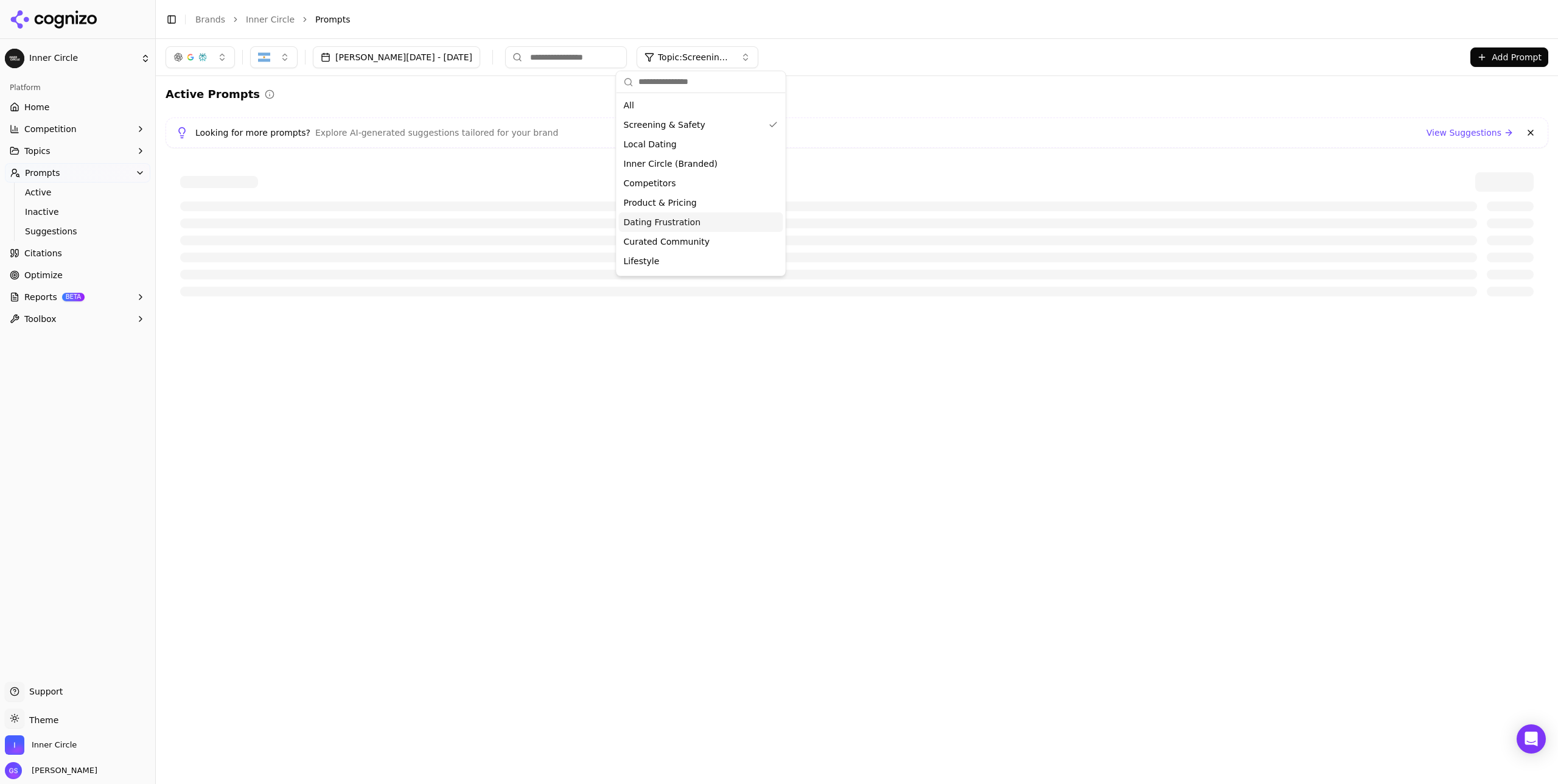
click at [887, 150] on div "Active Prompts Looking for more prompts? Explore AI-generated suggestions tailo…" at bounding box center [857, 198] width 1383 height 225
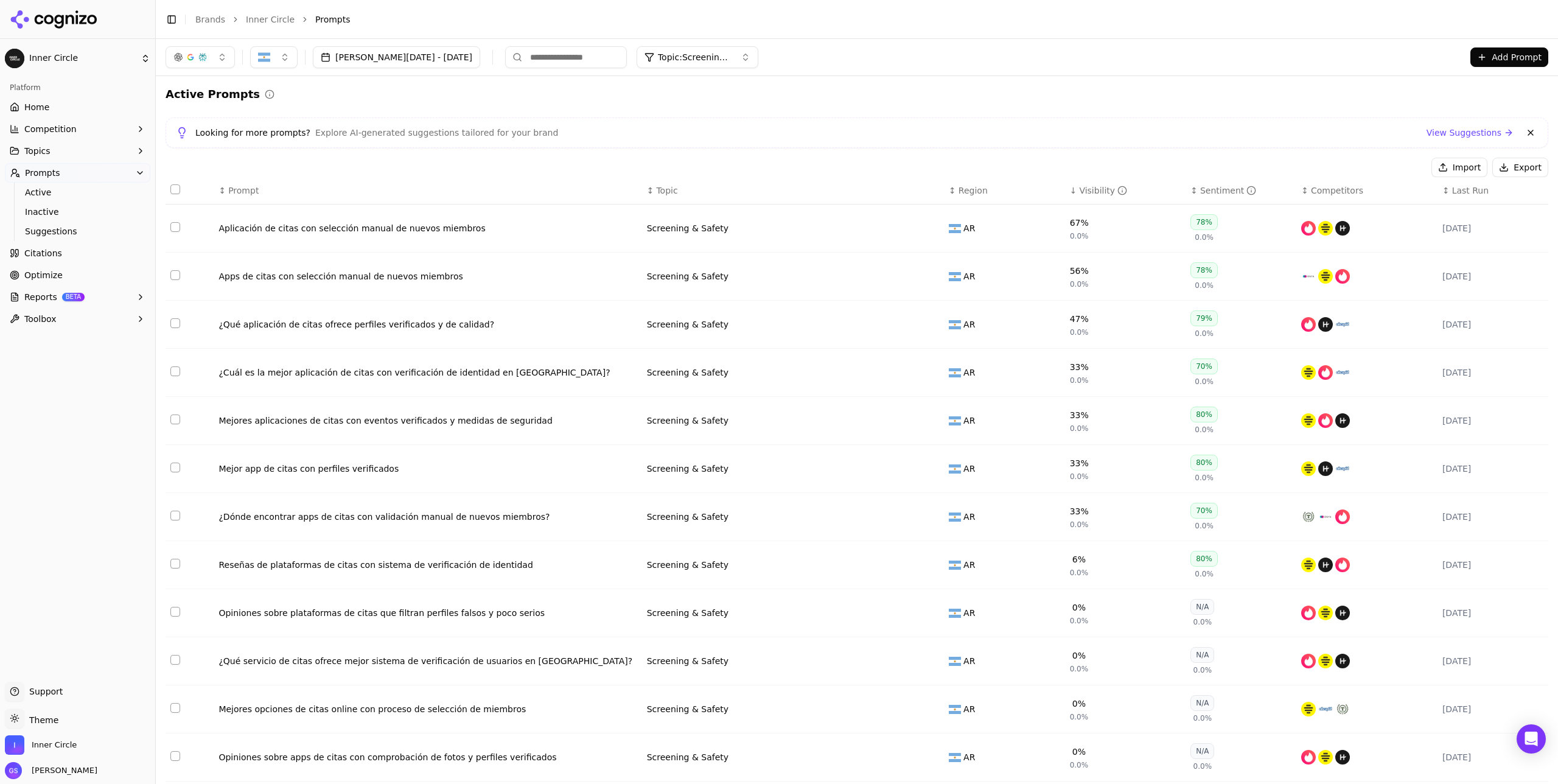
click at [1468, 134] on link "View Suggestions" at bounding box center [1470, 132] width 87 height 12
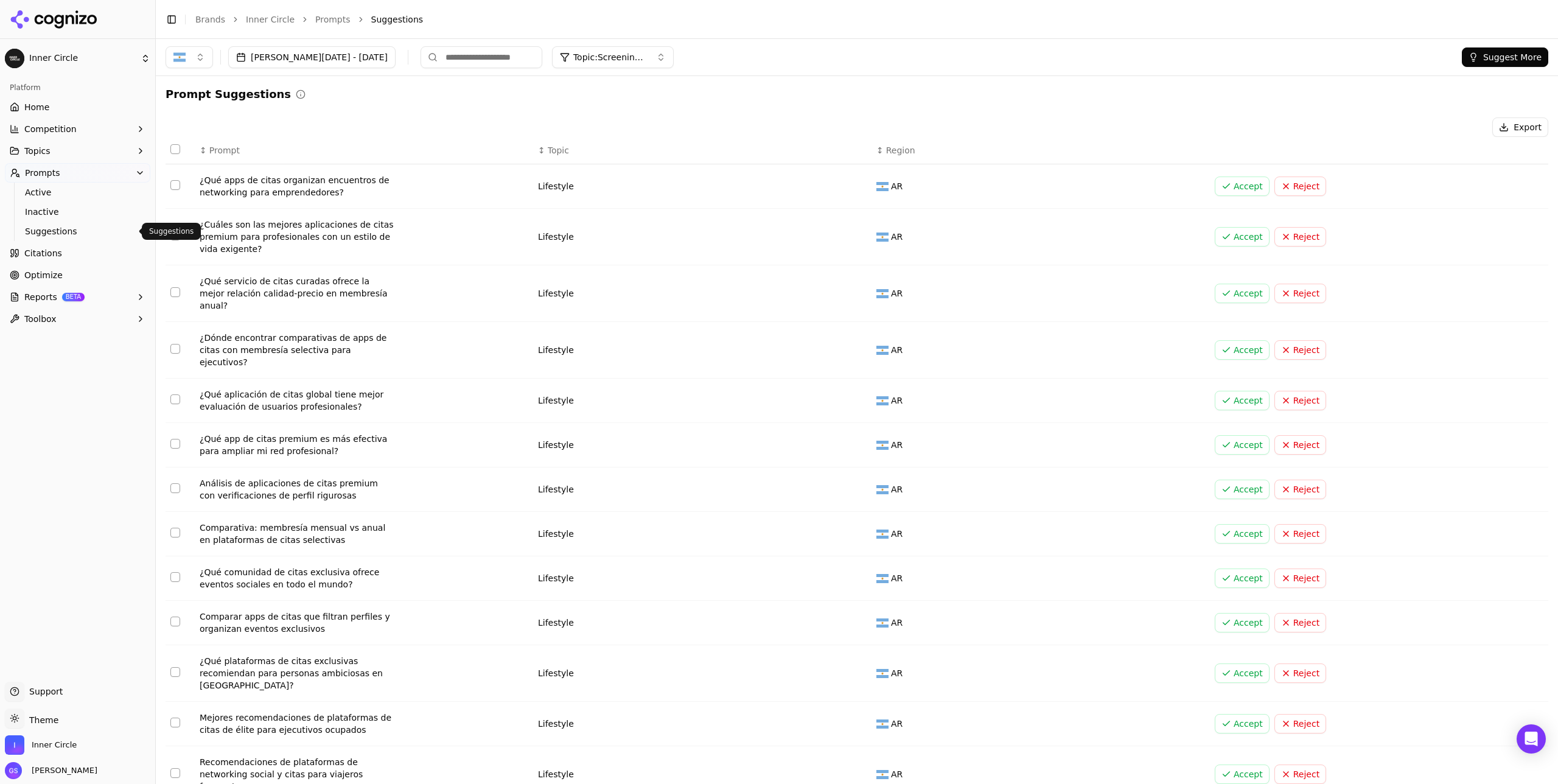
click at [62, 228] on span "Suggestions" at bounding box center [77, 231] width 106 height 12
click at [1491, 53] on button "Suggest More" at bounding box center [1505, 57] width 87 height 19
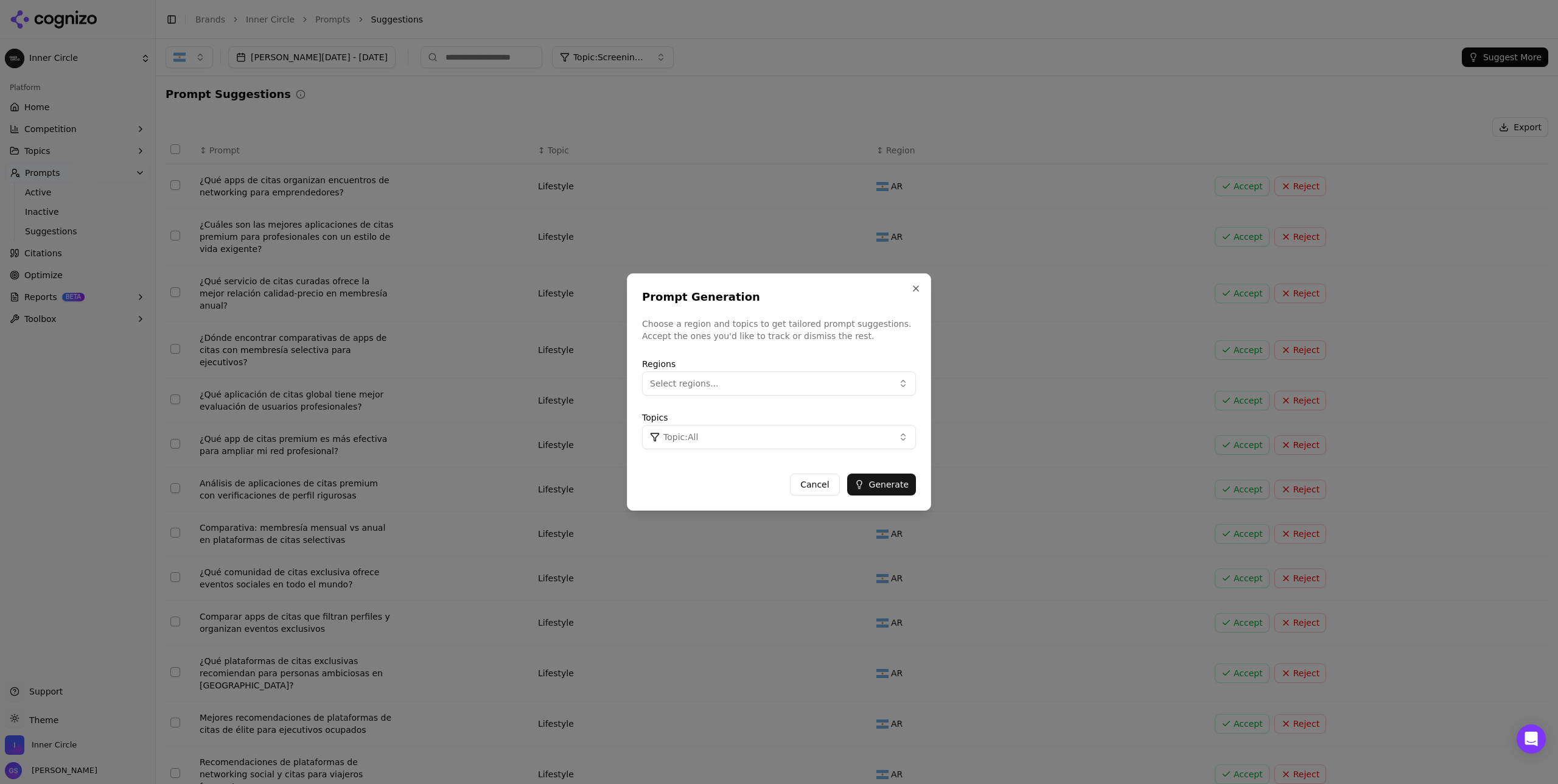
click at [711, 388] on span "Select regions..." at bounding box center [684, 383] width 69 height 12
click at [704, 471] on div "[GEOGRAPHIC_DATA]" at bounding box center [728, 471] width 165 height 19
click at [856, 438] on button "Topic: All" at bounding box center [779, 437] width 274 height 24
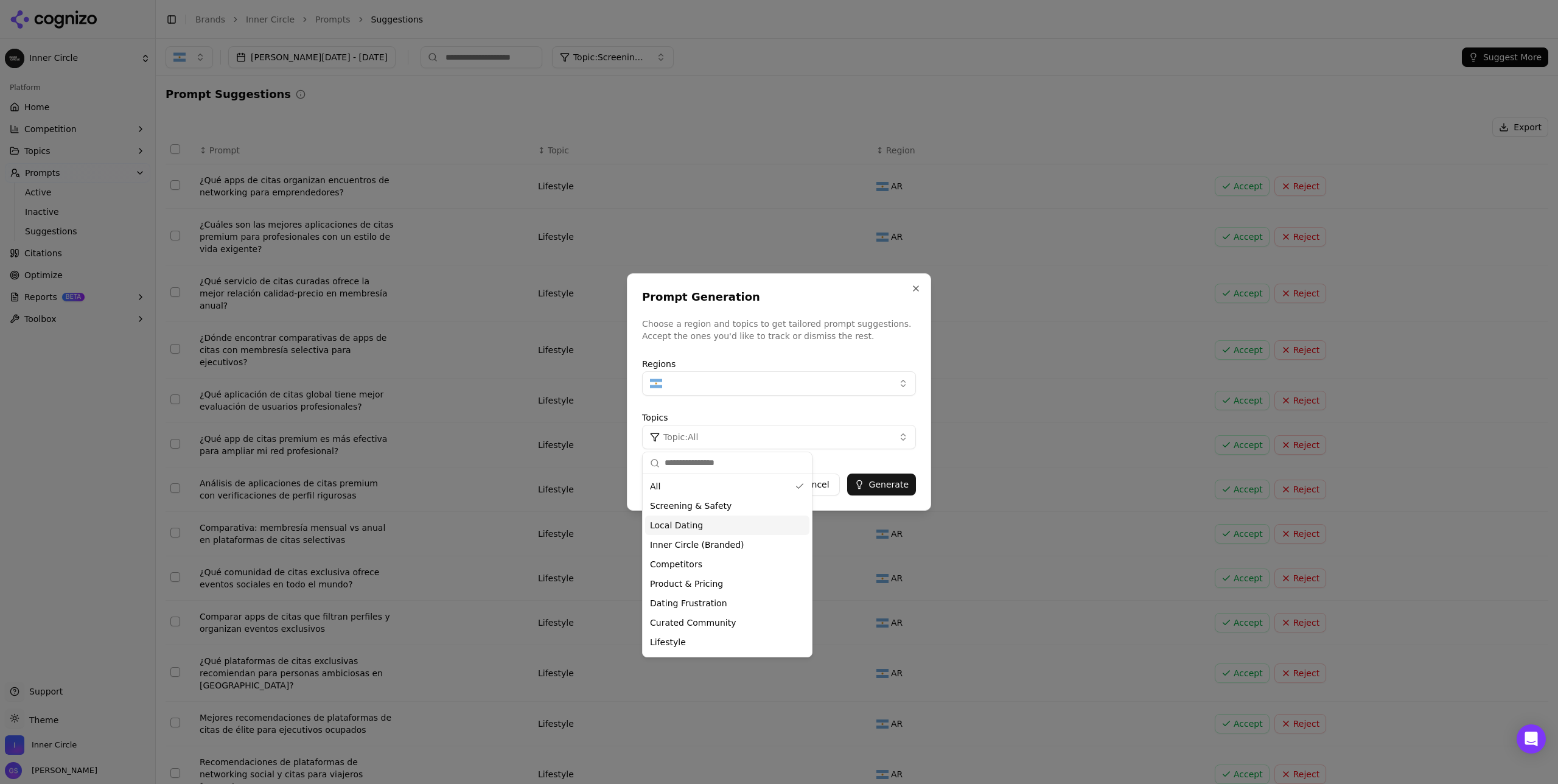
scroll to position [17, 0]
click at [703, 548] on div "Competitors" at bounding box center [728, 546] width 165 height 19
click at [893, 460] on div "Prompt Generation Choose a region and topics to get tailored prompt suggestions…" at bounding box center [779, 392] width 305 height 237
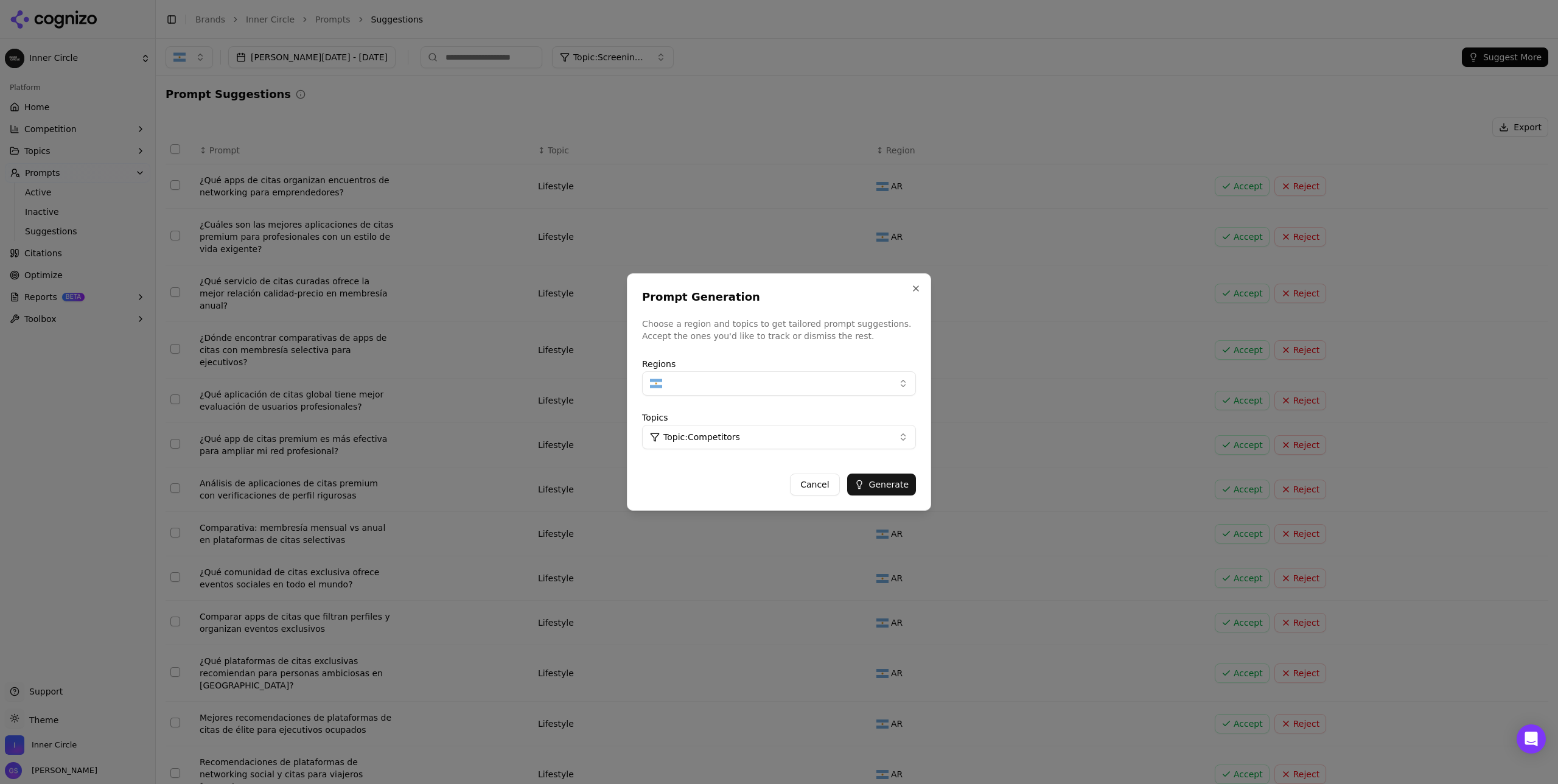
click at [894, 485] on button "Generate" at bounding box center [882, 484] width 69 height 22
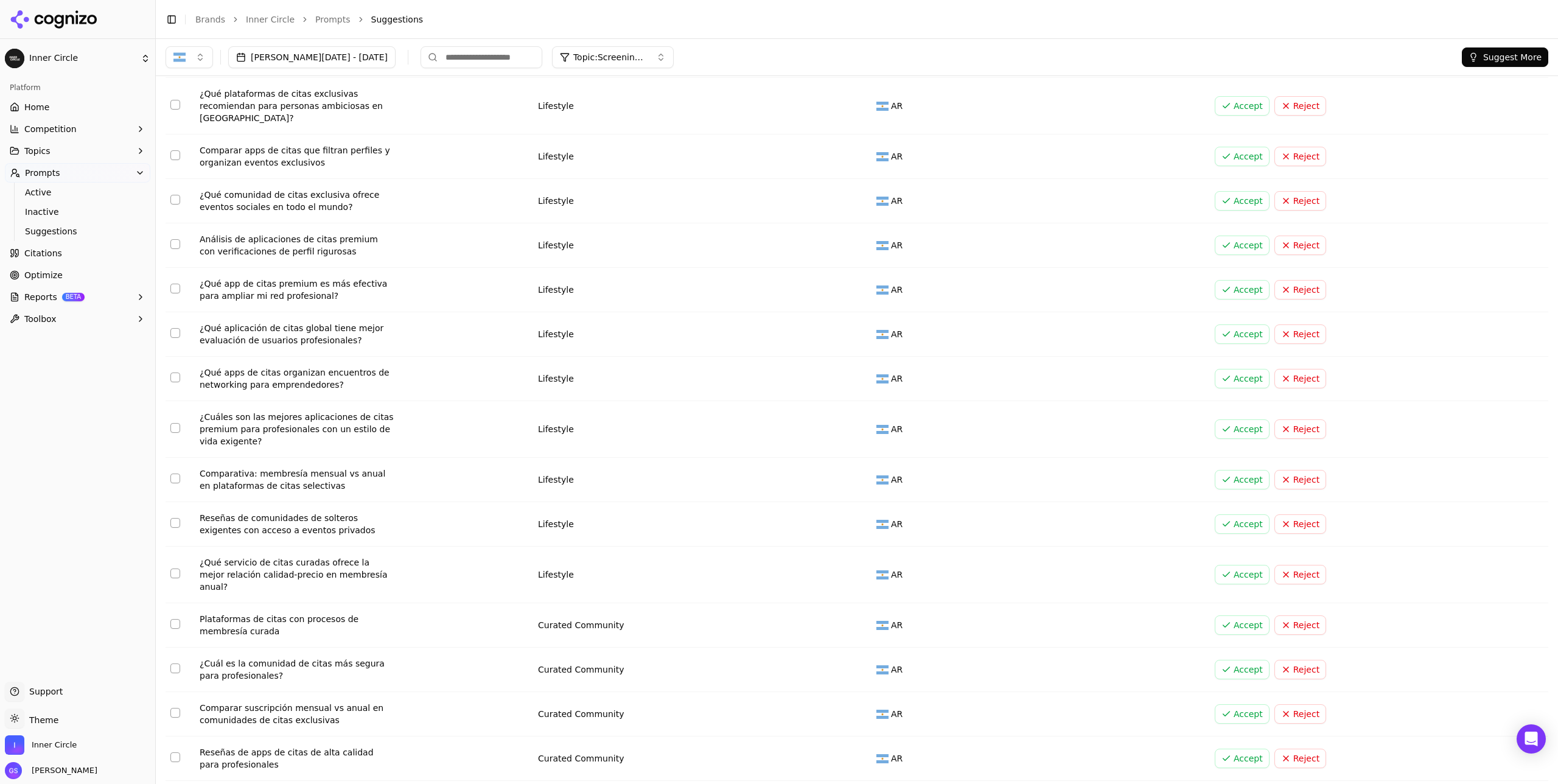
scroll to position [0, 0]
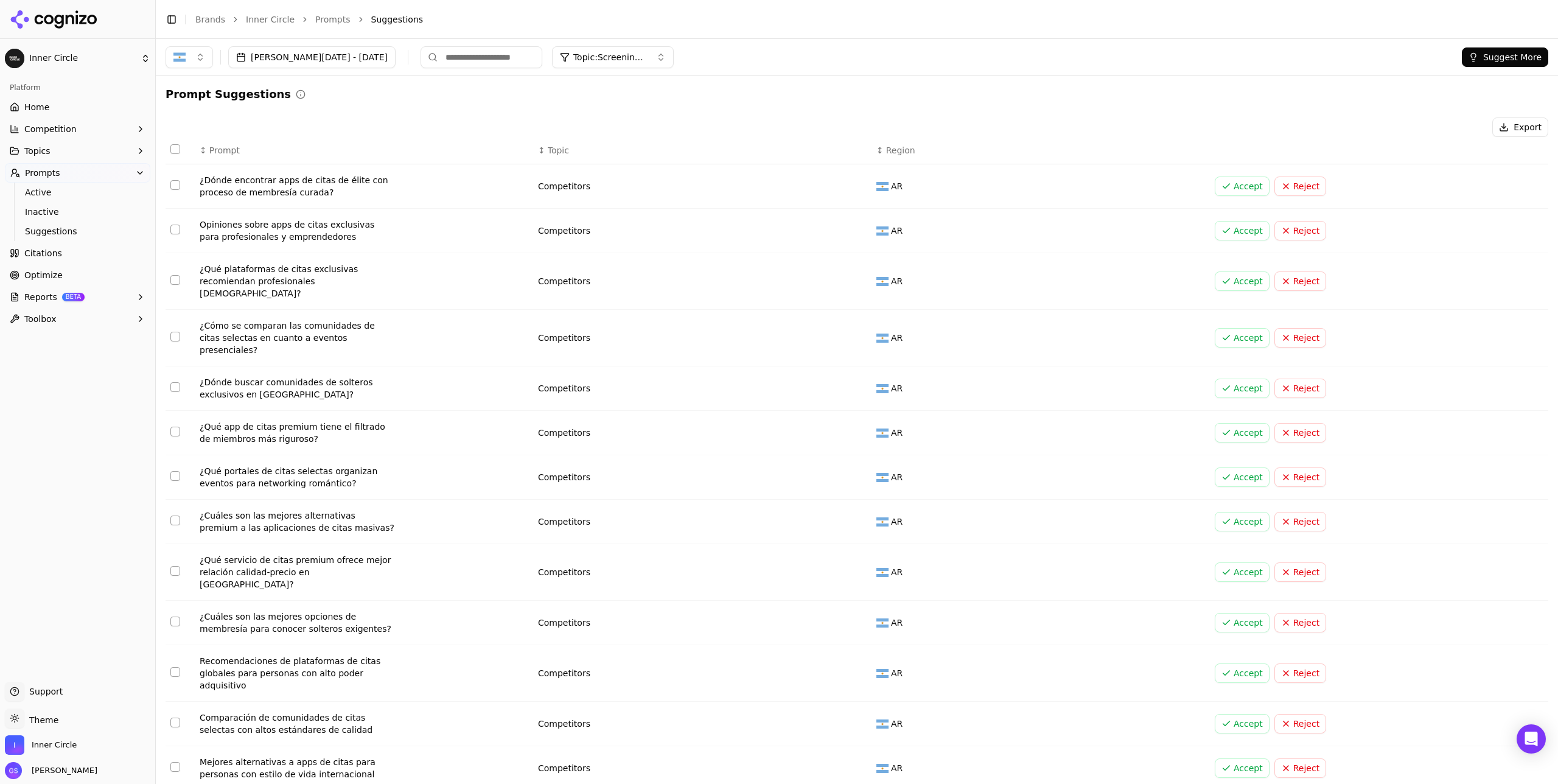
click at [55, 106] on link "Home" at bounding box center [77, 106] width 146 height 19
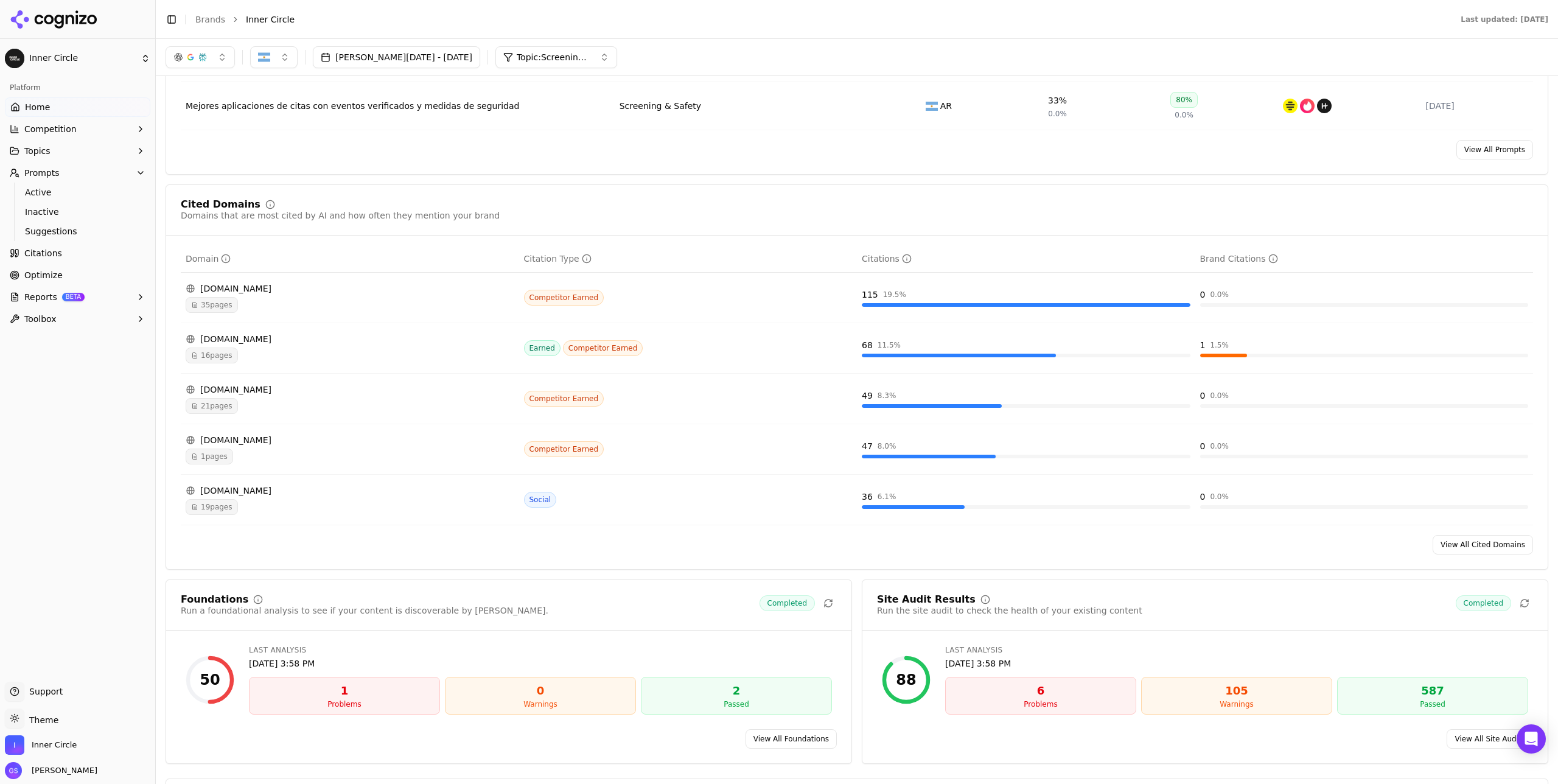
scroll to position [1127, 0]
click at [793, 285] on td "Competitor Earned" at bounding box center [688, 298] width 339 height 50
click at [219, 305] on span "35 pages" at bounding box center [212, 305] width 53 height 16
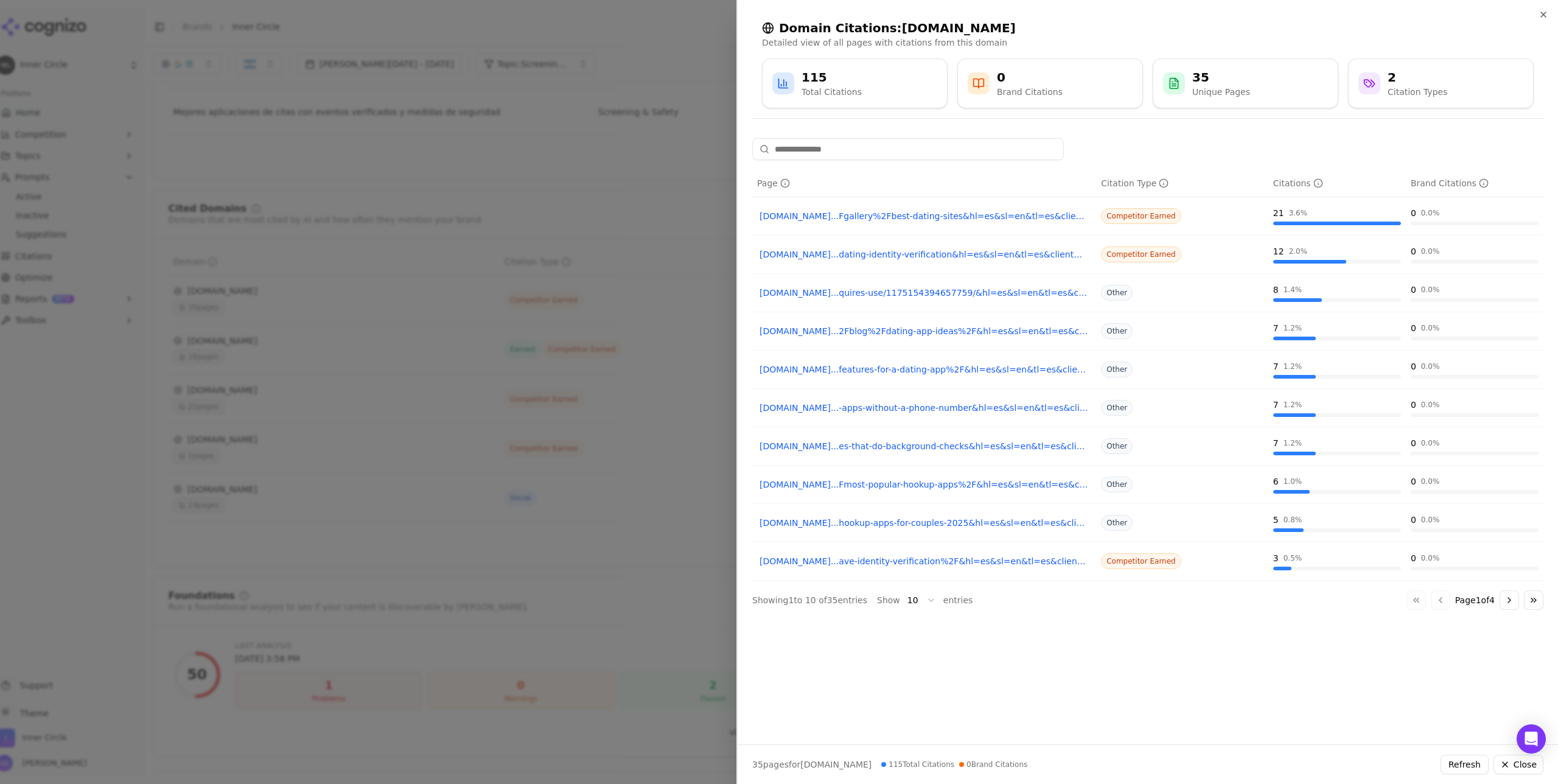
click at [673, 151] on div at bounding box center [779, 392] width 1558 height 784
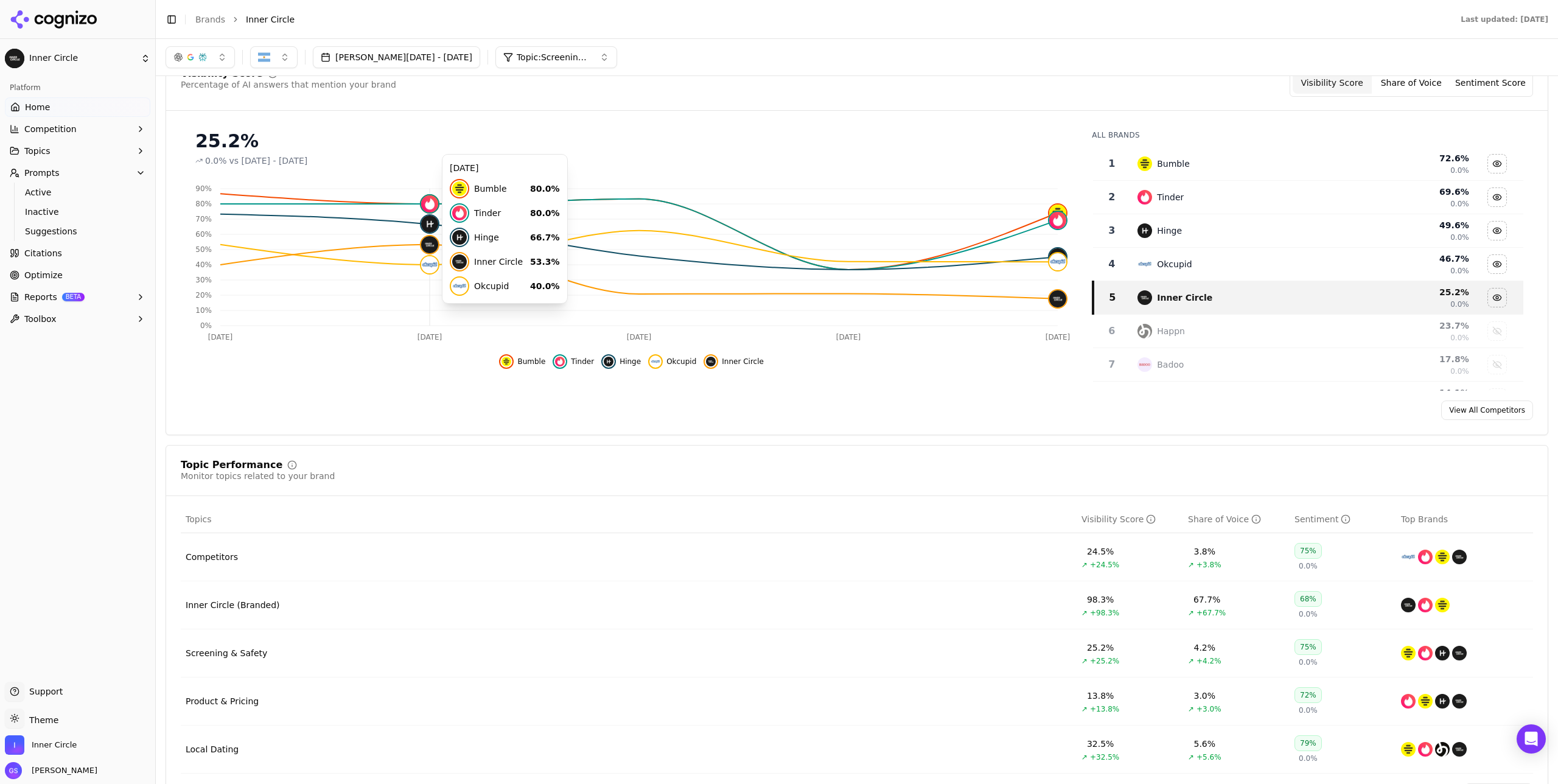
scroll to position [0, 0]
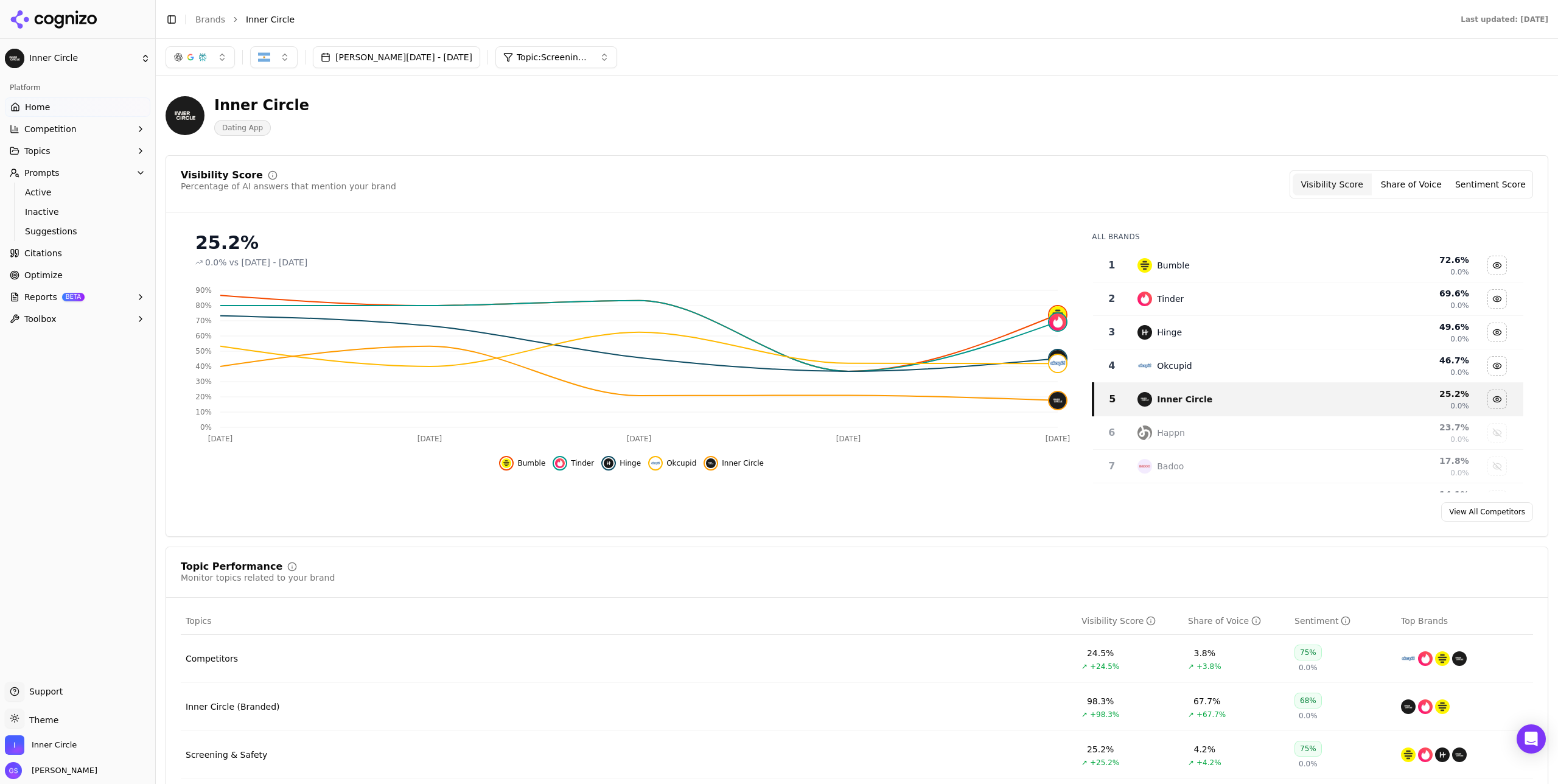
click at [38, 109] on span "Home" at bounding box center [37, 106] width 25 height 12
click at [35, 104] on span "Home" at bounding box center [37, 106] width 25 height 12
click at [73, 50] on html "Inner Circle Platform Home Competition Topics Prompts Active Inactive Suggestio…" at bounding box center [779, 392] width 1558 height 784
click at [216, 83] on div "Inner Circle ⌘ 1" at bounding box center [235, 76] width 149 height 24
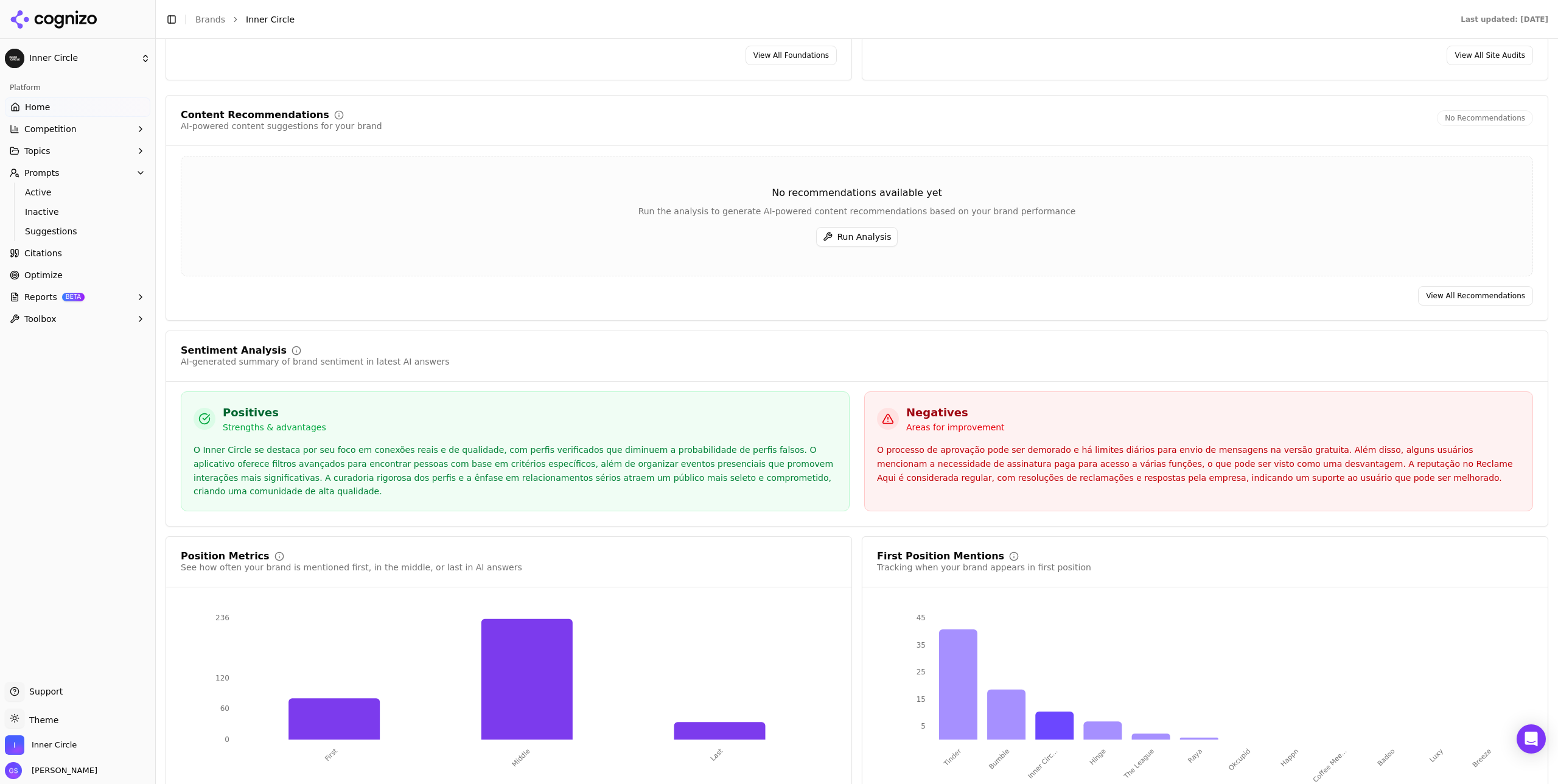
scroll to position [1894, 0]
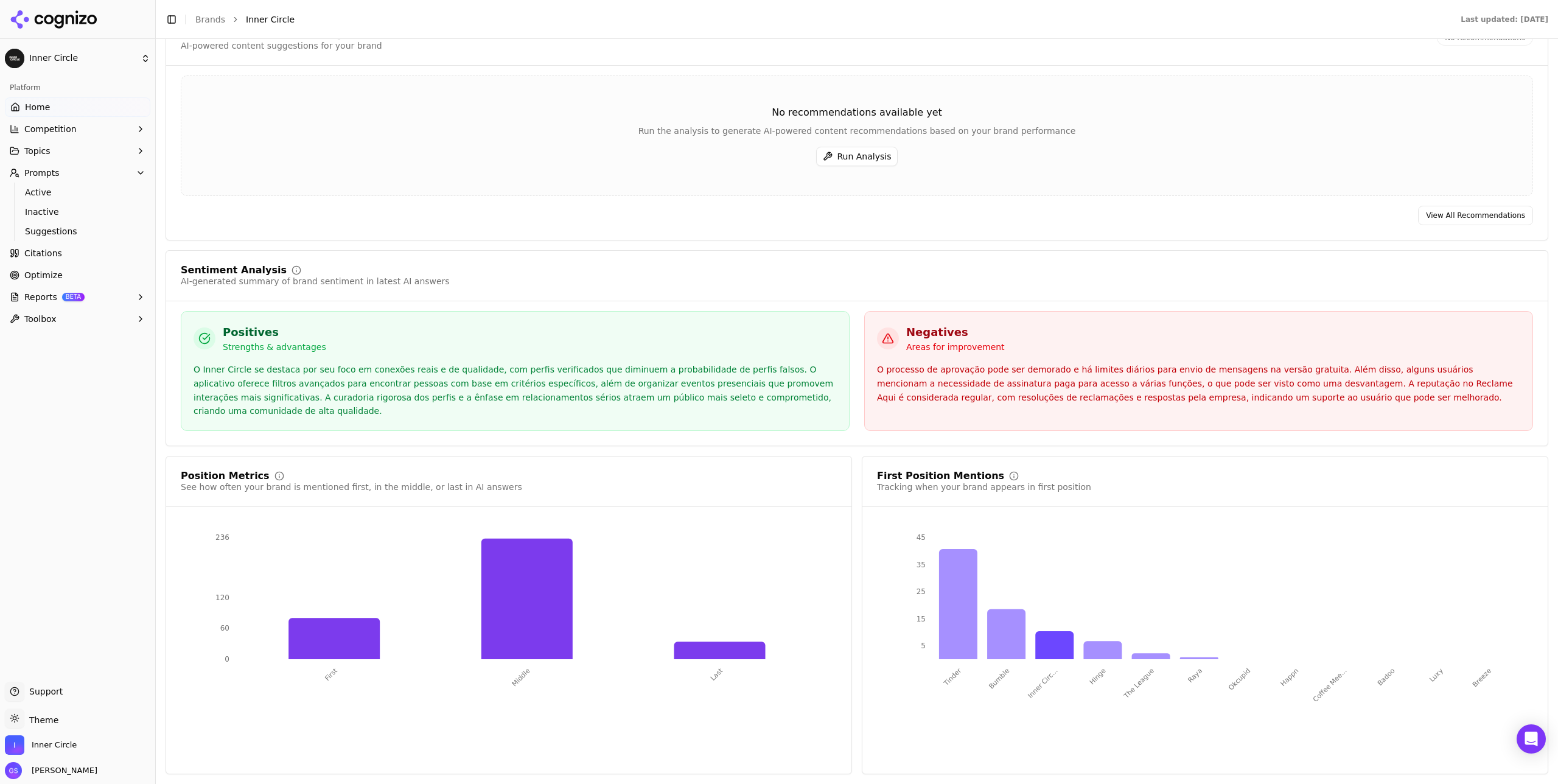
drag, startPoint x: 386, startPoint y: 282, endPoint x: 326, endPoint y: 278, distance: 60.1
click at [386, 282] on div "AI-generated summary of brand sentiment in latest AI answers" at bounding box center [315, 281] width 269 height 12
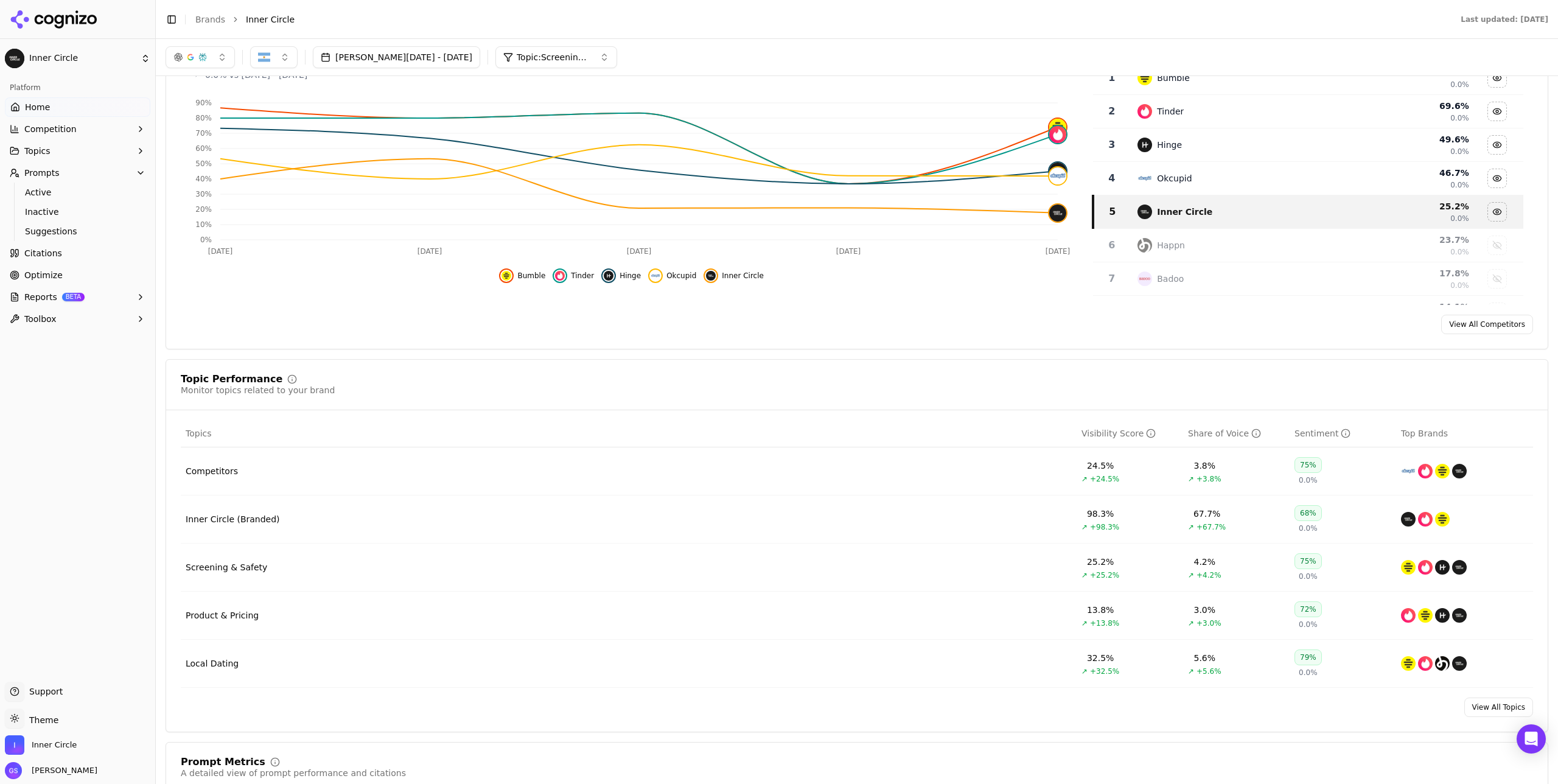
scroll to position [0, 0]
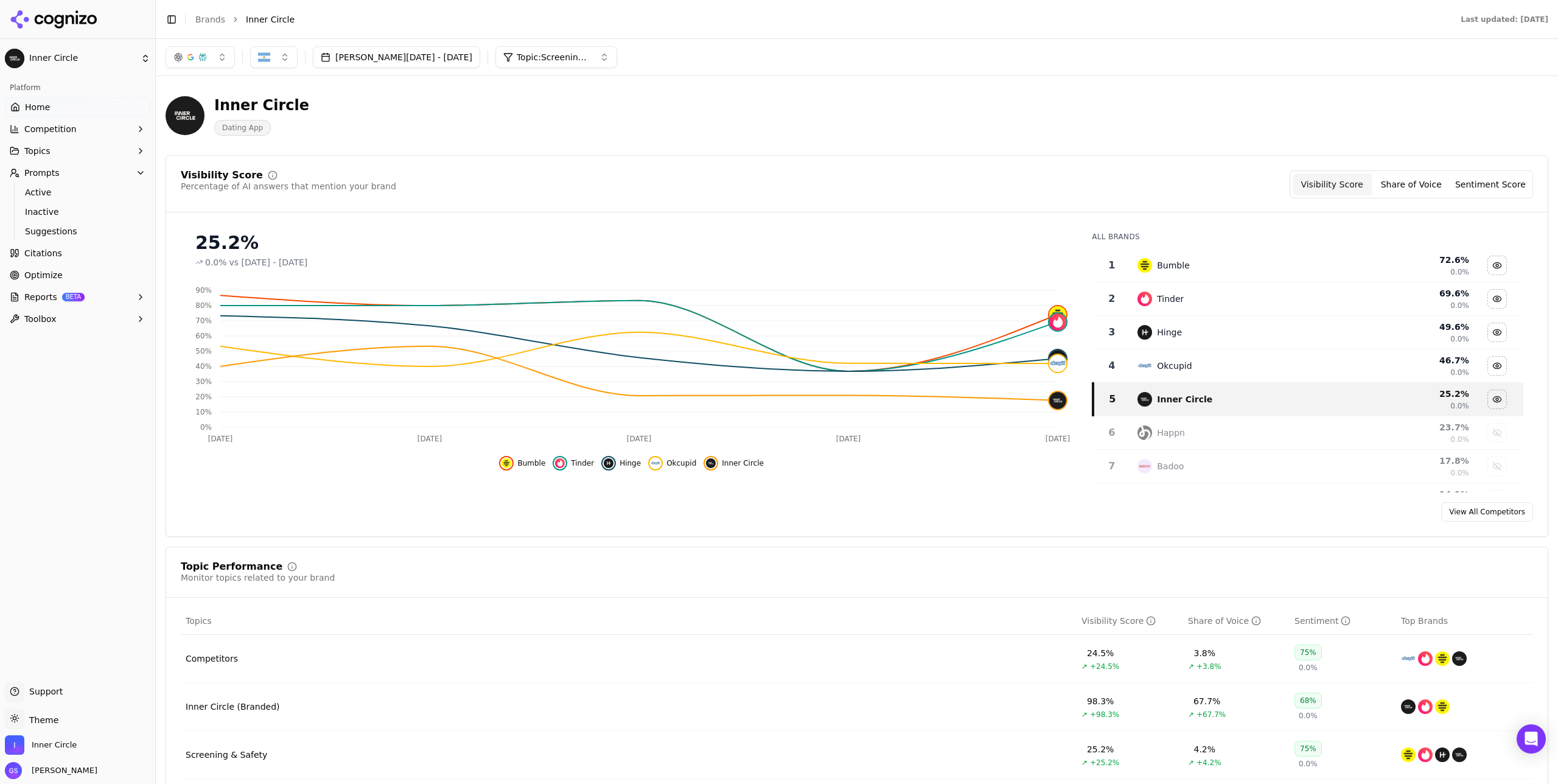
click at [268, 54] on img "button" at bounding box center [264, 57] width 12 height 12
click at [310, 104] on div "[GEOGRAPHIC_DATA]" at bounding box center [336, 105] width 165 height 19
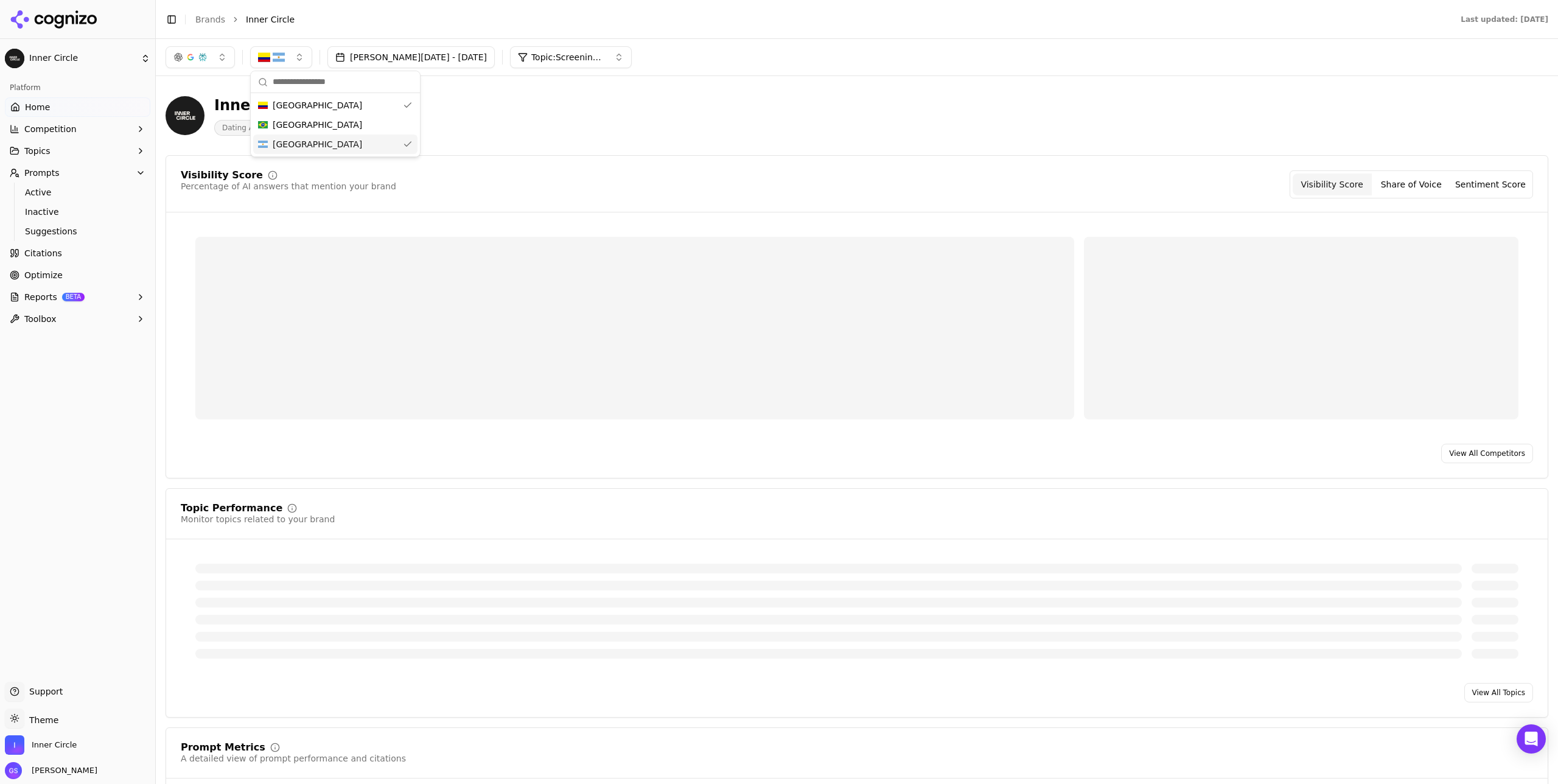
click at [300, 139] on span "[GEOGRAPHIC_DATA]" at bounding box center [317, 144] width 89 height 12
click at [542, 109] on div "Inner Circle Dating App" at bounding box center [438, 116] width 545 height 40
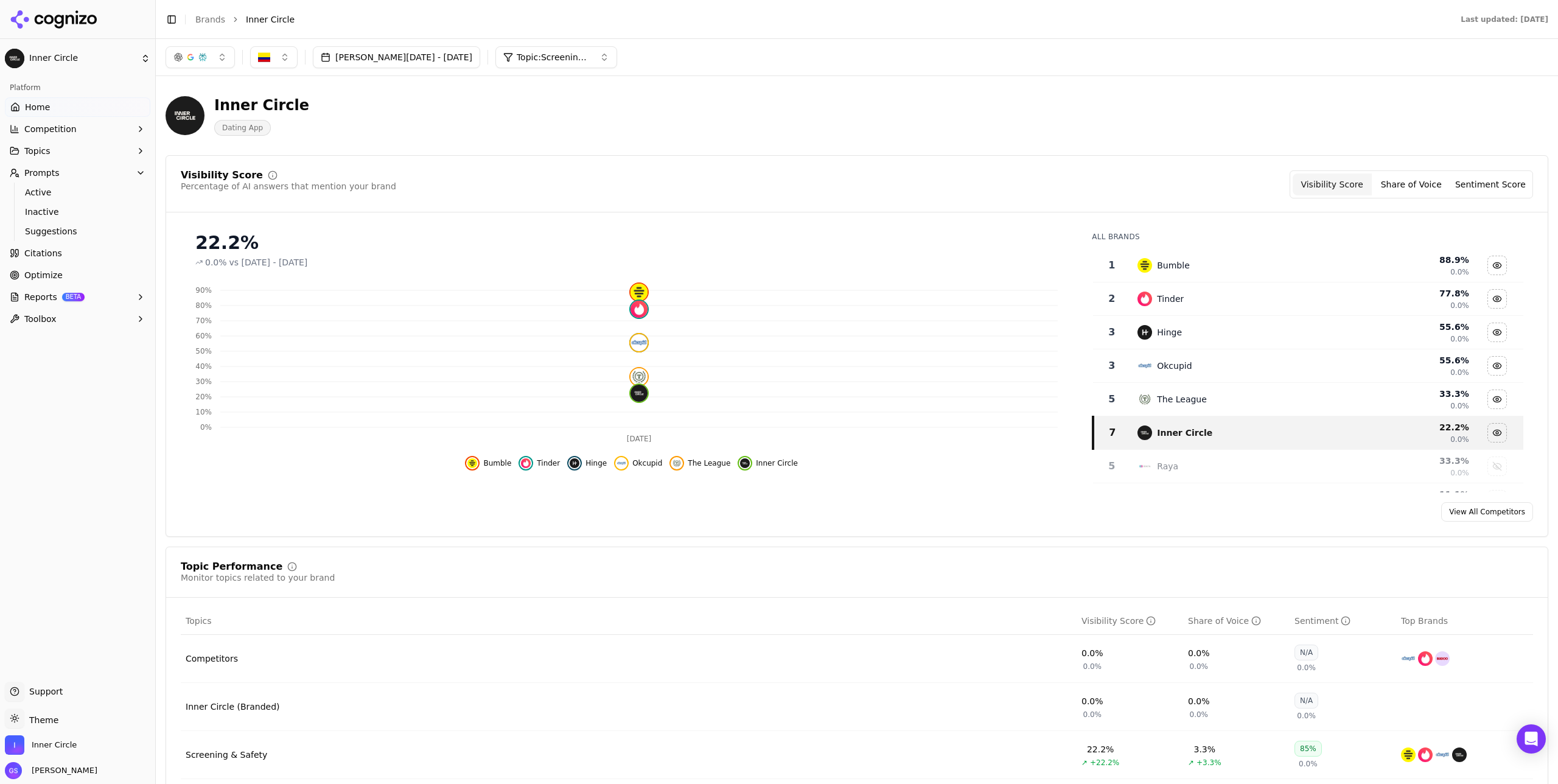
click at [400, 58] on button "[PERSON_NAME][DATE] - [DATE]" at bounding box center [397, 57] width 168 height 22
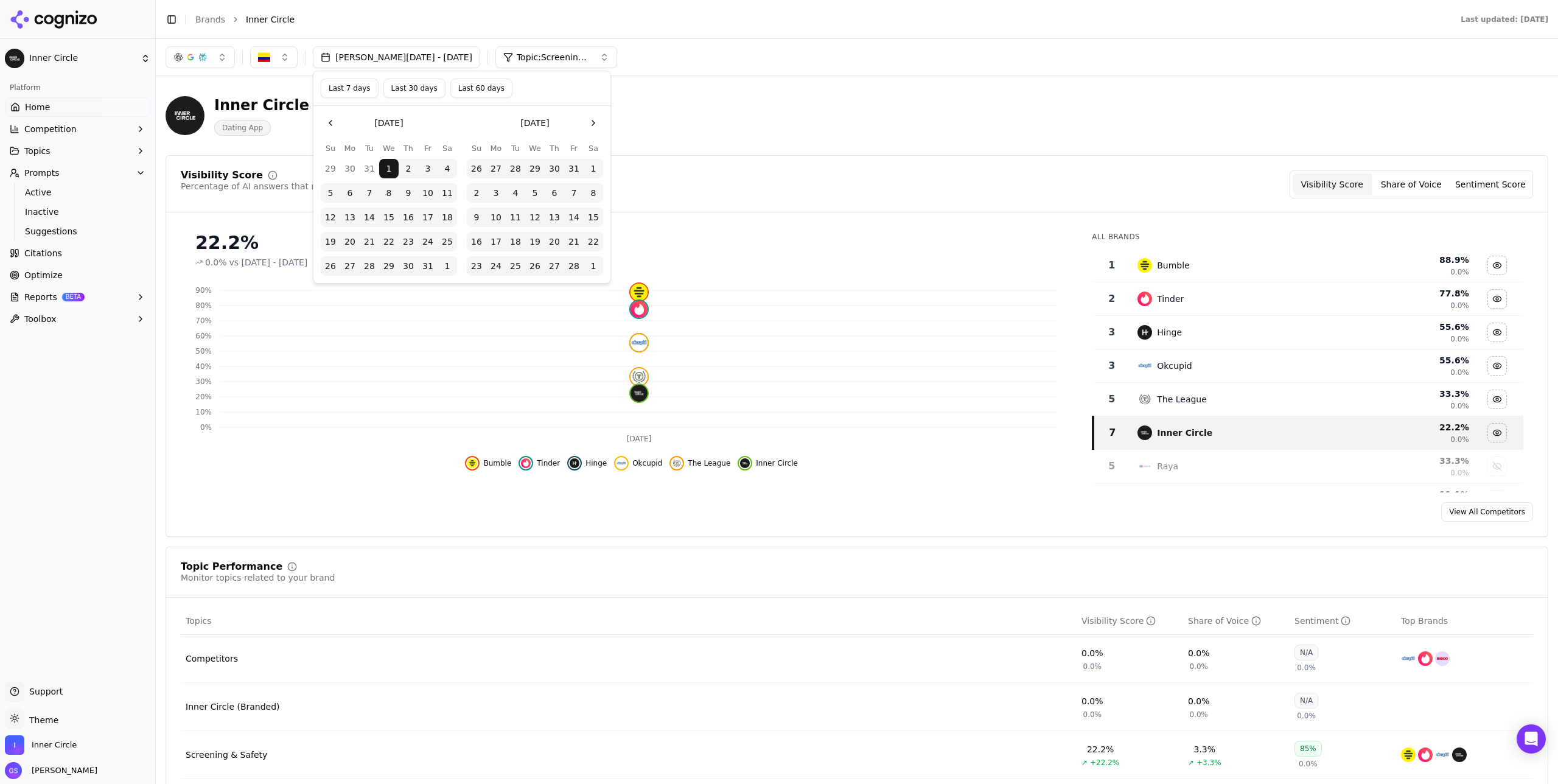
click at [258, 52] on img "button" at bounding box center [264, 57] width 12 height 12
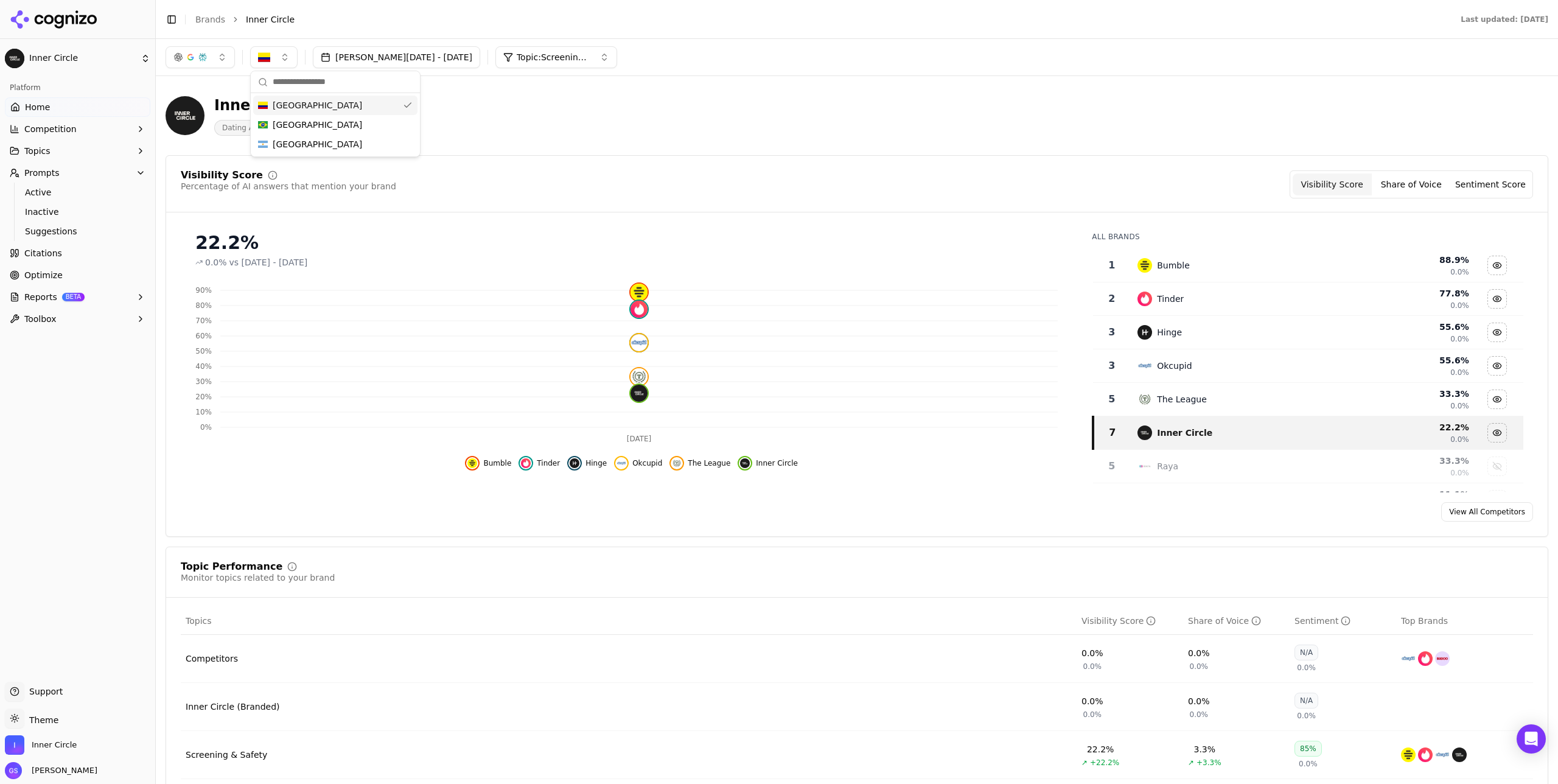
click at [305, 104] on span "[GEOGRAPHIC_DATA]" at bounding box center [317, 105] width 89 height 12
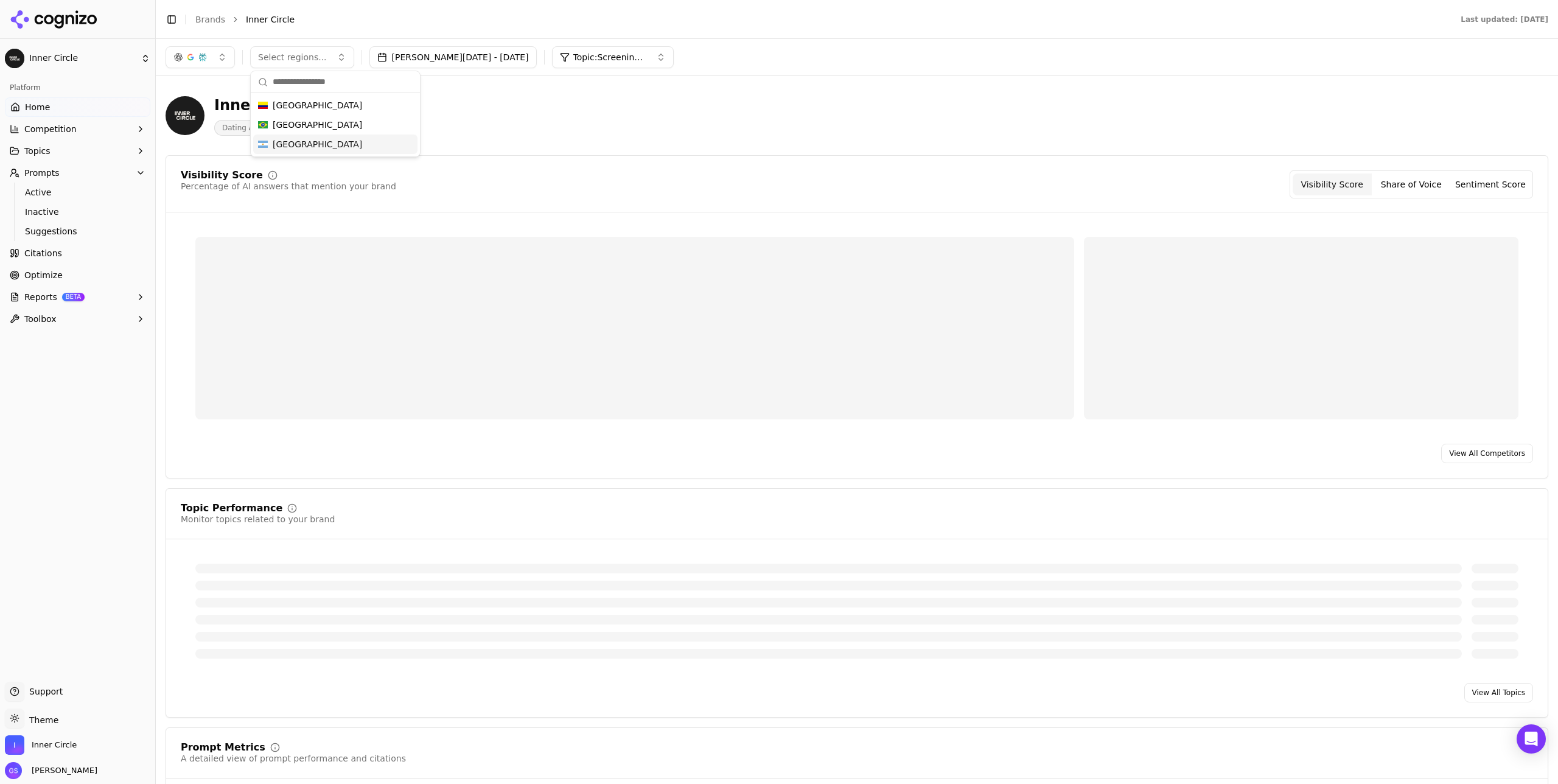
click at [304, 140] on span "[GEOGRAPHIC_DATA]" at bounding box center [317, 144] width 89 height 12
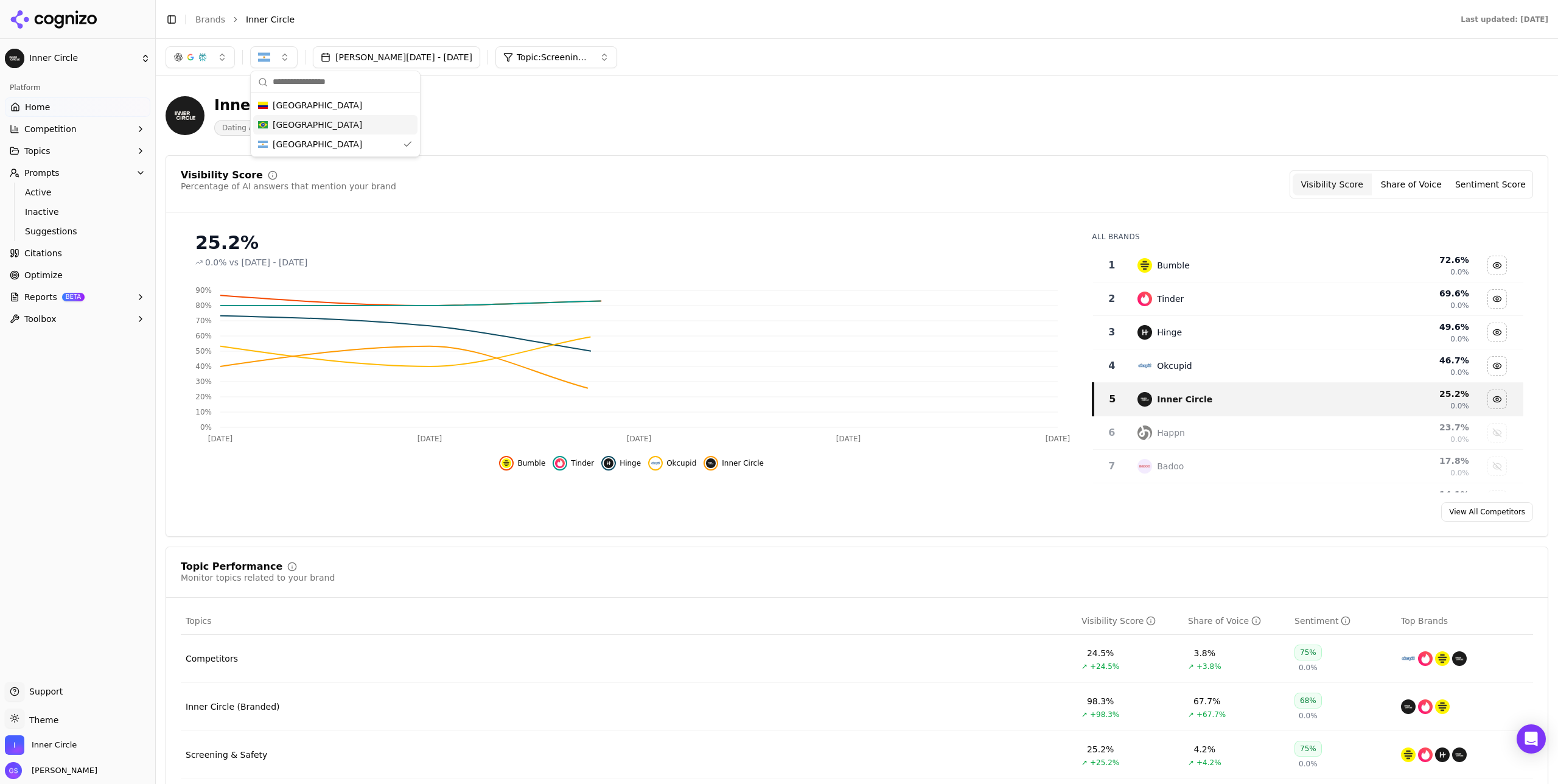
click at [562, 105] on div "Inner Circle Dating App" at bounding box center [438, 116] width 545 height 40
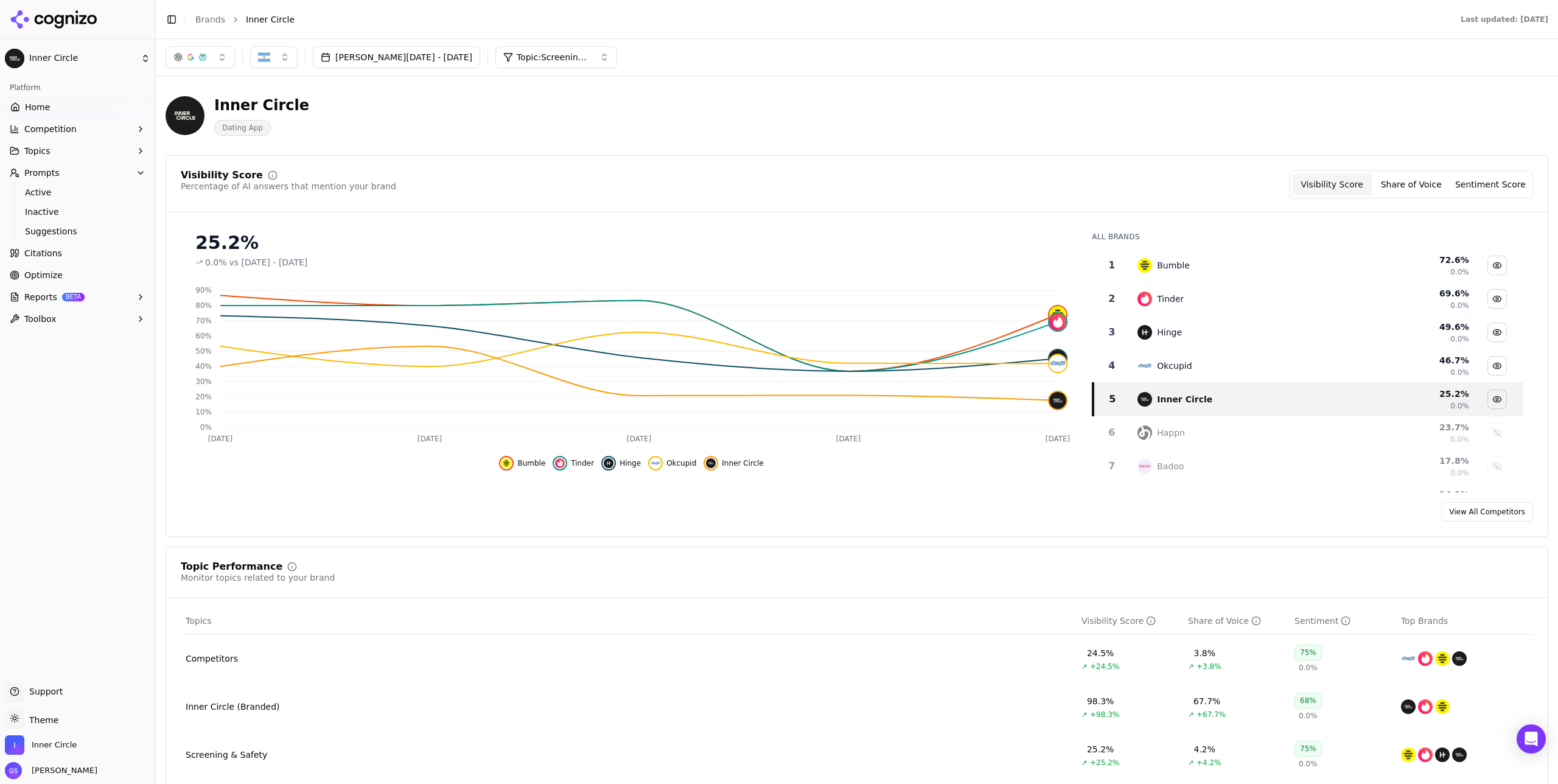
click at [270, 58] on button "button" at bounding box center [273, 57] width 48 height 22
drag, startPoint x: 307, startPoint y: 122, endPoint x: 304, endPoint y: 136, distance: 14.3
click at [307, 122] on div "[GEOGRAPHIC_DATA]" at bounding box center [336, 124] width 165 height 19
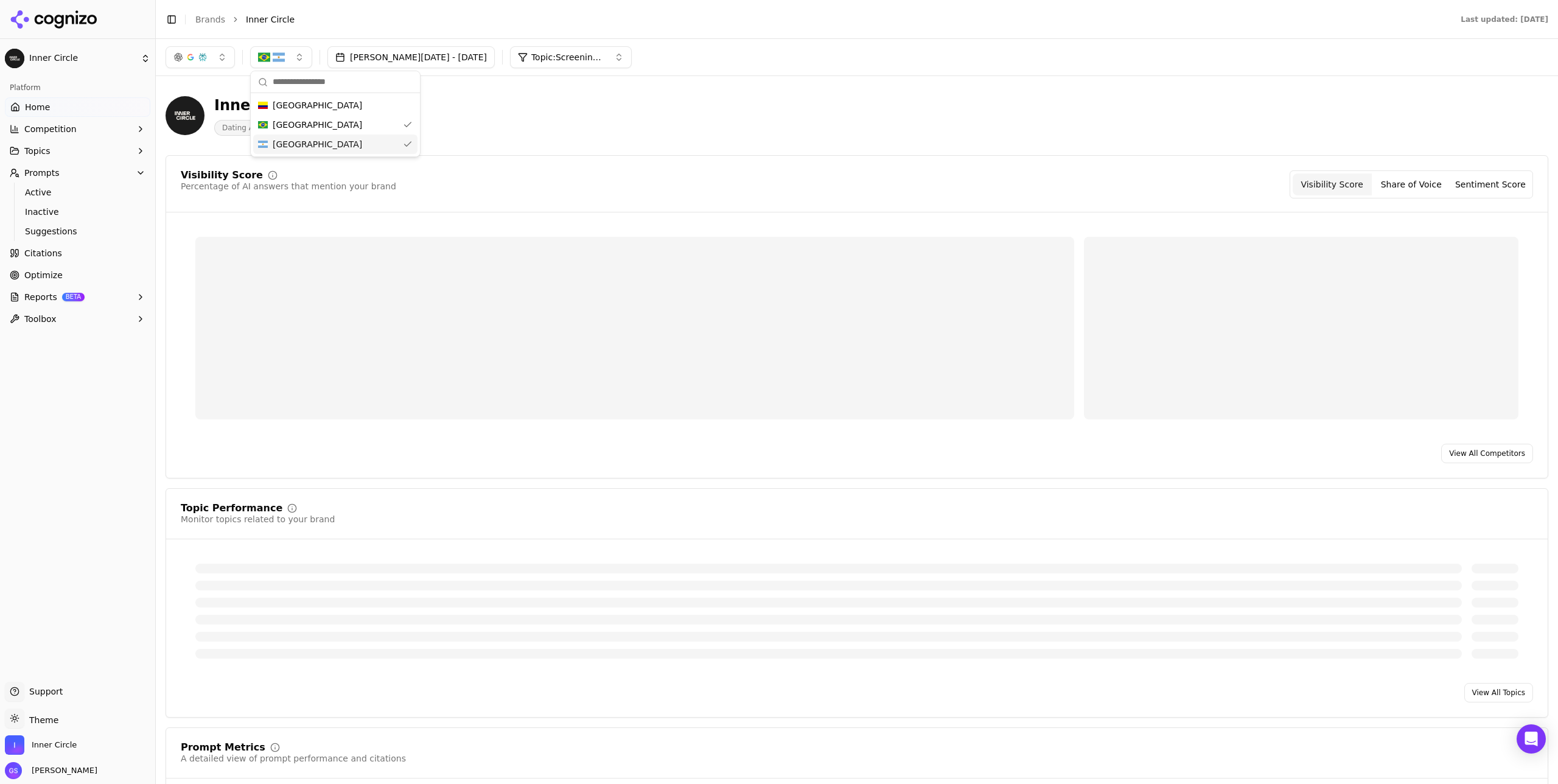
click at [305, 144] on span "[GEOGRAPHIC_DATA]" at bounding box center [317, 144] width 89 height 12
click at [522, 130] on div "Inner Circle Dating App" at bounding box center [438, 116] width 545 height 40
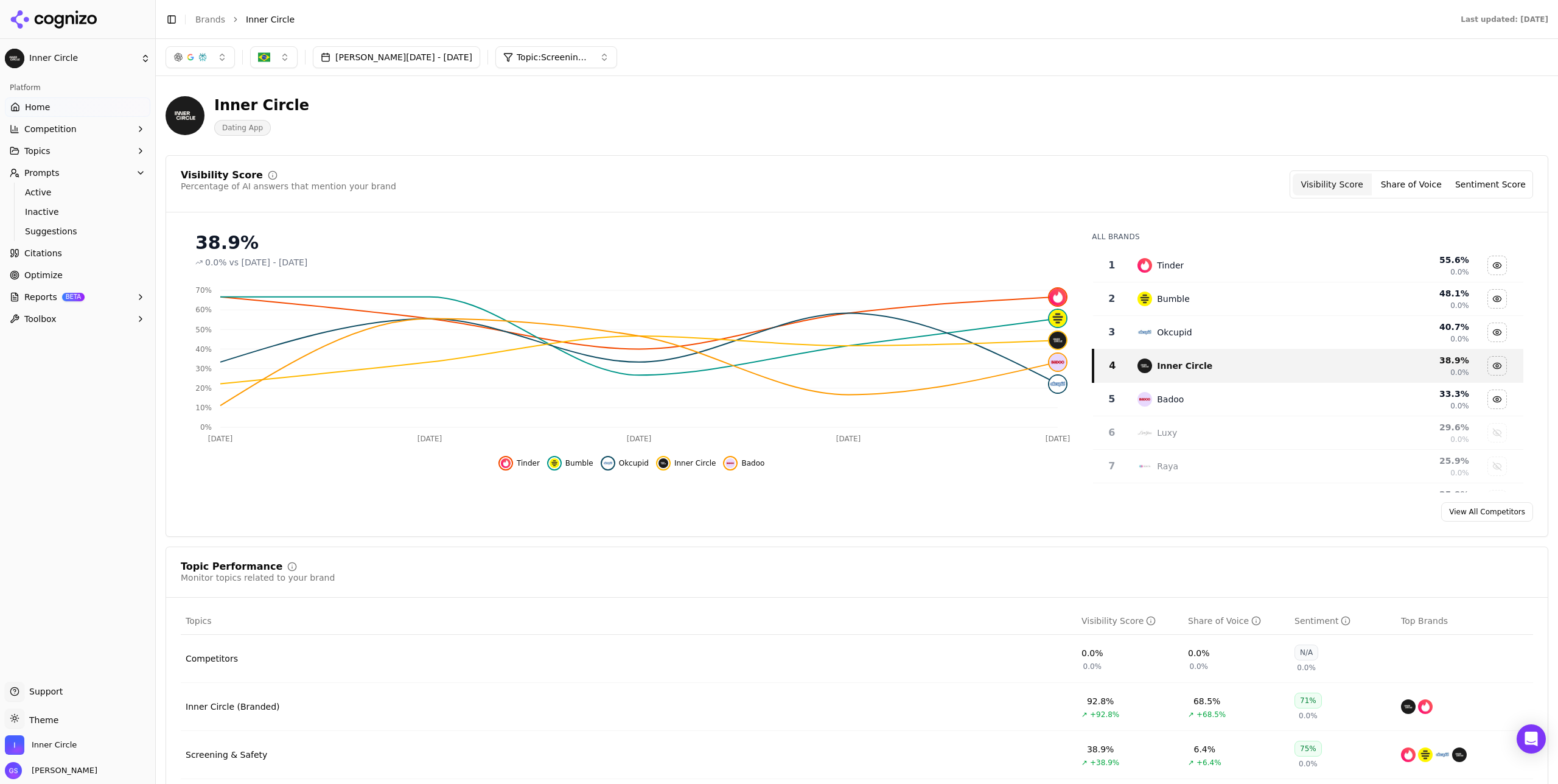
click at [271, 50] on button "button" at bounding box center [273, 57] width 48 height 22
click at [315, 140] on div "[GEOGRAPHIC_DATA]" at bounding box center [336, 144] width 165 height 19
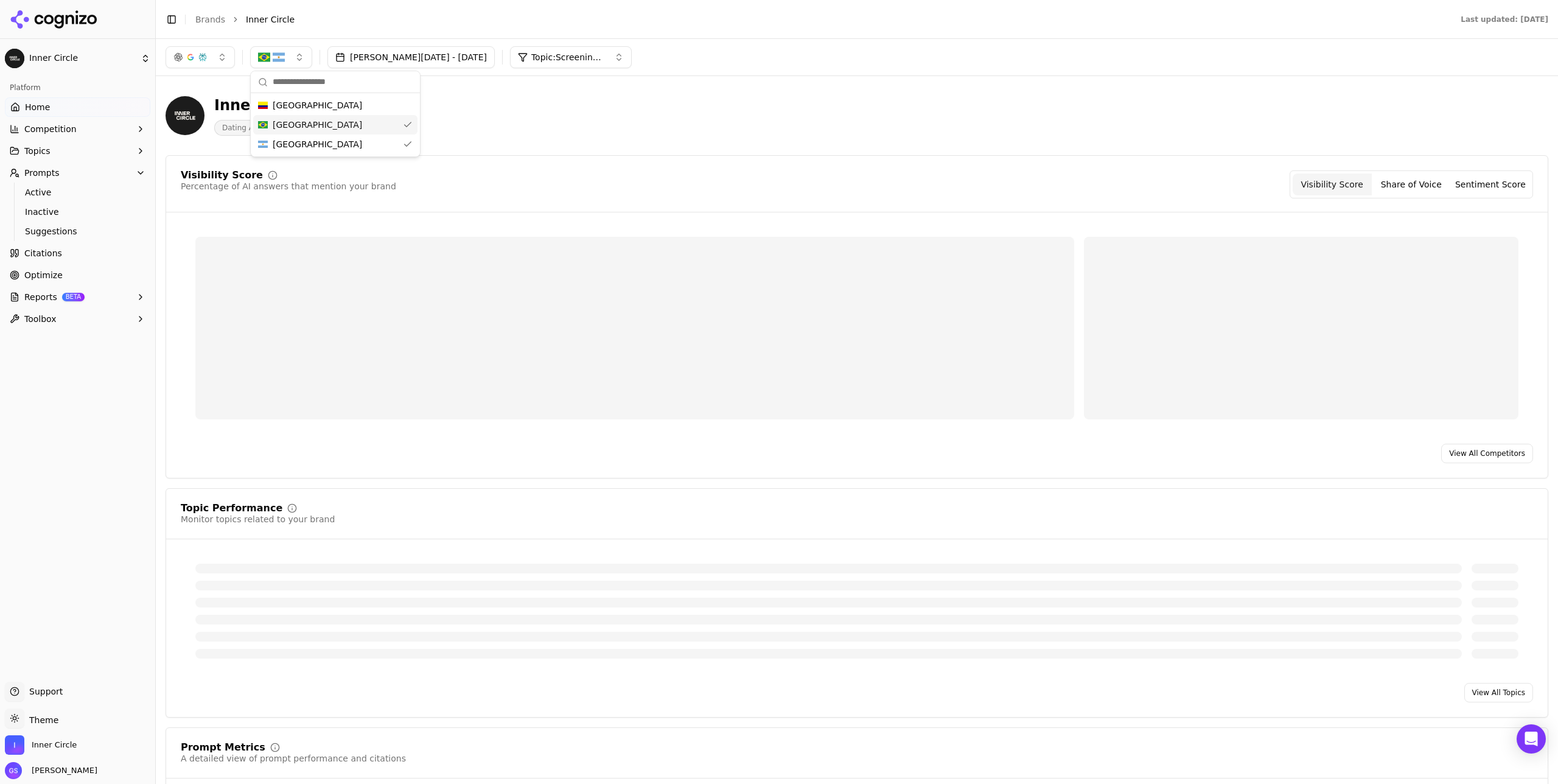
click at [312, 123] on div "[GEOGRAPHIC_DATA]" at bounding box center [336, 124] width 165 height 19
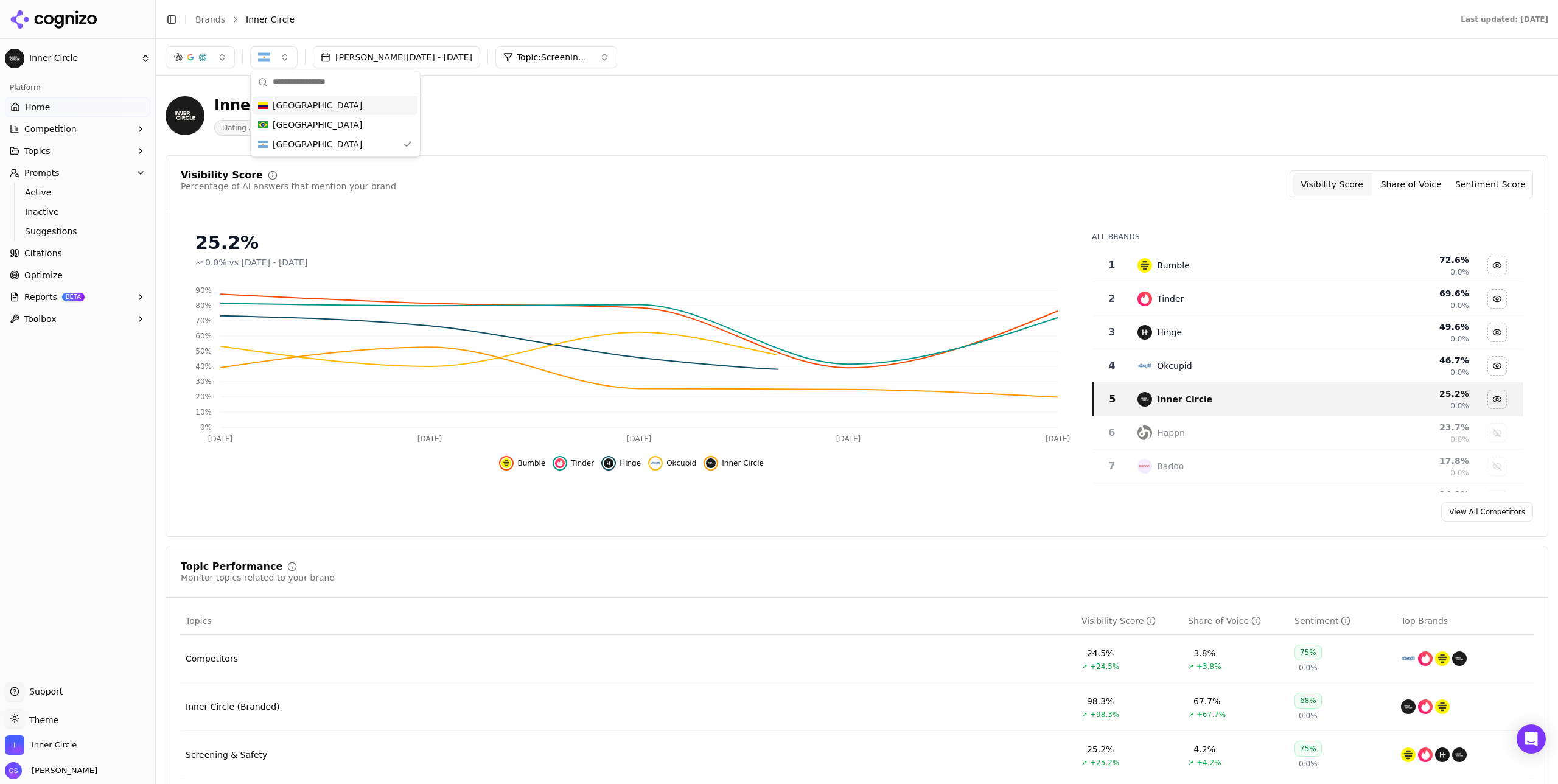
drag, startPoint x: 327, startPoint y: 106, endPoint x: 319, endPoint y: 121, distance: 17.0
click at [327, 106] on div "[GEOGRAPHIC_DATA]" at bounding box center [336, 105] width 165 height 19
click at [318, 122] on div "[GEOGRAPHIC_DATA]" at bounding box center [336, 124] width 165 height 19
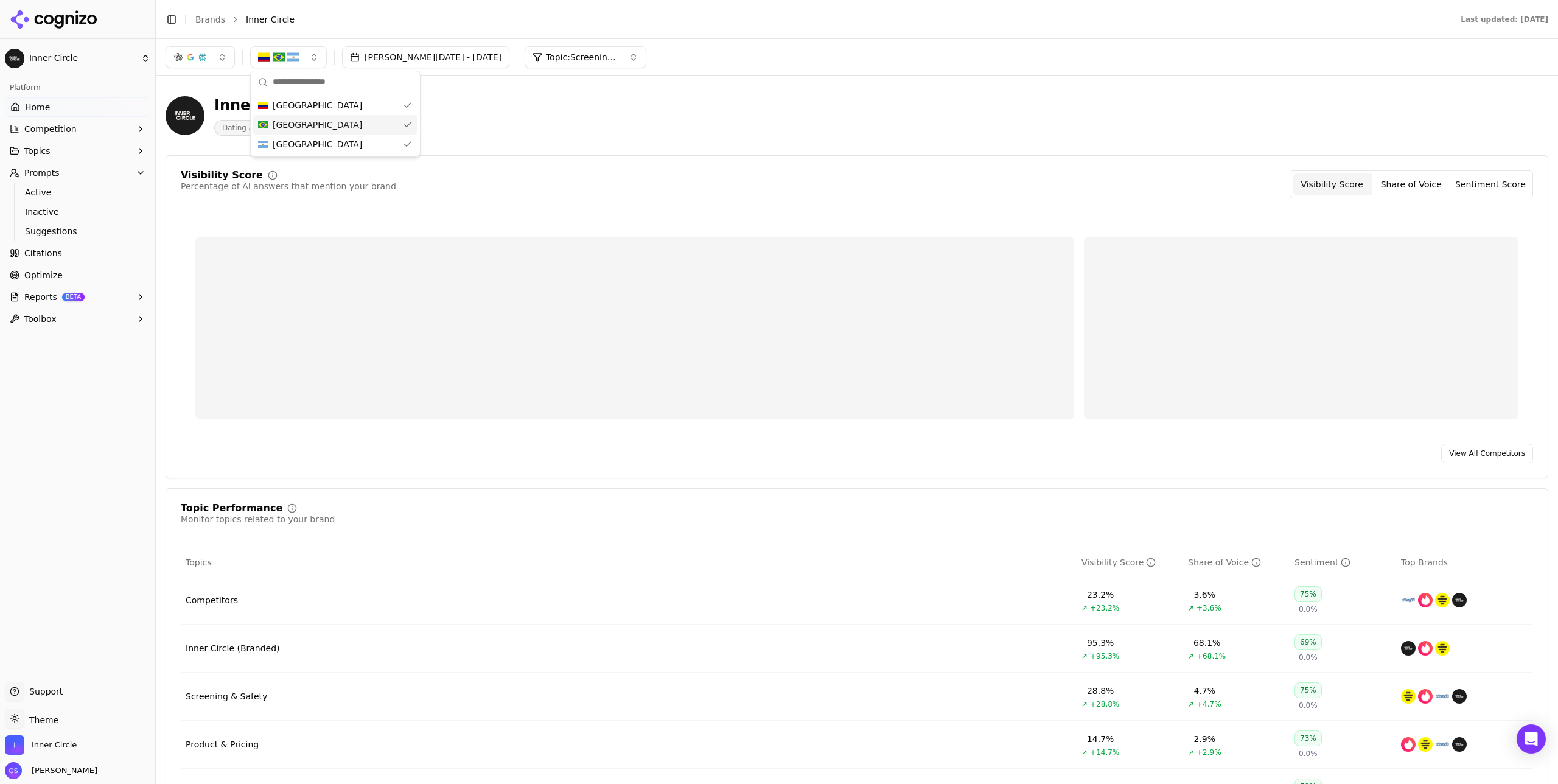
click at [569, 120] on div "Inner Circle Dating App" at bounding box center [438, 116] width 545 height 40
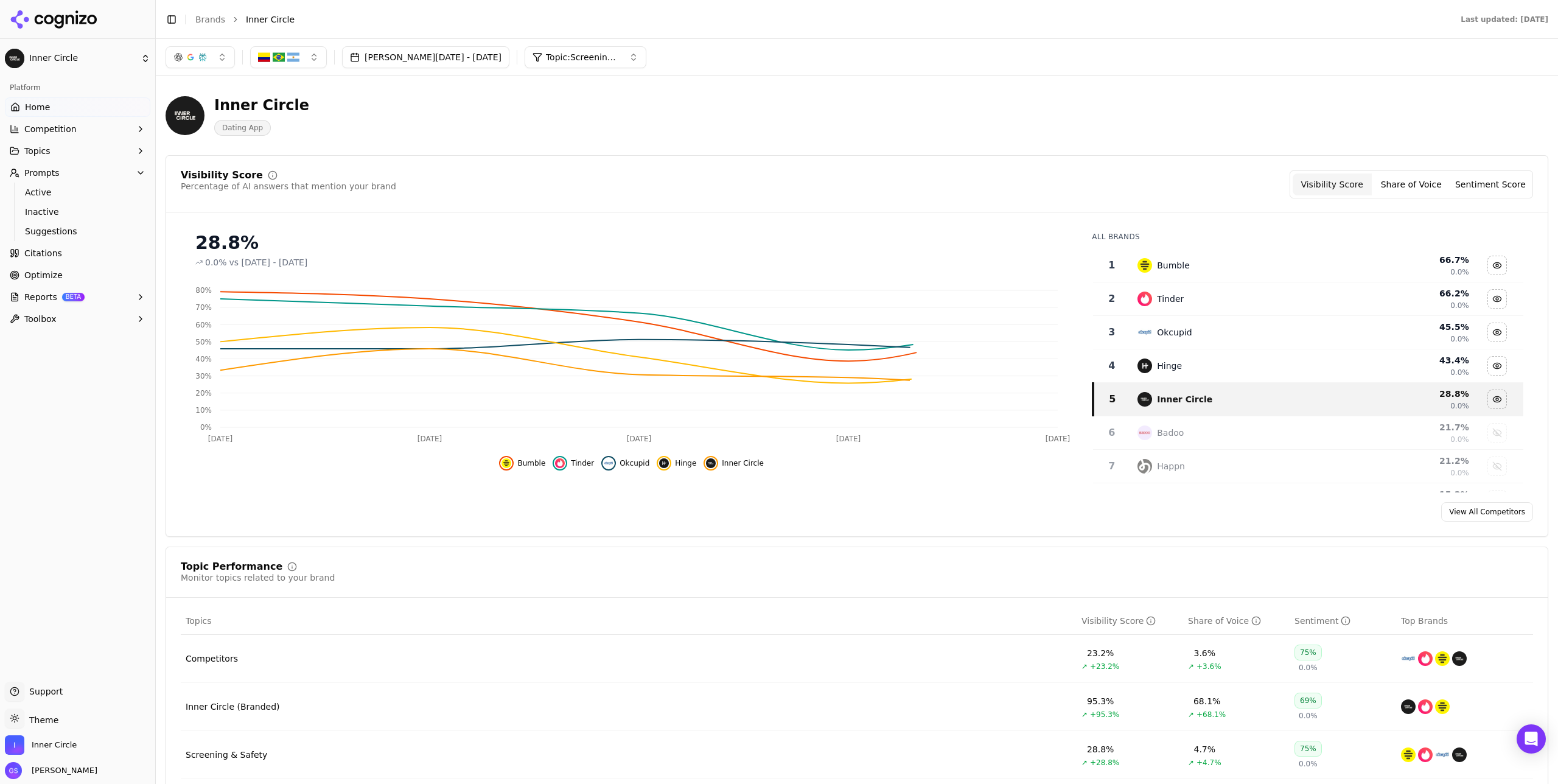
click at [288, 57] on img "button" at bounding box center [293, 57] width 12 height 12
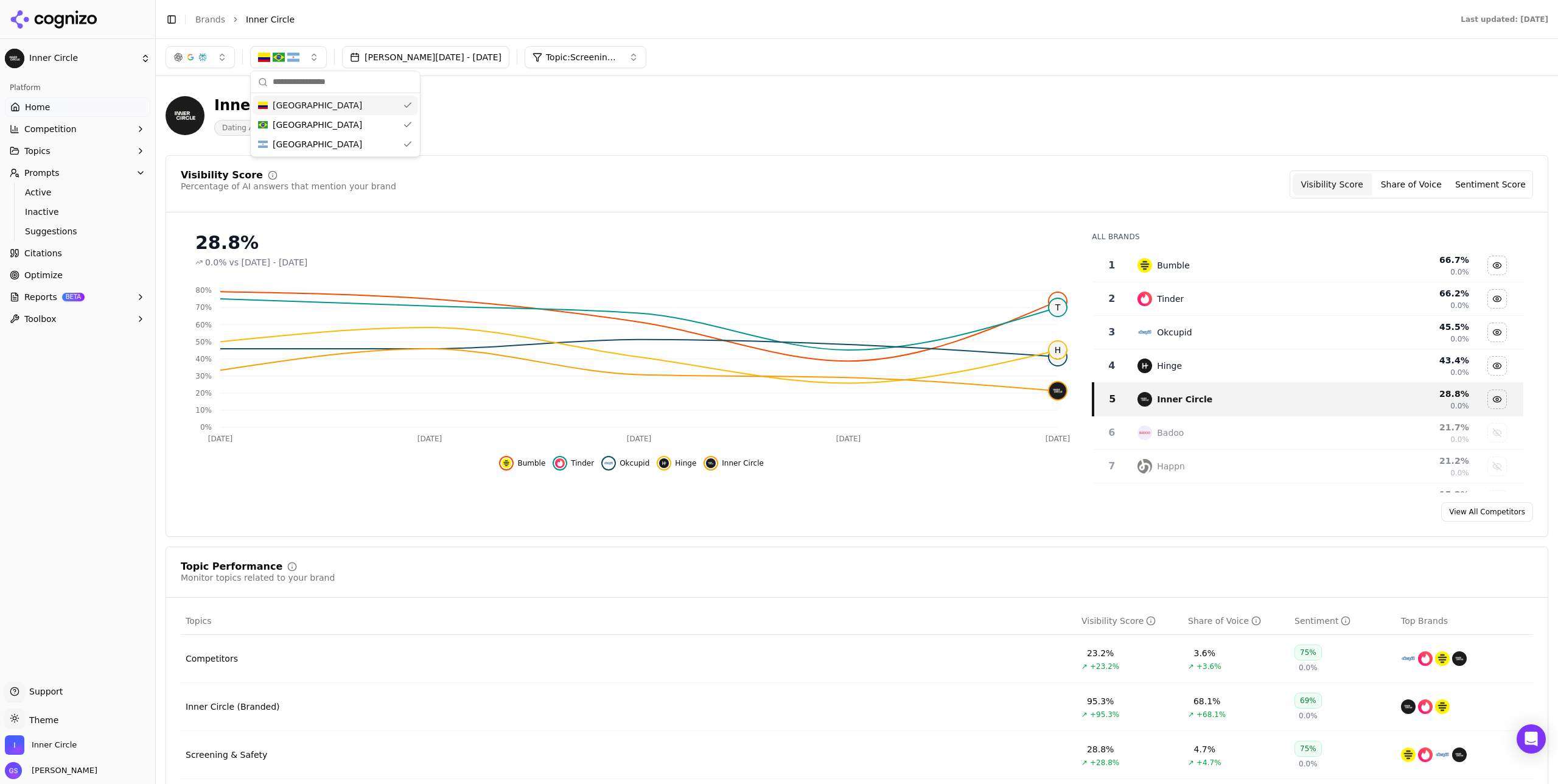
click at [303, 102] on span "[GEOGRAPHIC_DATA]" at bounding box center [317, 105] width 89 height 12
click at [308, 122] on div "[GEOGRAPHIC_DATA]" at bounding box center [336, 124] width 165 height 19
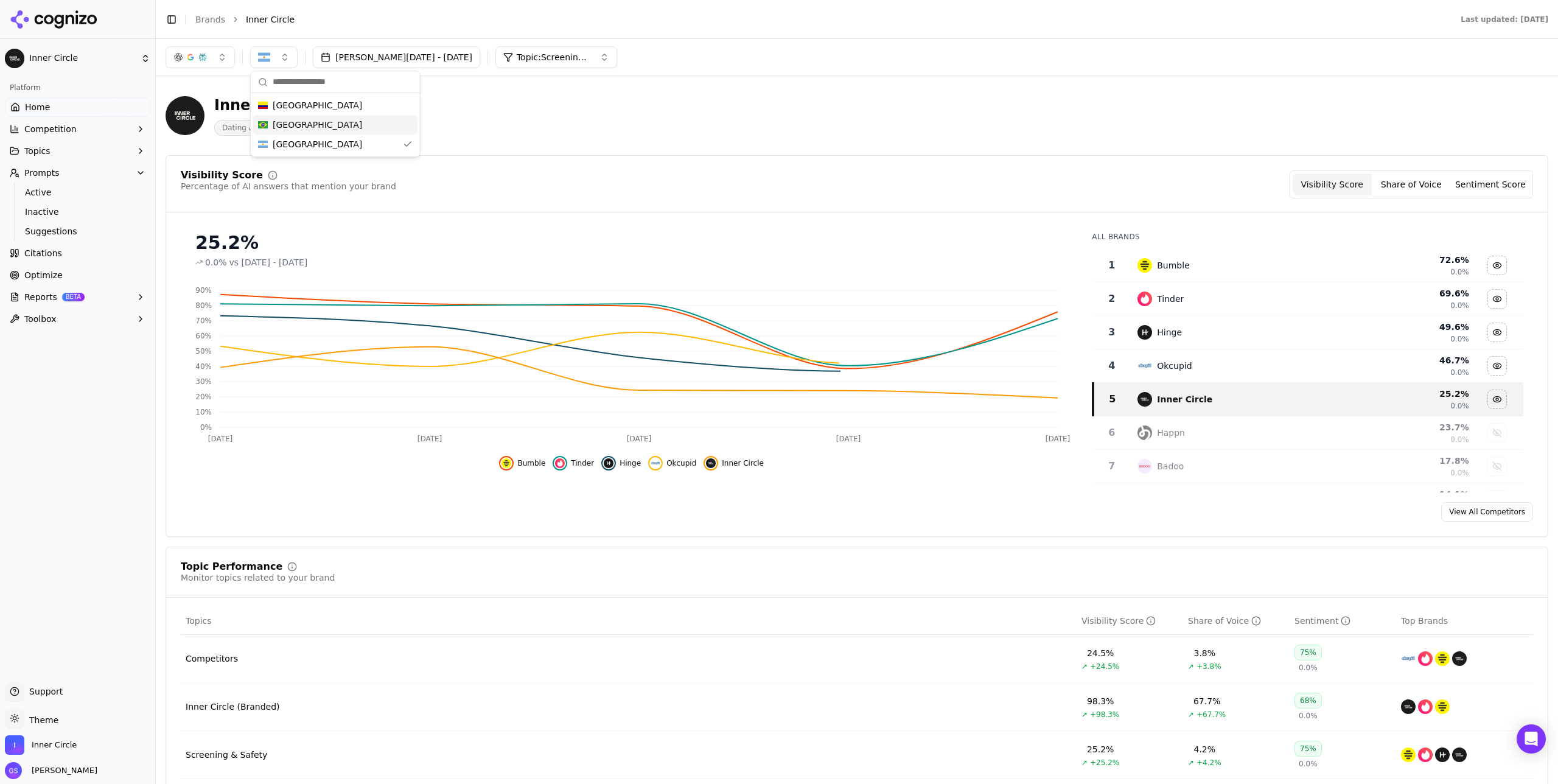
click at [523, 114] on div "Inner Circle Dating App" at bounding box center [438, 116] width 545 height 40
